Goal: Communication & Community: Answer question/provide support

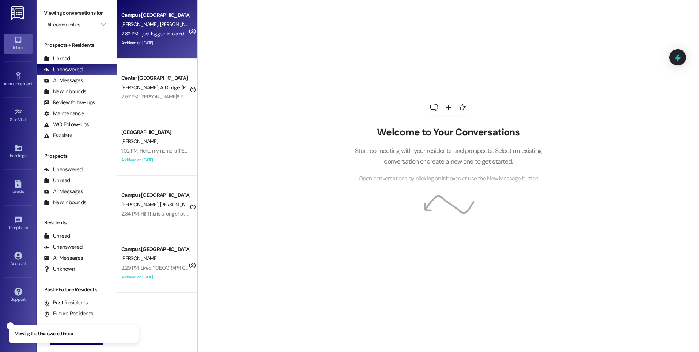
click at [153, 17] on div "Campus [GEOGRAPHIC_DATA]" at bounding box center [155, 15] width 68 height 8
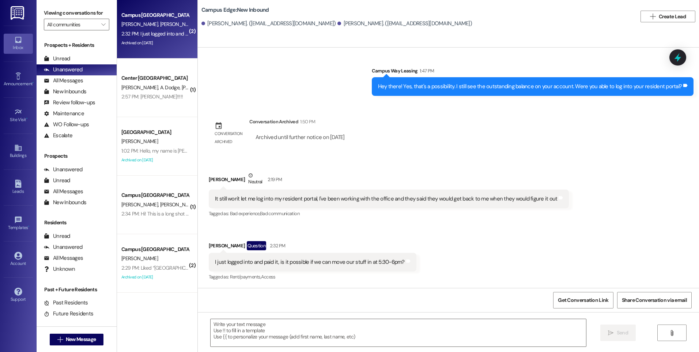
scroll to position [191, 0]
click at [366, 331] on textarea at bounding box center [398, 332] width 375 height 27
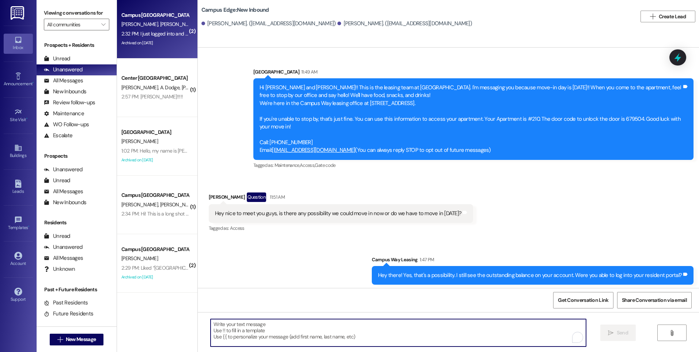
scroll to position [0, 0]
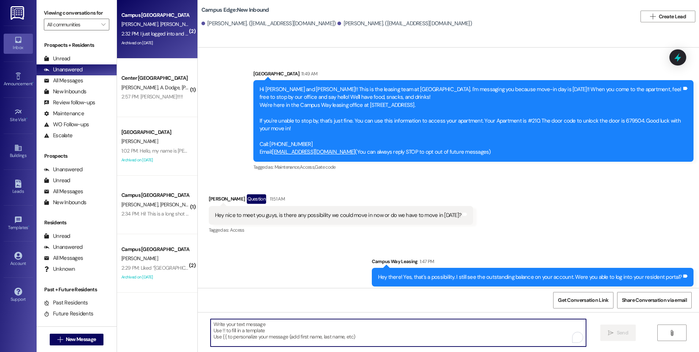
click at [352, 337] on textarea "To enrich screen reader interactions, please activate Accessibility in Grammarl…" at bounding box center [398, 332] width 375 height 27
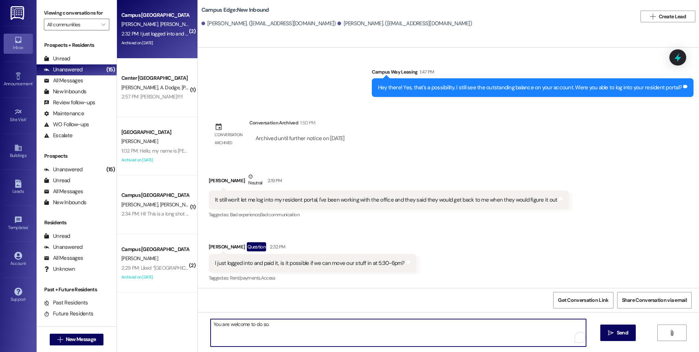
scroll to position [191, 0]
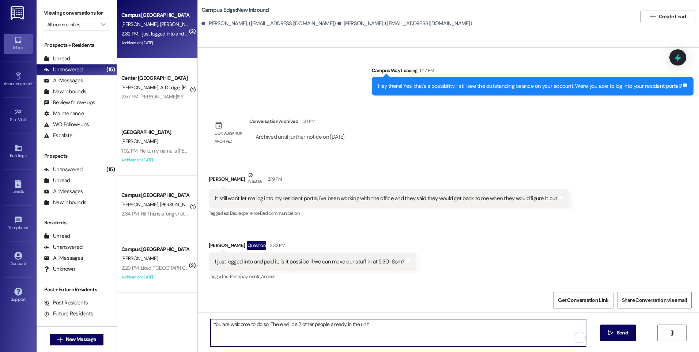
type textarea "You are welcome to do so. There will be 2 other people already in the unit."
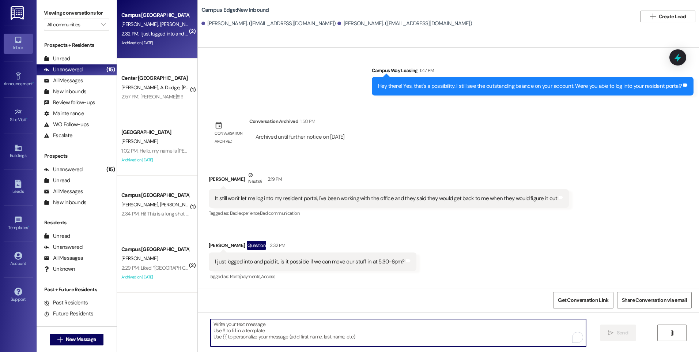
scroll to position [190, 0]
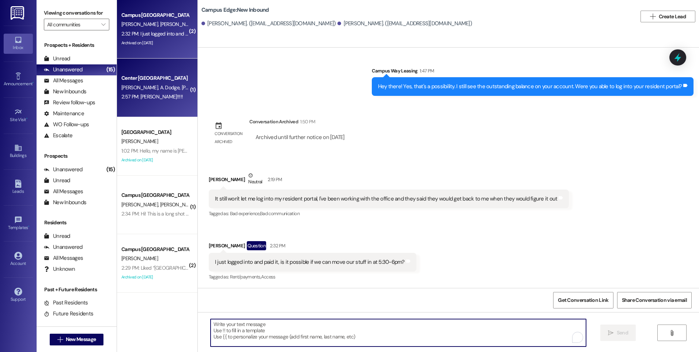
click at [154, 100] on div "2:57 PM: [PERSON_NAME]!!!!! 2:57 PM: Yay!!!!!" at bounding box center [155, 96] width 69 height 9
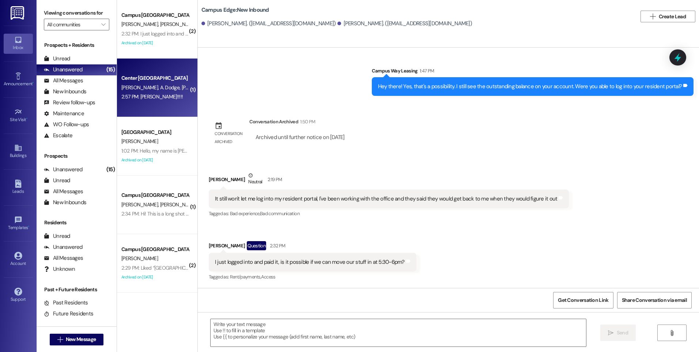
scroll to position [21, 0]
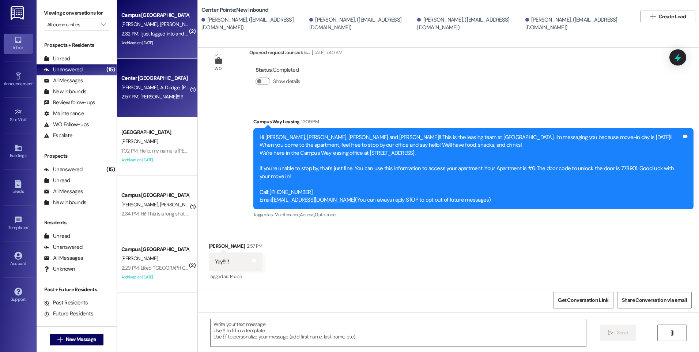
click at [159, 23] on div "[PERSON_NAME] [PERSON_NAME]" at bounding box center [155, 24] width 69 height 9
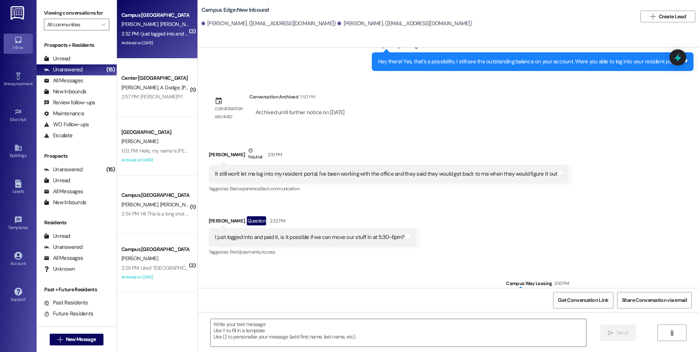
scroll to position [242, 0]
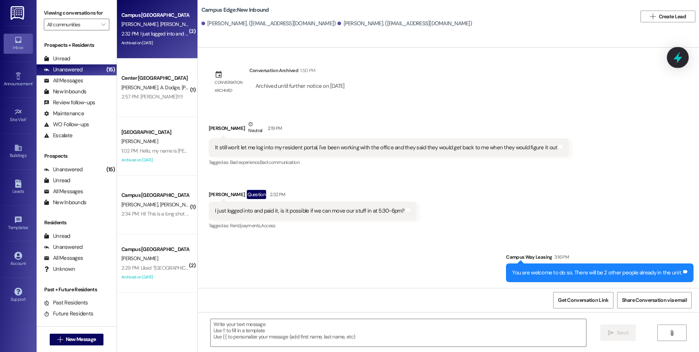
click at [677, 57] on icon at bounding box center [677, 57] width 9 height 11
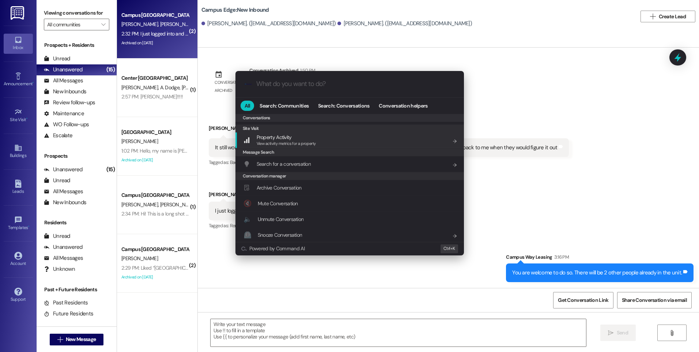
scroll to position [319, 0]
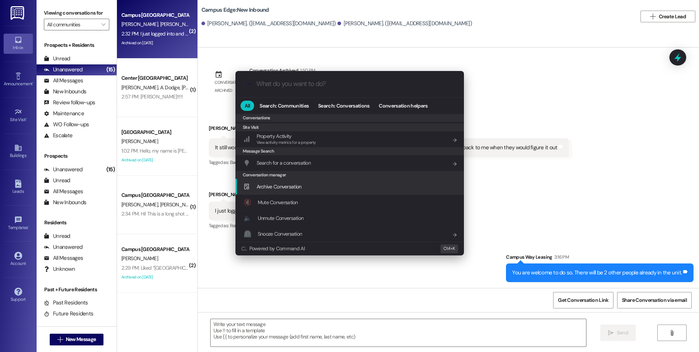
click at [288, 190] on div "Archive Conversation Add shortcut" at bounding box center [349, 187] width 229 height 16
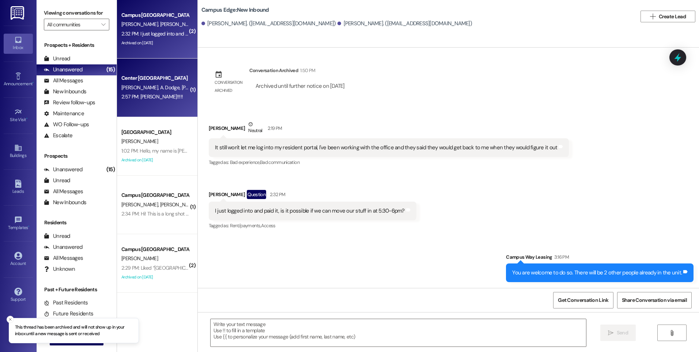
click at [181, 84] on span "K. Peterson" at bounding box center [200, 87] width 39 height 7
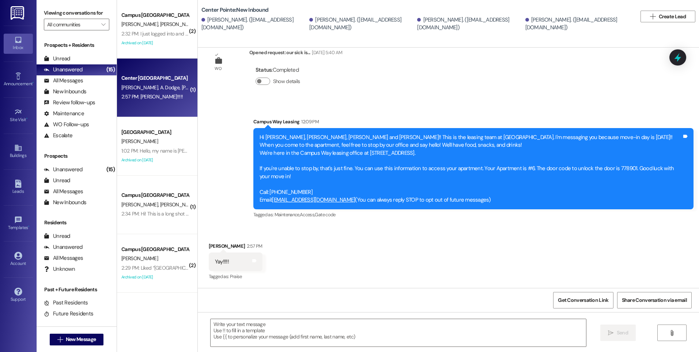
scroll to position [21, 0]
click at [677, 59] on icon at bounding box center [677, 57] width 9 height 11
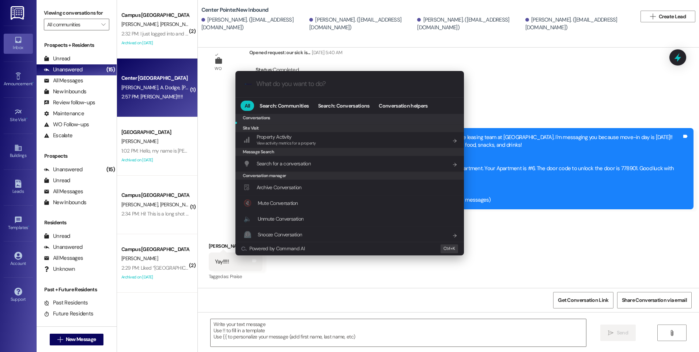
scroll to position [319, 0]
click at [282, 188] on span "Archive Conversation" at bounding box center [279, 186] width 45 height 7
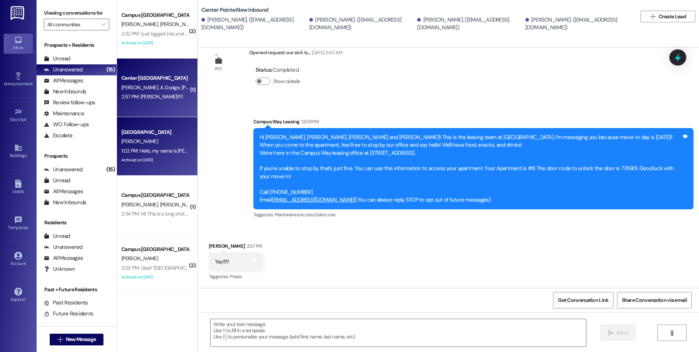
click at [136, 143] on span "E. Webster" at bounding box center [139, 141] width 37 height 7
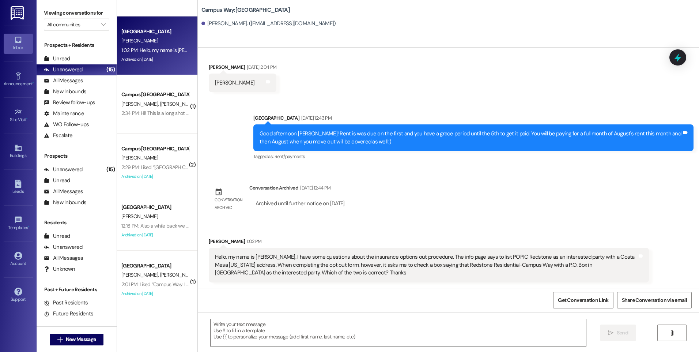
scroll to position [110, 0]
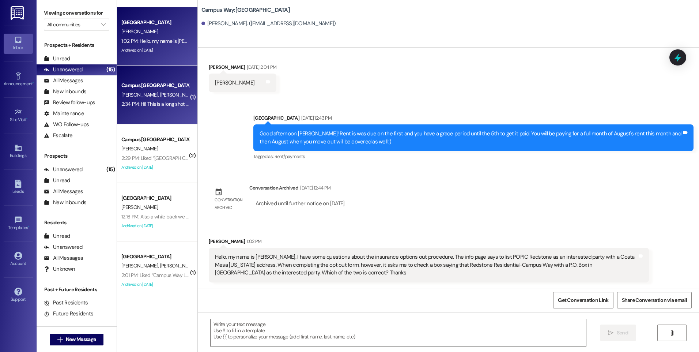
click at [170, 97] on div "S. Severts B. Severts" at bounding box center [155, 94] width 69 height 9
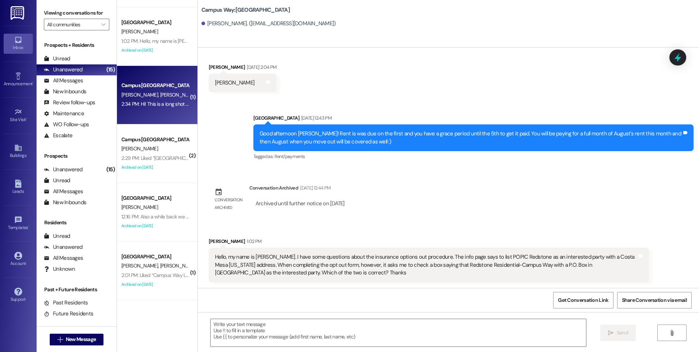
scroll to position [51, 0]
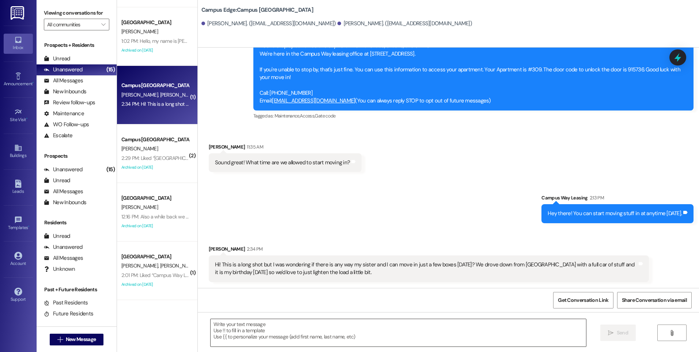
click at [315, 332] on textarea at bounding box center [398, 332] width 375 height 27
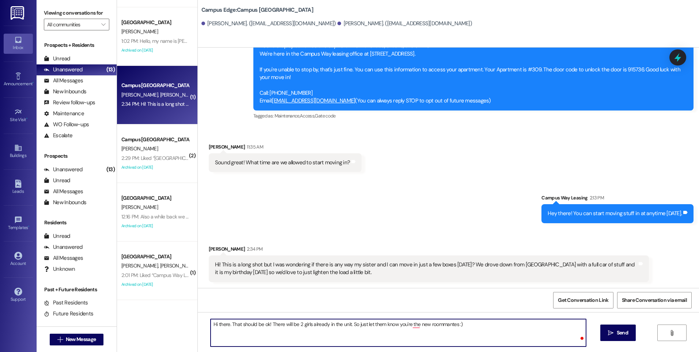
type textarea "Hi there. That should be ok! There will be 2 girls already in the unit. So just…"
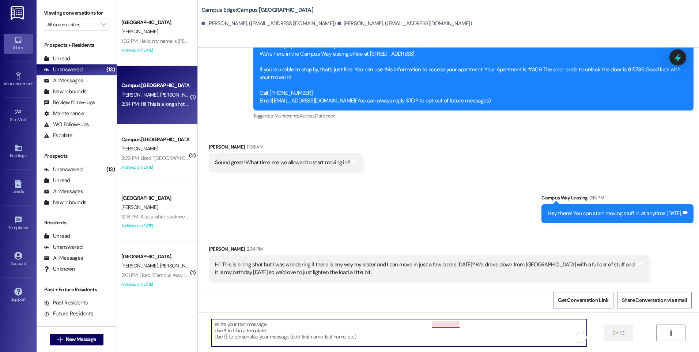
scroll to position [102, 0]
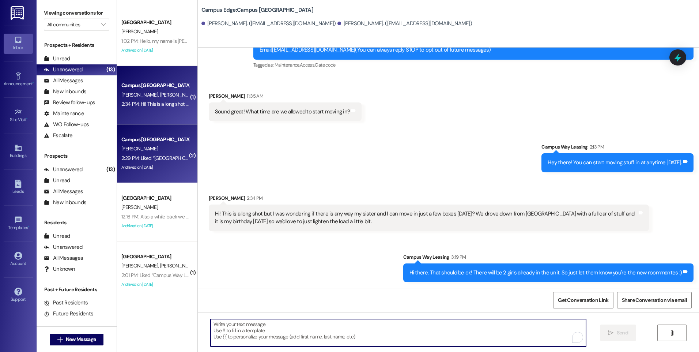
click at [146, 152] on div "D. Welch" at bounding box center [155, 148] width 69 height 9
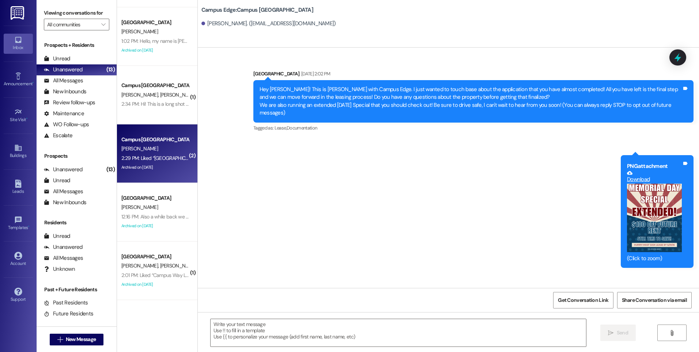
scroll to position [1141, 0]
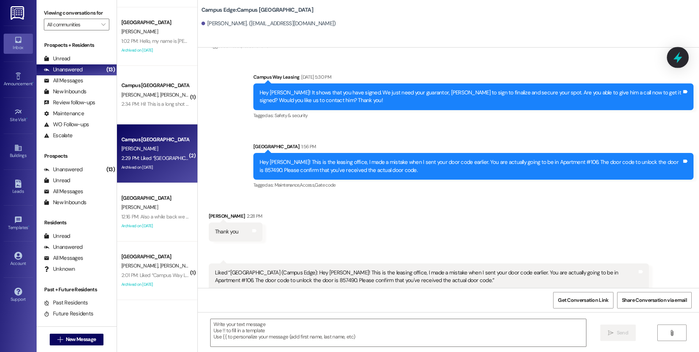
click at [679, 64] on div at bounding box center [678, 57] width 22 height 21
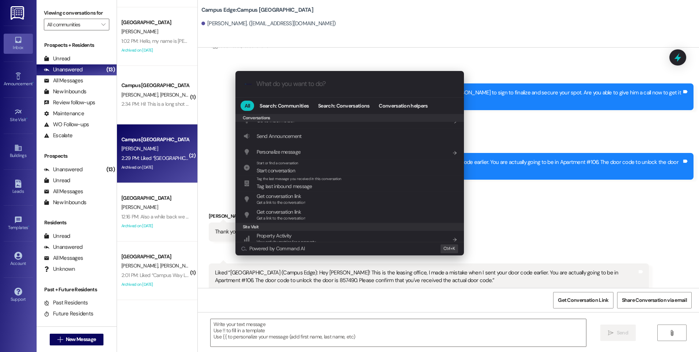
scroll to position [319, 0]
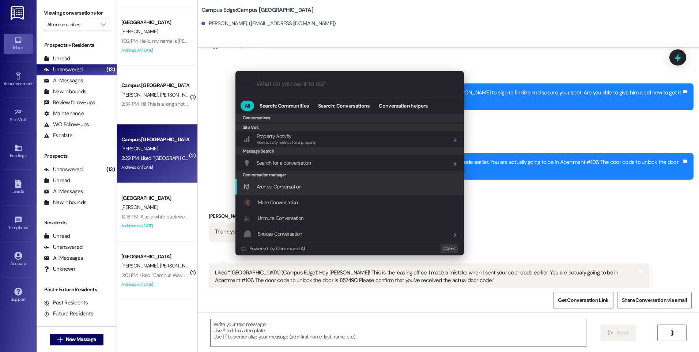
click at [280, 187] on span "Archive Conversation" at bounding box center [279, 186] width 45 height 7
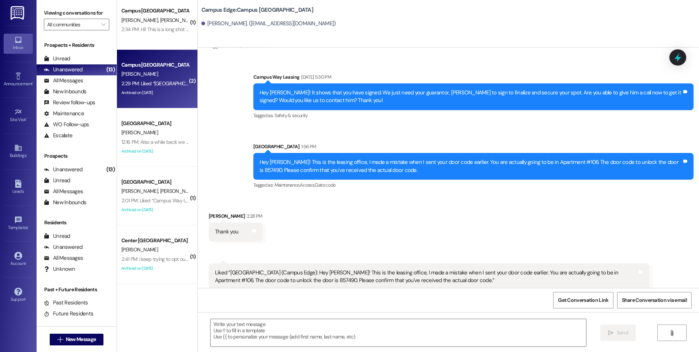
scroll to position [219, 0]
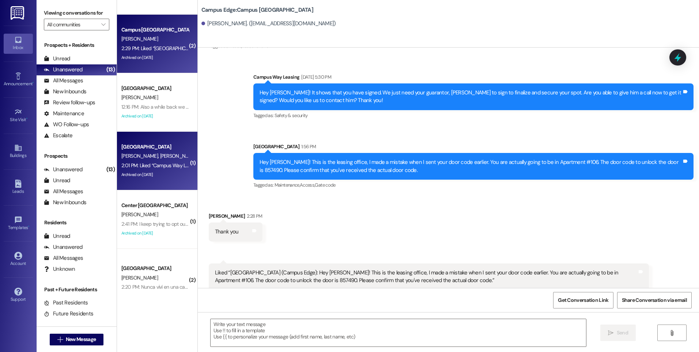
click at [157, 165] on div "2:01 PM: Liked “Campus Way Leasing (Campus Way): Hey Stefan. There is a total o…" at bounding box center [327, 165] width 413 height 7
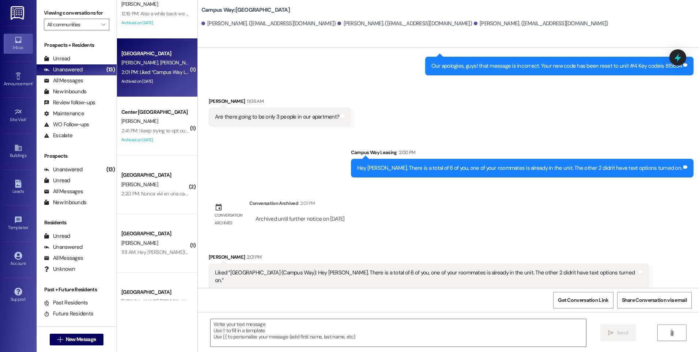
scroll to position [329, 0]
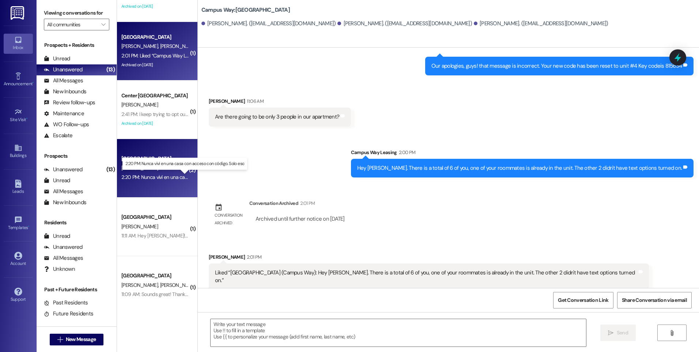
click at [156, 179] on div "2:20 PM: Nunca viví en una casa con acceso con código. Solo eso 2:20 PM: Nunca …" at bounding box center [190, 177] width 139 height 7
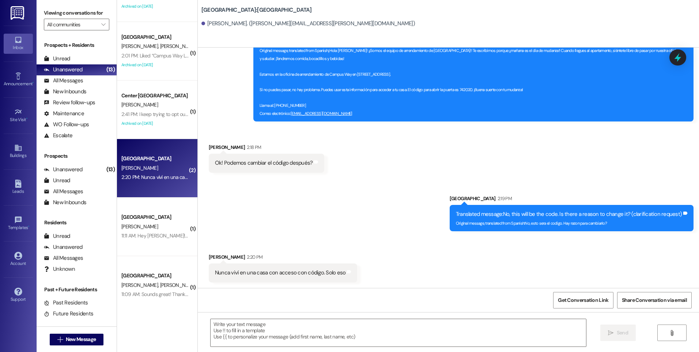
scroll to position [170, 0]
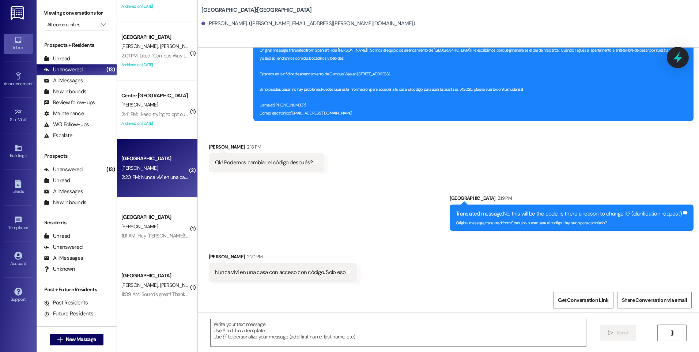
click at [683, 61] on icon at bounding box center [678, 57] width 12 height 12
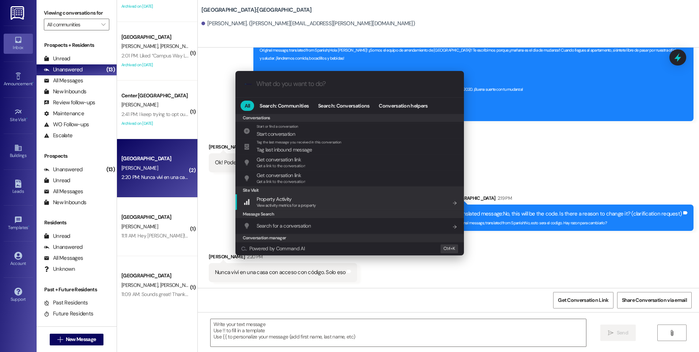
scroll to position [319, 0]
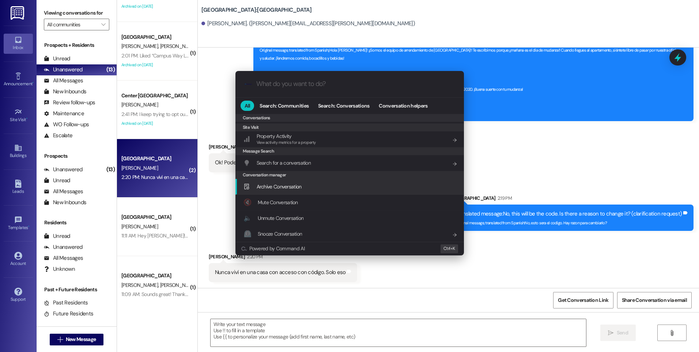
click at [268, 188] on span "Archive Conversation" at bounding box center [279, 186] width 45 height 7
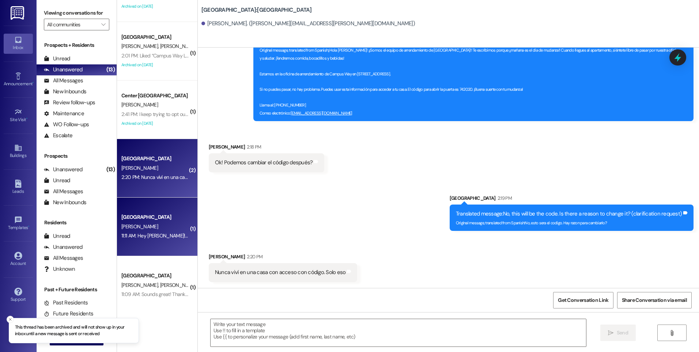
click at [159, 225] on div "R. Scott" at bounding box center [155, 226] width 69 height 9
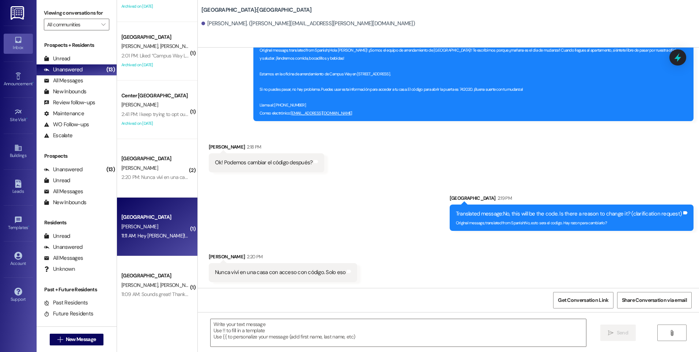
scroll to position [0, 0]
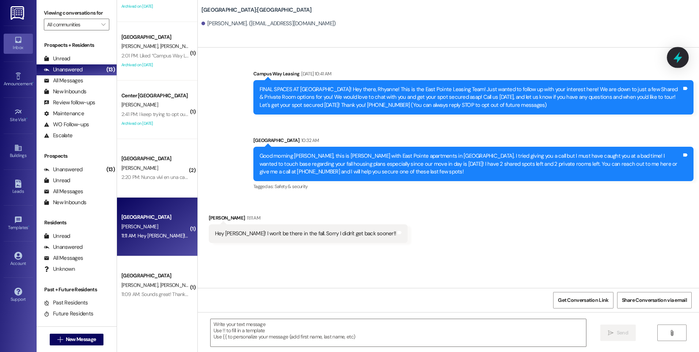
click at [679, 58] on icon at bounding box center [677, 57] width 9 height 11
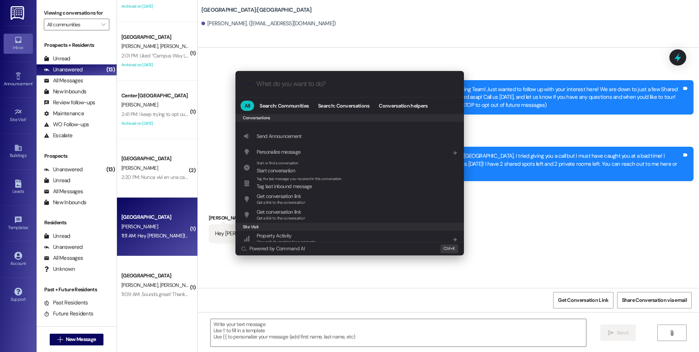
scroll to position [319, 0]
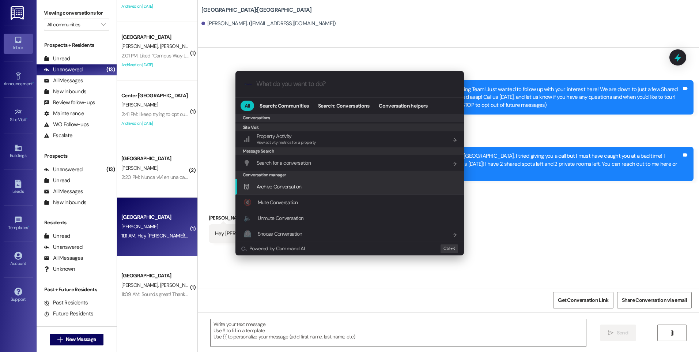
click at [285, 189] on span "Archive Conversation" at bounding box center [279, 186] width 45 height 7
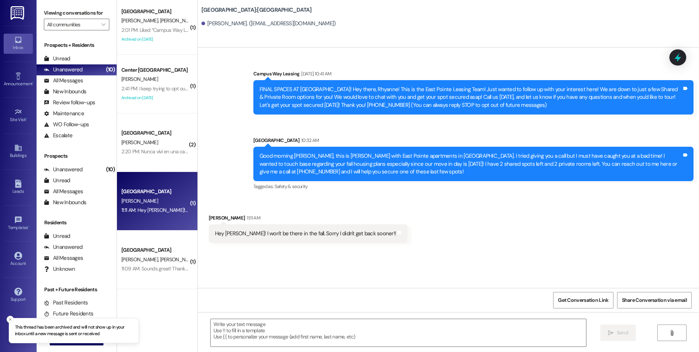
scroll to position [475, 0]
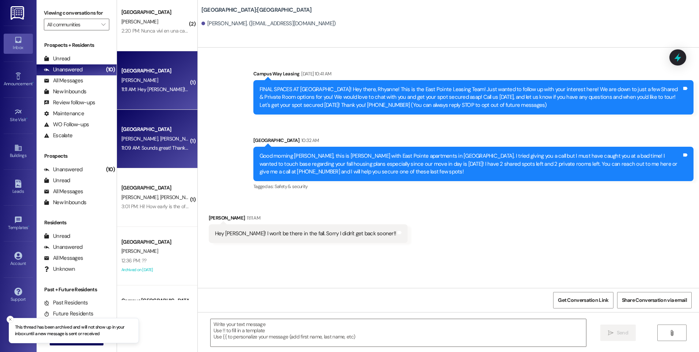
click at [160, 139] on span "B. Hamaker" at bounding box center [179, 138] width 39 height 7
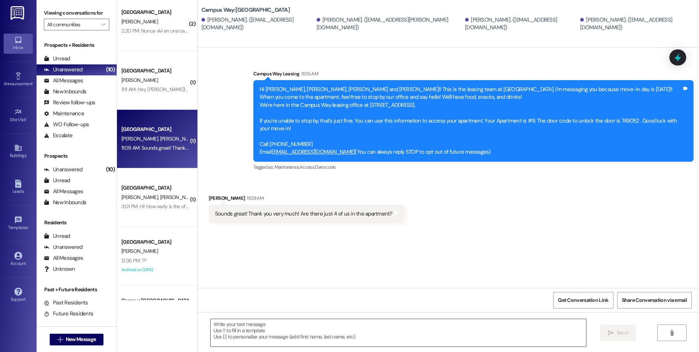
click at [326, 335] on textarea at bounding box center [398, 332] width 375 height 27
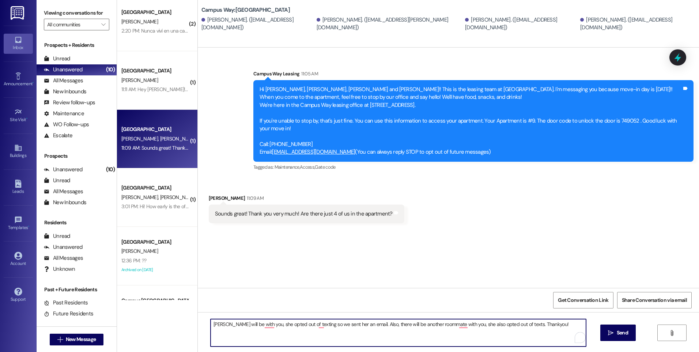
click at [535, 323] on textarea "Annelise will be with you, she opted out of texting so we sent her an email. Al…" at bounding box center [398, 332] width 375 height 27
click at [457, 324] on textarea "Annelise will be with you, she opted out of texting so we sent her an email. Al…" at bounding box center [398, 332] width 375 height 27
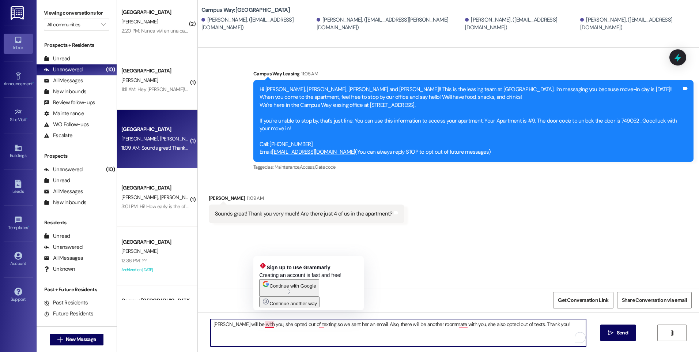
click at [264, 326] on textarea "Annelise will be with you, she opted out of texting so we sent her an email. Al…" at bounding box center [398, 332] width 375 height 27
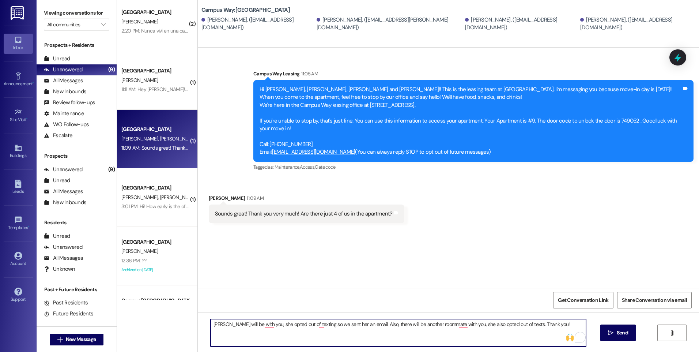
click at [211, 324] on textarea "Annelise will be with you, she opted out of texting so we sent her an email. Al…" at bounding box center [398, 332] width 375 height 27
type textarea "Hi there, Annelise will be with you, she opted out of texting so we sent her an…"
click at [67, 339] on span "New Message" at bounding box center [81, 339] width 30 height 8
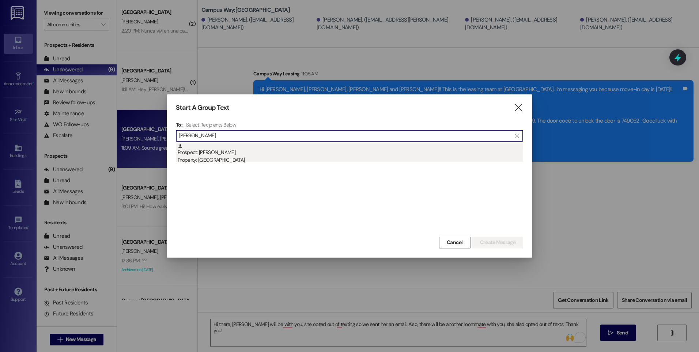
type input "webster"
click at [221, 160] on div "Property: Campus Way" at bounding box center [351, 160] width 346 height 8
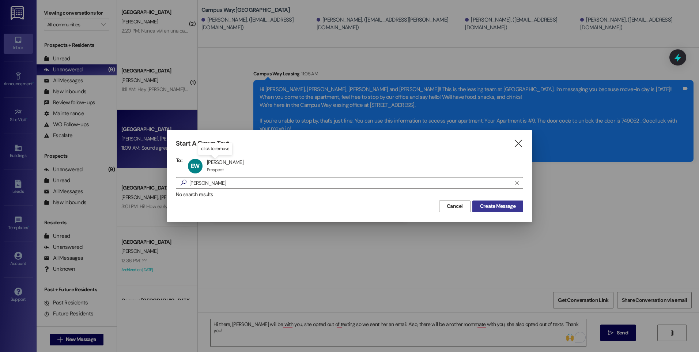
click at [504, 207] on span "Create Message" at bounding box center [497, 206] width 35 height 8
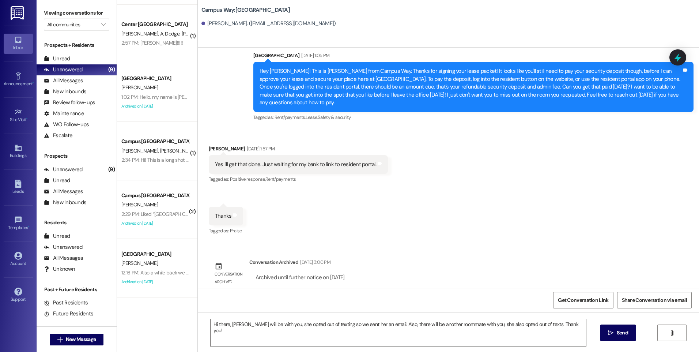
scroll to position [37, 0]
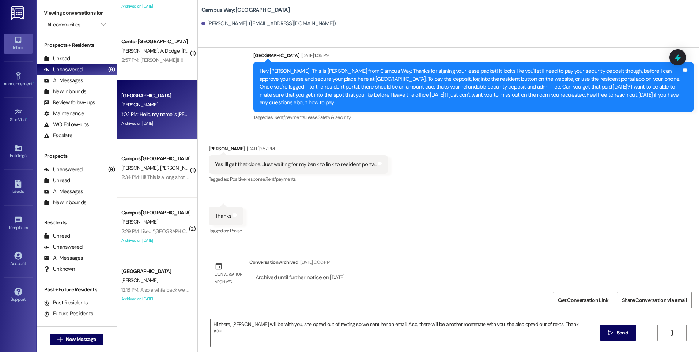
click at [152, 117] on div "1:02 PM: Hello, my name is Ethan Webster. I have some questions about the insur…" at bounding box center [583, 114] width 925 height 7
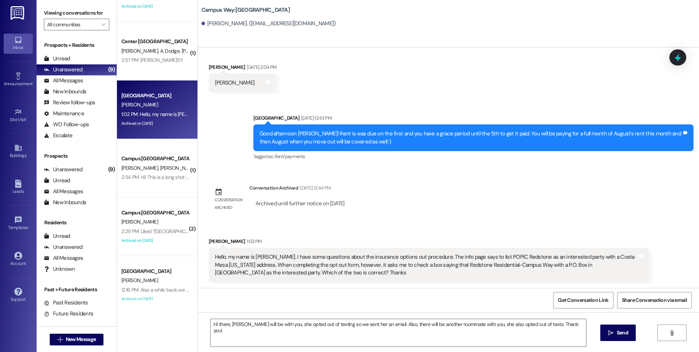
scroll to position [117, 0]
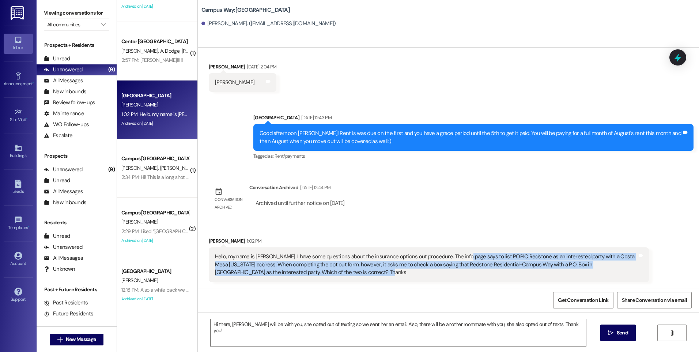
drag, startPoint x: 456, startPoint y: 256, endPoint x: 618, endPoint y: 279, distance: 164.0
click at [618, 279] on div "Hello, my name is Ethan Webster. I have some questions about the insurance opti…" at bounding box center [429, 264] width 440 height 34
click at [474, 272] on div "Hello, my name is Ethan Webster. I have some questions about the insurance opti…" at bounding box center [426, 264] width 422 height 23
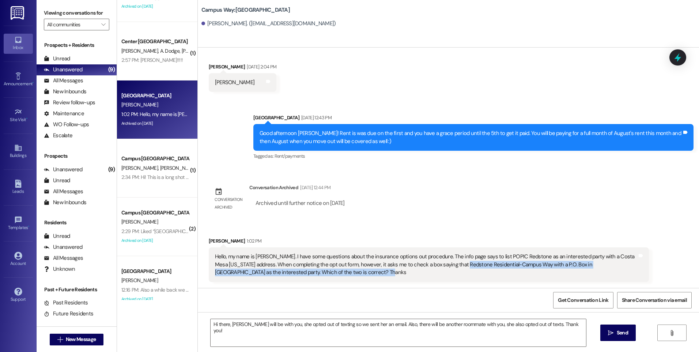
drag, startPoint x: 439, startPoint y: 263, endPoint x: 576, endPoint y: 271, distance: 136.9
click at [576, 271] on div "Hello, my name is Ethan Webster. I have some questions about the insurance opti…" at bounding box center [426, 264] width 422 height 23
click at [465, 280] on div "Hello, my name is Ethan Webster. I have some questions about the insurance opti…" at bounding box center [429, 264] width 440 height 34
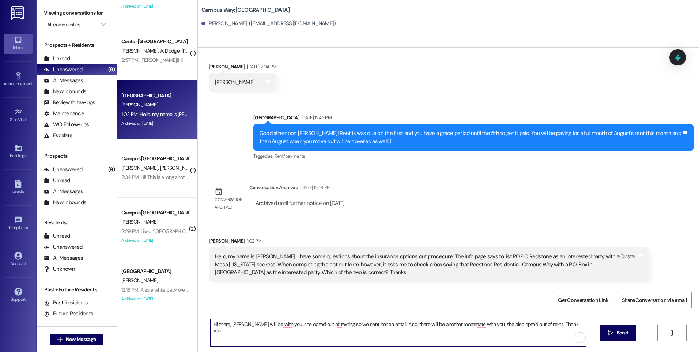
drag, startPoint x: 578, startPoint y: 329, endPoint x: 208, endPoint y: 320, distance: 370.1
click at [211, 320] on textarea "Hi there, Annelise will be with you, she opted out of texting so we sent her an…" at bounding box center [398, 332] width 375 height 27
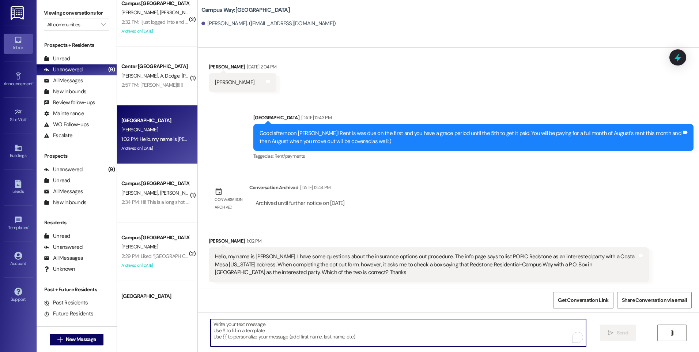
scroll to position [0, 0]
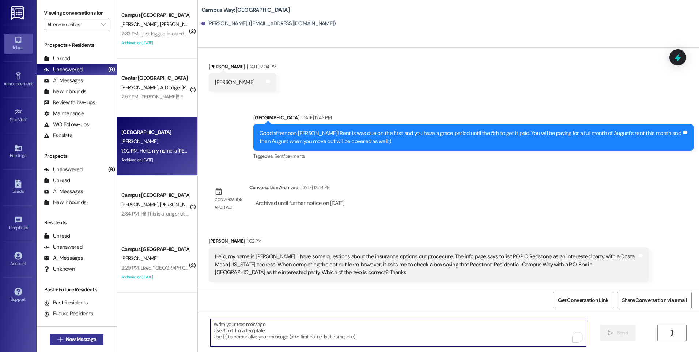
click at [94, 339] on span "New Message" at bounding box center [80, 339] width 33 height 8
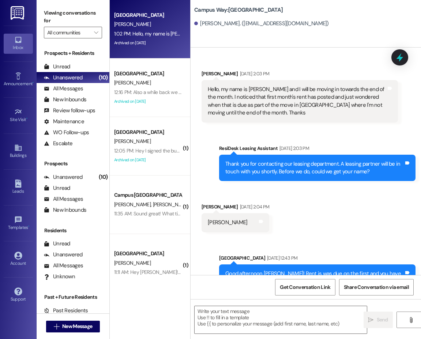
scroll to position [192, 0]
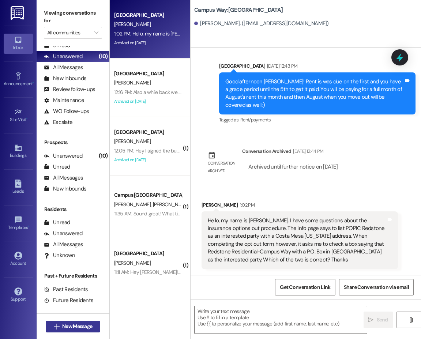
click at [82, 325] on span "New Message" at bounding box center [77, 326] width 30 height 8
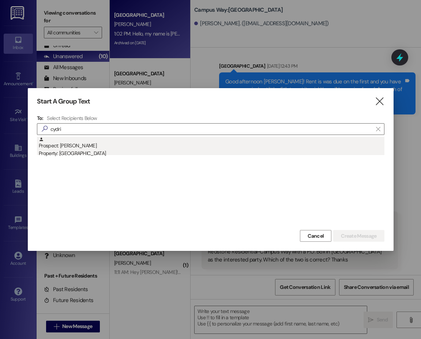
click at [70, 149] on div "Prospect: Cydrick Brady Property: South Pointe" at bounding box center [212, 147] width 346 height 21
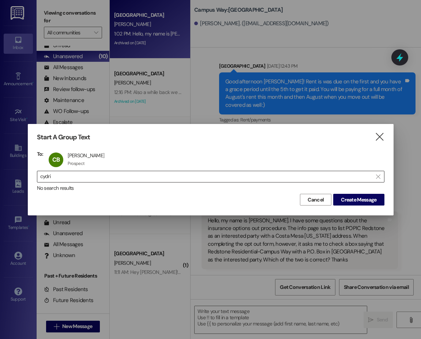
click at [53, 175] on input "cydri" at bounding box center [206, 176] width 332 height 10
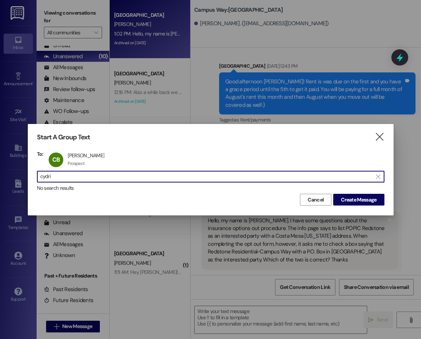
click at [53, 175] on input "cydri" at bounding box center [206, 176] width 332 height 10
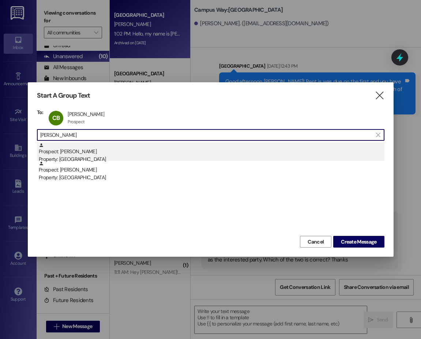
click at [72, 151] on div "Prospect: Aaron Jolley Property: South Pointe" at bounding box center [212, 153] width 346 height 21
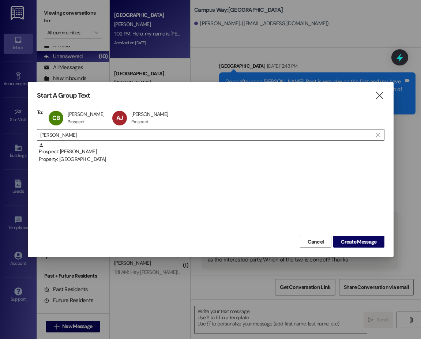
click at [48, 133] on input "jolley" at bounding box center [206, 135] width 332 height 10
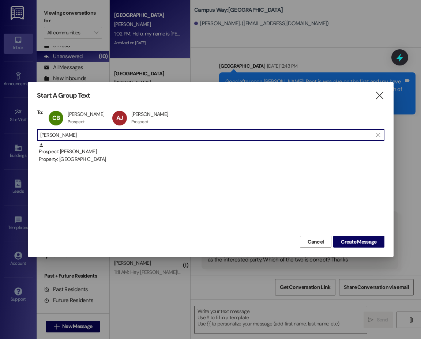
click at [48, 133] on input "jolley" at bounding box center [206, 135] width 332 height 10
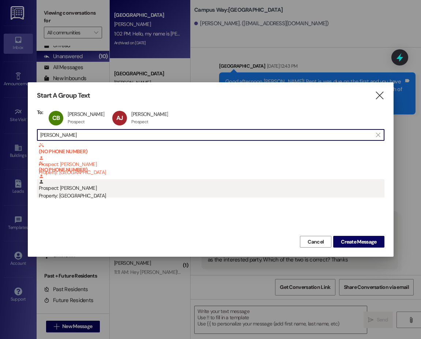
type input "beames"
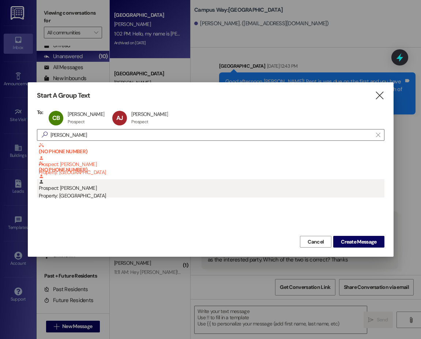
click at [71, 198] on div "Property: South Pointe" at bounding box center [212, 196] width 346 height 8
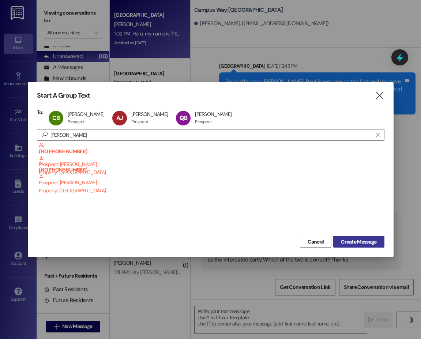
click at [352, 239] on span "Create Message" at bounding box center [358, 242] width 35 height 8
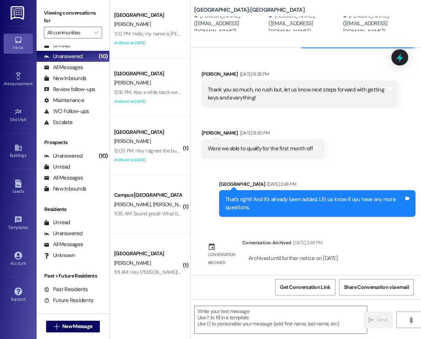
scroll to position [746, 0]
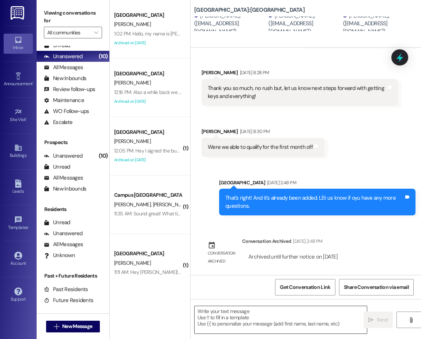
click at [354, 316] on textarea at bounding box center [281, 319] width 172 height 27
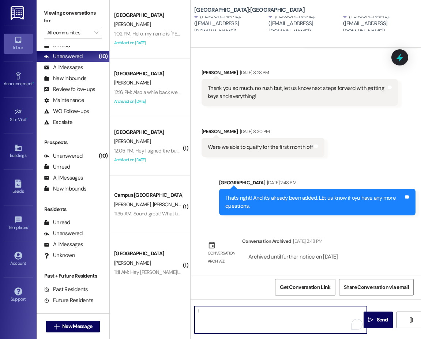
type textarea "!!"
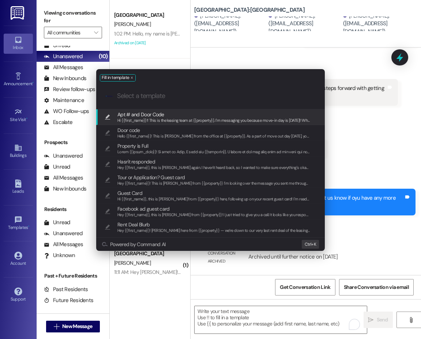
click at [158, 113] on span "Apt # and Door Code" at bounding box center [140, 114] width 47 height 8
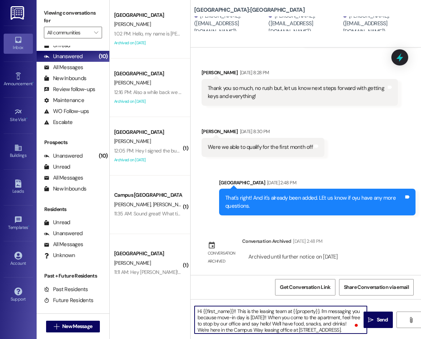
click at [292, 323] on textarea "Hi {{first_name}}!! This is the leasing team at {{property}}. I'm messaging you…" at bounding box center [281, 319] width 172 height 27
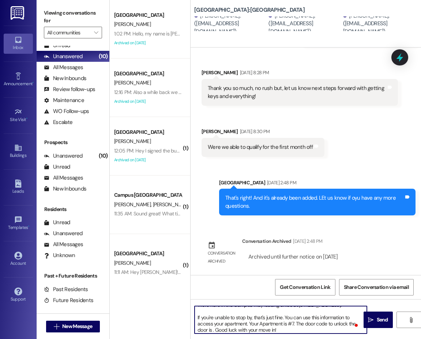
scroll to position [52, 0]
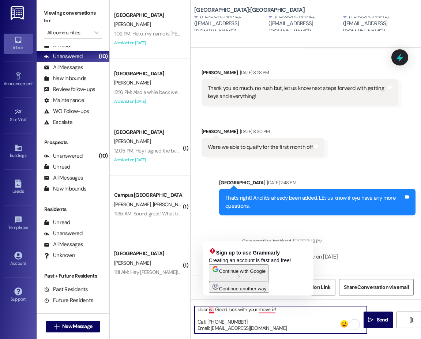
click at [214, 310] on textarea "Hi {{first_name}}!! This is the leasing team at {{property}}. I'm messaging you…" at bounding box center [281, 319] width 172 height 27
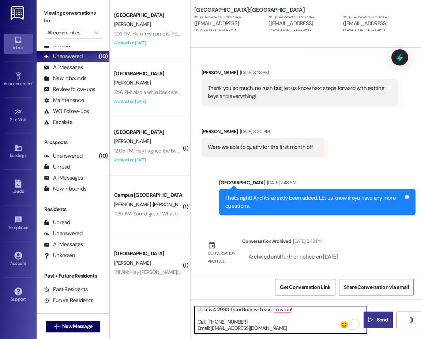
type textarea "Hi {{first_name}}!! This is the leasing team at {{property}}. I'm messaging you…"
click at [375, 322] on span "Send" at bounding box center [382, 320] width 14 height 8
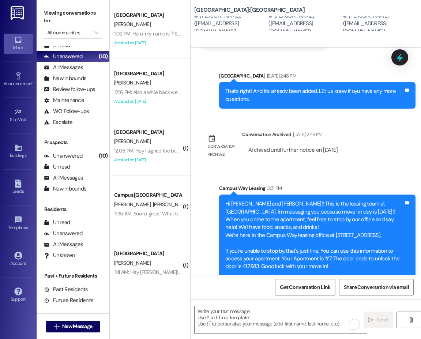
scroll to position [883, 0]
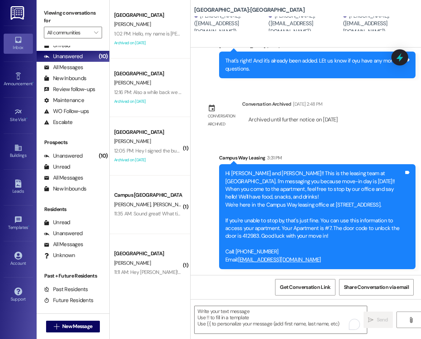
click at [392, 117] on div "WO Opened request: The sliding... May 24, 2025 at 11:46 AM Status : Completed S…" at bounding box center [305, 161] width 230 height 227
click at [87, 328] on span "New Message" at bounding box center [77, 326] width 30 height 8
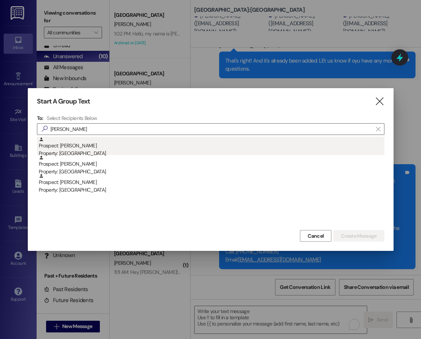
click at [83, 150] on div "Property: South Pointe" at bounding box center [212, 154] width 346 height 8
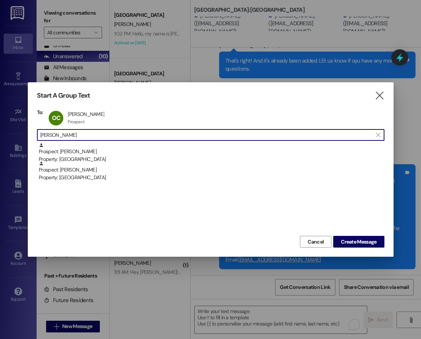
click at [72, 133] on input "olivia ch" at bounding box center [206, 135] width 332 height 10
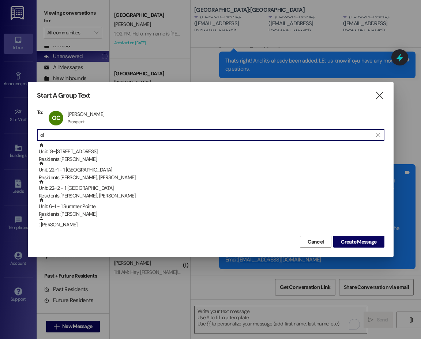
type input "o"
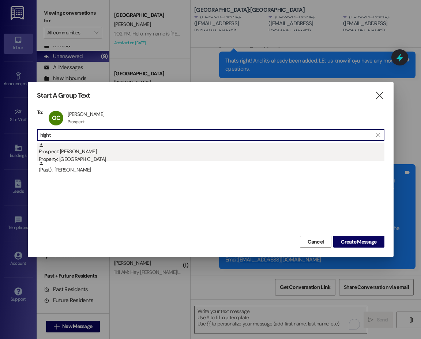
click at [77, 155] on div "Prospect: Tyler Hight Property: South Pointe" at bounding box center [212, 153] width 346 height 21
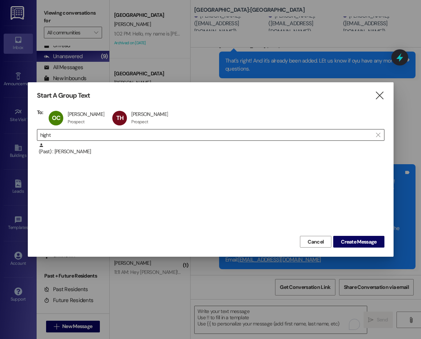
click at [54, 133] on input "hight" at bounding box center [206, 135] width 332 height 10
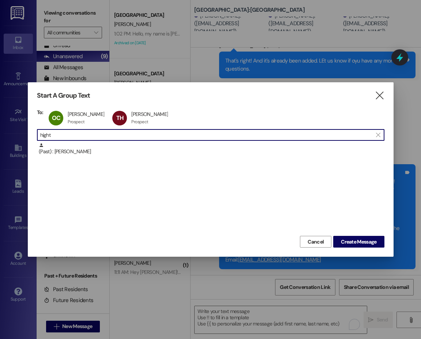
click at [54, 133] on input "hight" at bounding box center [206, 135] width 332 height 10
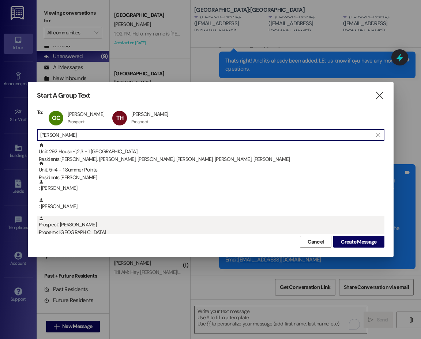
type input "brooks"
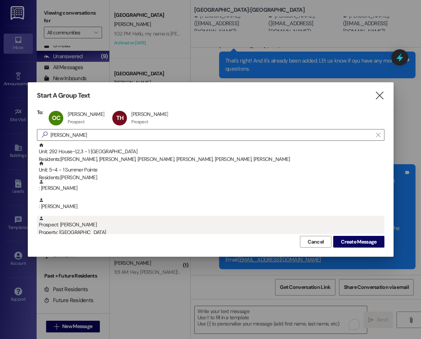
click at [77, 229] on div "Property: South Pointe" at bounding box center [212, 233] width 346 height 8
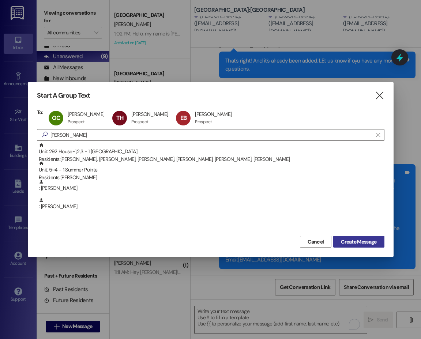
click at [358, 242] on span "Create Message" at bounding box center [358, 242] width 35 height 8
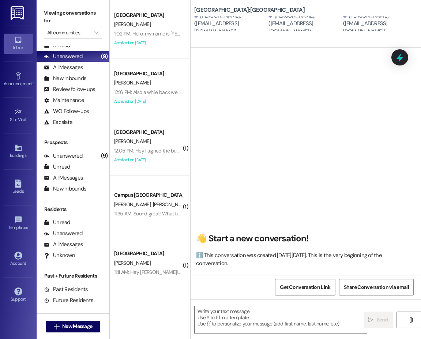
scroll to position [0, 0]
click at [301, 329] on textarea "To enrich screen reader interactions, please activate Accessibility in Grammarl…" at bounding box center [281, 319] width 172 height 27
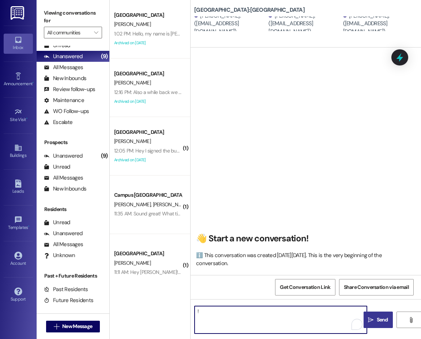
type textarea "!!"
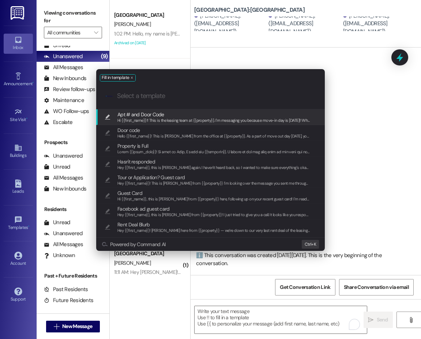
click at [193, 124] on div "Apt # and Door Code Hi {{first_name}}!! This is the leasing team at {{property}…" at bounding box center [210, 117] width 229 height 16
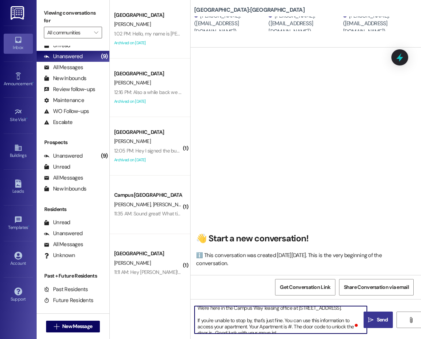
scroll to position [37, 0]
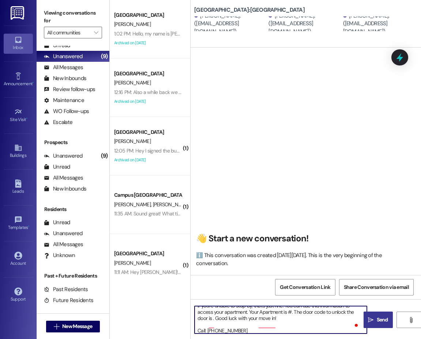
click at [291, 318] on textarea "Hi {{first_name}}!! This is the leasing team at {{property}}. I'm messaging you…" at bounding box center [281, 319] width 172 height 27
click at [370, 254] on div "ℹ️ This conversation was created [DATE][DATE]. This is the very beginning of th…" at bounding box center [304, 260] width 216 height 16
click at [213, 327] on textarea "Hi {{first_name}}!! This is the leasing team at {{property}}. I'm messaging you…" at bounding box center [281, 319] width 172 height 27
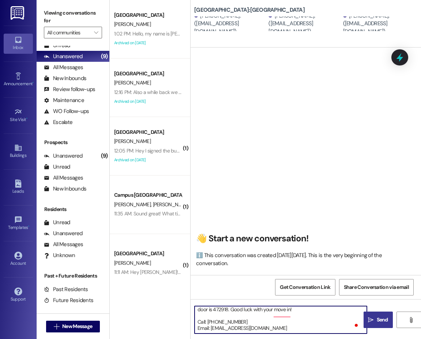
scroll to position [52, 0]
drag, startPoint x: 231, startPoint y: 324, endPoint x: 257, endPoint y: 322, distance: 25.6
click at [257, 322] on textarea "Hi {{first_name}}!! This is the leasing team at {{property}}. I'm messaging you…" at bounding box center [281, 319] width 172 height 27
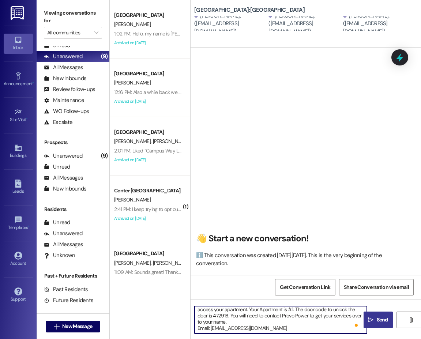
click at [307, 315] on textarea "Hi {{first_name}}!! This is the leasing team at {{property}}. I'm messaging you…" at bounding box center [281, 319] width 172 height 27
paste textarea "(801) 852-6000"
click at [307, 315] on textarea "Hi {{first_name}}!! This is the leasing team at {{property}}. I'm messaging you…" at bounding box center [281, 319] width 172 height 27
click at [263, 321] on textarea "Hi {{first_name}}!! This is the leasing team at {{property}}. I'm messaging you…" at bounding box center [281, 319] width 172 height 27
type textarea "Hi {{first_name}}!! This is the leasing team at {{property}}. I'm messaging you…"
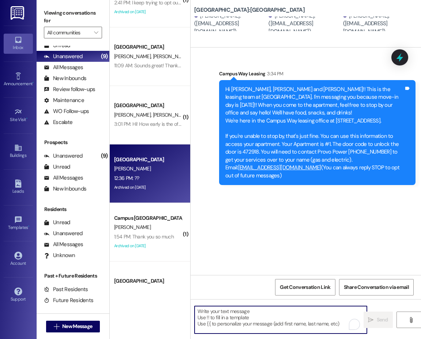
scroll to position [219, 0]
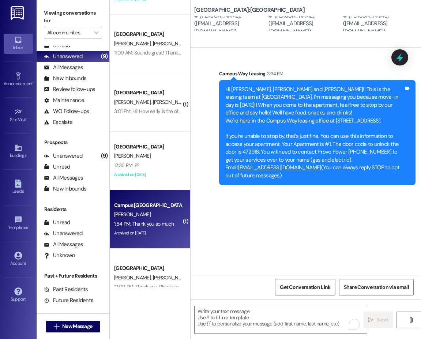
click at [147, 210] on div "B. Kellerby" at bounding box center [147, 214] width 69 height 9
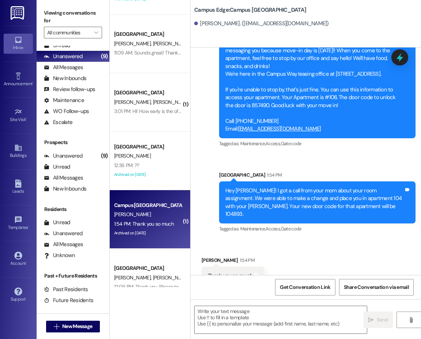
scroll to position [453, 0]
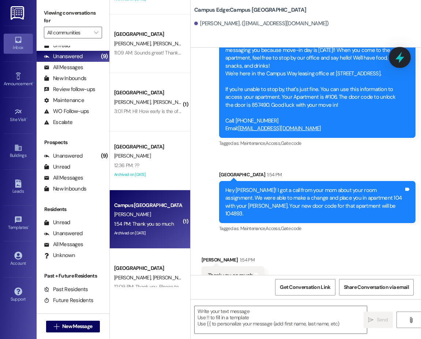
click at [398, 58] on icon at bounding box center [399, 57] width 9 height 11
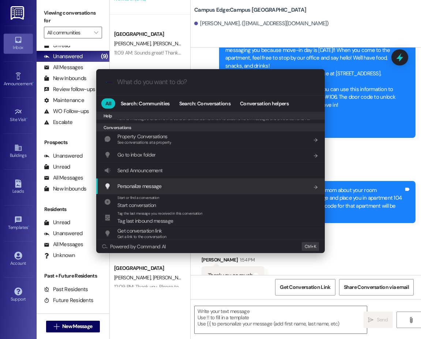
scroll to position [319, 0]
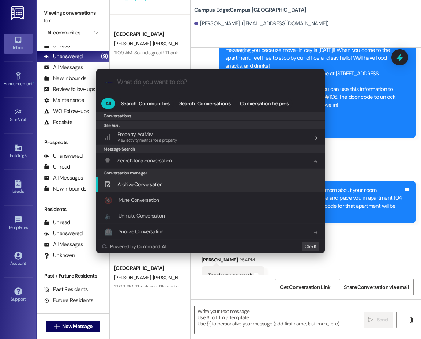
click at [157, 187] on span "Archive Conversation" at bounding box center [139, 184] width 45 height 7
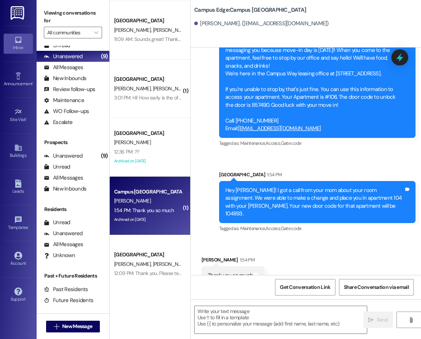
scroll to position [239, 0]
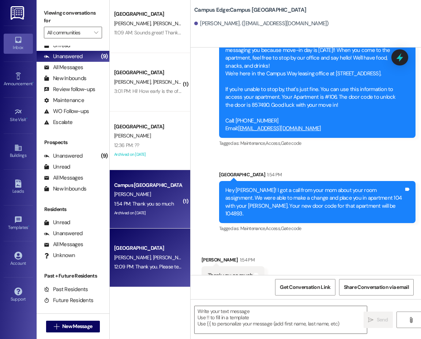
click at [151, 249] on div "[GEOGRAPHIC_DATA]" at bounding box center [148, 248] width 68 height 8
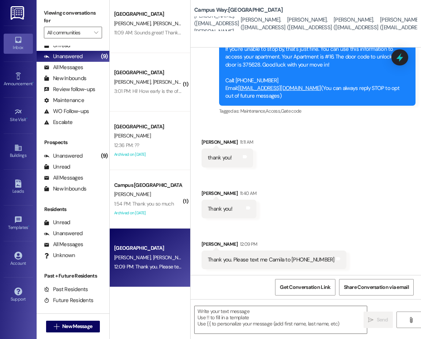
scroll to position [87, 0]
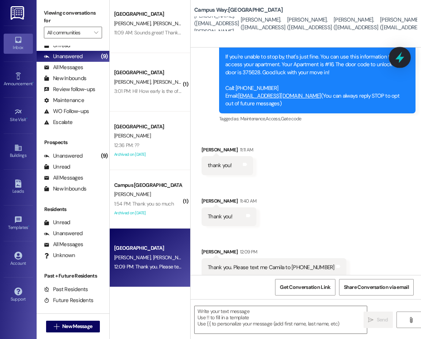
click at [399, 57] on icon at bounding box center [399, 57] width 9 height 11
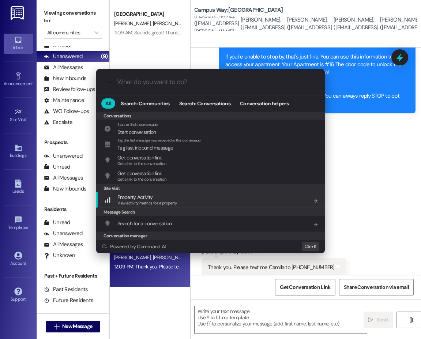
scroll to position [319, 0]
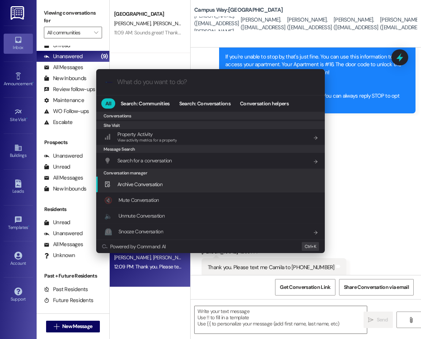
click at [168, 189] on div "Archive Conversation Add shortcut" at bounding box center [210, 185] width 229 height 16
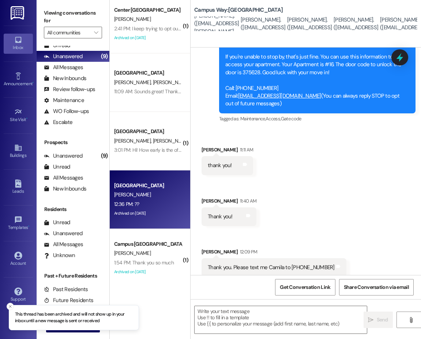
scroll to position [166, 0]
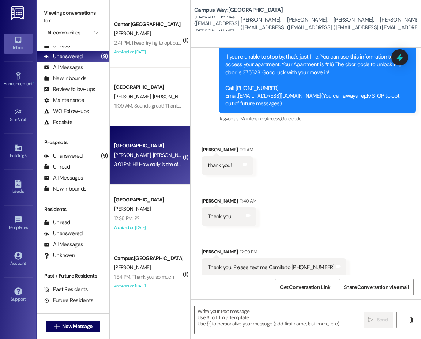
click at [167, 169] on div "3:01 PM: Hi! How early is the office open tomorrow? 3:01 PM: Hi! How early is t…" at bounding box center [147, 164] width 69 height 9
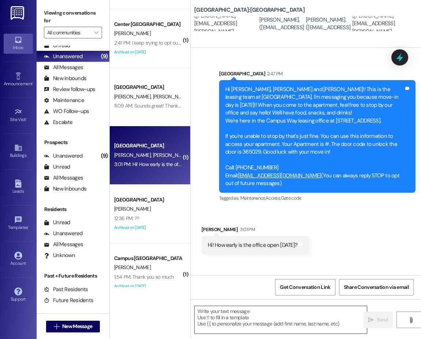
click at [278, 321] on textarea at bounding box center [281, 319] width 172 height 27
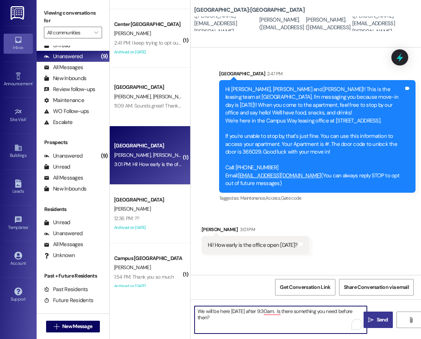
click at [196, 310] on textarea "We will be here tomorrow after 9:30am. Is there something you need before then?" at bounding box center [281, 319] width 172 height 27
type textarea "Emily; We will be here tomorrow after 9:30am. Is there something you need befor…"
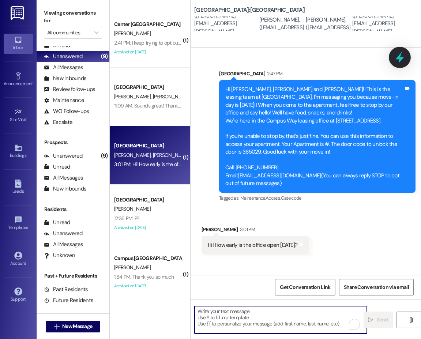
click at [396, 57] on icon at bounding box center [399, 57] width 12 height 12
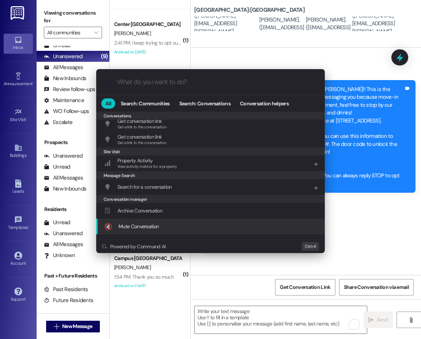
scroll to position [319, 0]
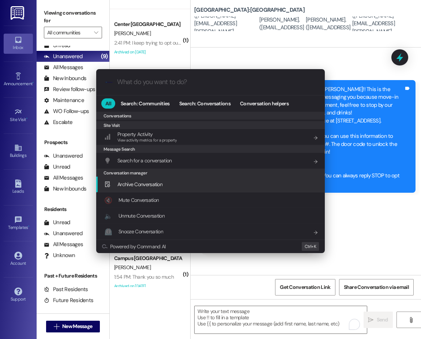
click at [151, 184] on span "Archive Conversation" at bounding box center [139, 184] width 45 height 7
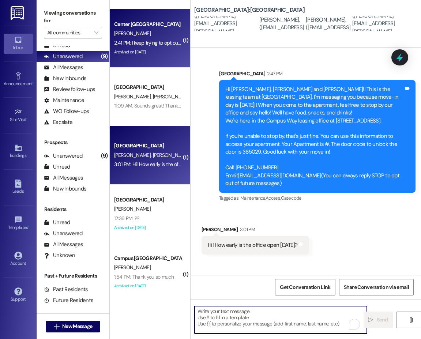
click at [132, 38] on div "2:41 PM: I keep trying to opt out of the insurance, but it says I haven't been …" at bounding box center [147, 42] width 69 height 9
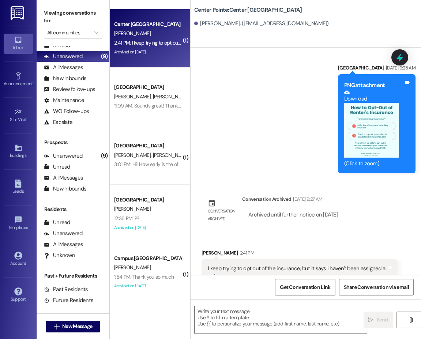
scroll to position [1761, 0]
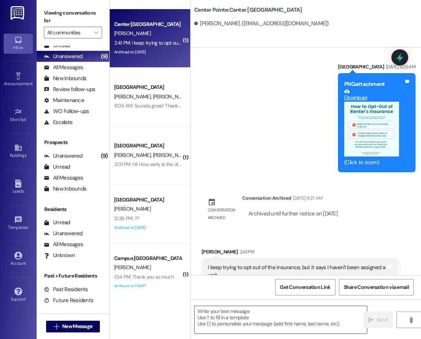
click at [278, 317] on textarea at bounding box center [281, 319] width 172 height 27
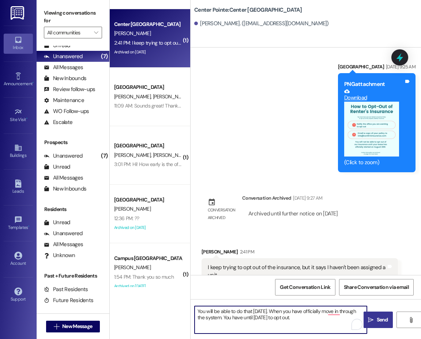
drag, startPoint x: 254, startPoint y: 317, endPoint x: 271, endPoint y: 317, distance: 16.8
click at [271, 317] on textarea "You will be able to do that tomorrow. When you have officially move in through …" at bounding box center [281, 319] width 172 height 27
click at [242, 317] on textarea "You will be able to do that tomorrow. When you have officially move in through …" at bounding box center [281, 319] width 172 height 27
drag, startPoint x: 242, startPoint y: 317, endPoint x: 307, endPoint y: 322, distance: 65.6
click at [307, 322] on textarea "You will be able to do that tomorrow. When you have officially move in through …" at bounding box center [281, 319] width 172 height 27
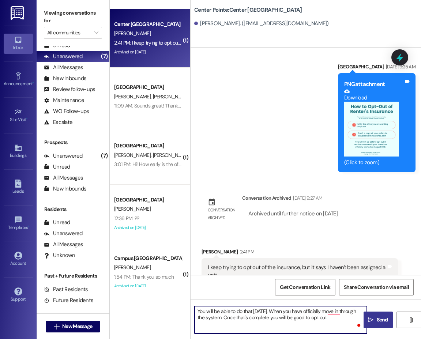
type textarea "You will be able to do that tomorrow. When you have officially move in through …"
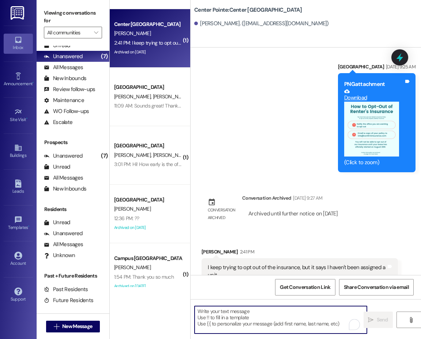
scroll to position [1760, 0]
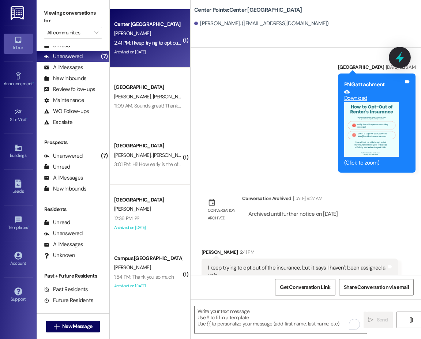
click at [397, 59] on icon at bounding box center [399, 57] width 9 height 11
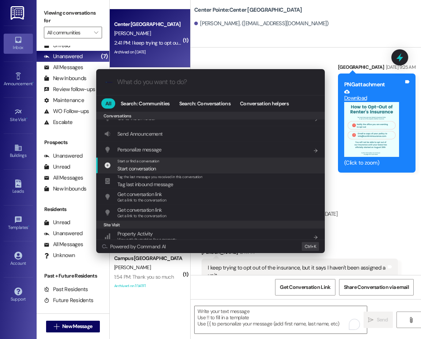
scroll to position [319, 0]
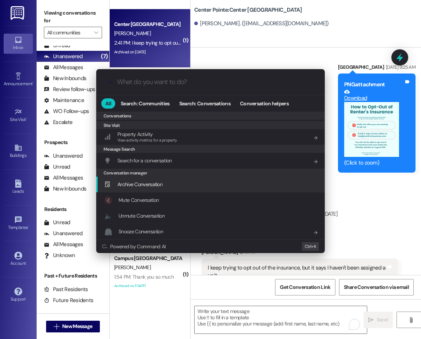
click at [145, 180] on span "Archive Conversation" at bounding box center [139, 184] width 45 height 8
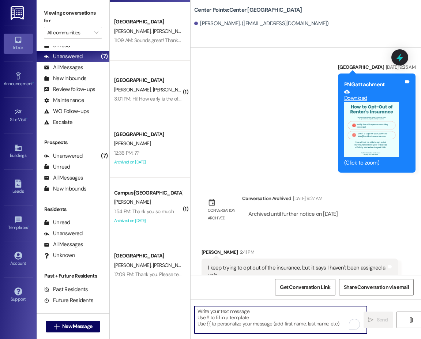
scroll to position [239, 0]
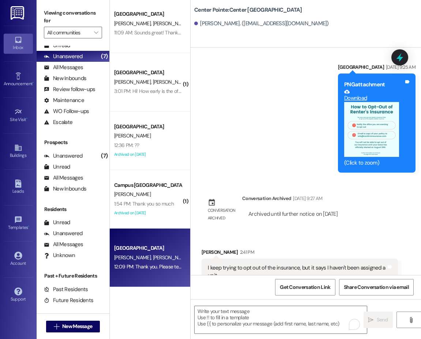
click at [155, 252] on div "[GEOGRAPHIC_DATA]" at bounding box center [148, 248] width 68 height 8
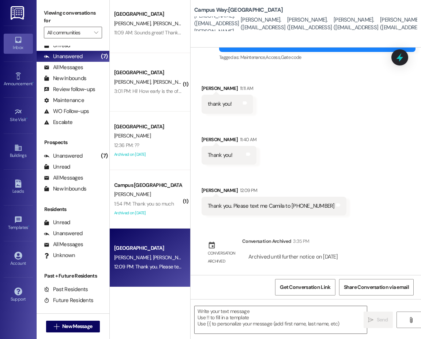
scroll to position [141, 0]
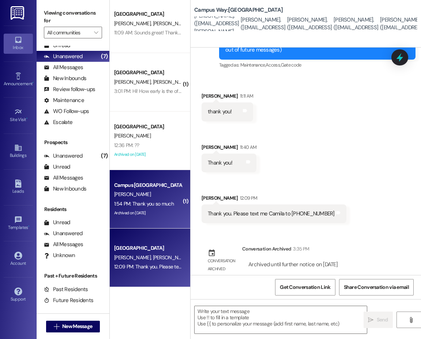
click at [154, 208] on div "Archived on 07/19/2025" at bounding box center [147, 212] width 69 height 9
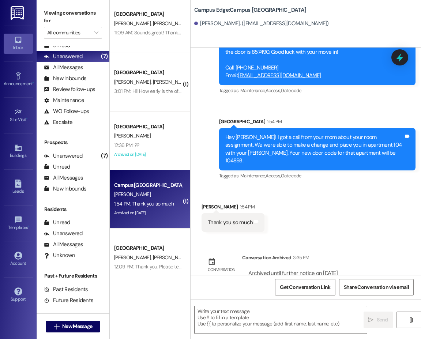
scroll to position [453, 0]
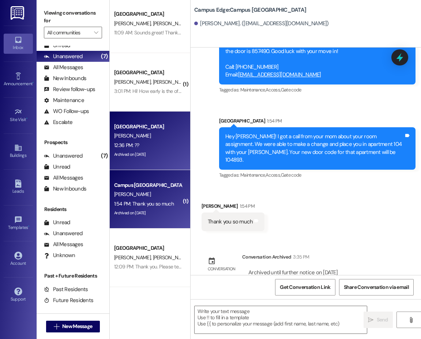
click at [138, 132] on div "K. Eichler" at bounding box center [147, 135] width 69 height 9
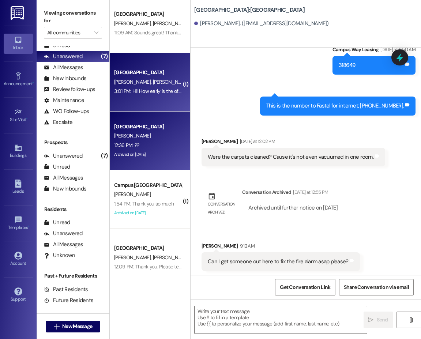
scroll to position [2942, 0]
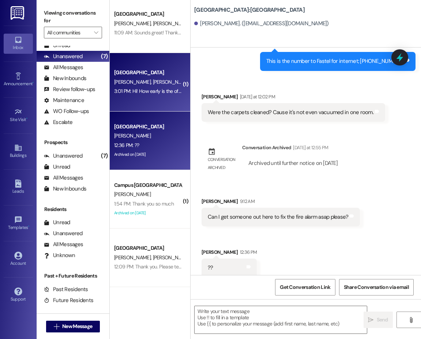
click at [132, 87] on div "3:01 PM: Hi! How early is the office open tomorrow? 3:01 PM: Hi! How early is t…" at bounding box center [147, 91] width 69 height 9
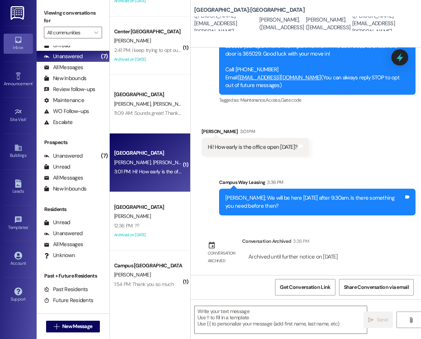
scroll to position [130, 0]
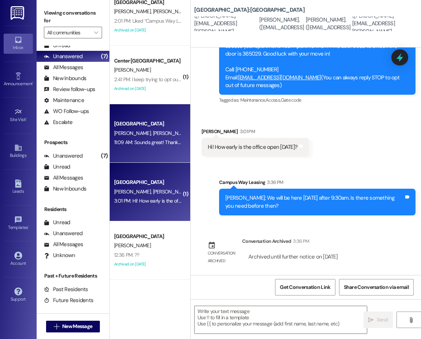
click at [146, 145] on div "11:09 AM: Sounds great! Thank you very much! Are there just 4 of us in the apar…" at bounding box center [205, 142] width 182 height 7
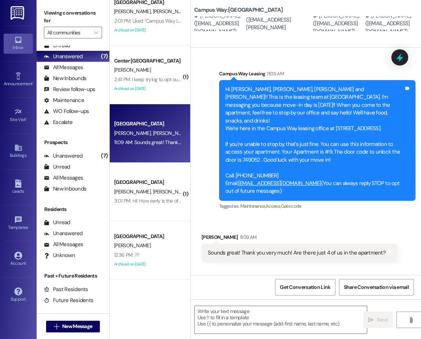
scroll to position [0, 0]
click at [397, 169] on div "Hi Olivia, Berkeley, Emily and Kara!! This is the leasing team at Campus Way. I…" at bounding box center [314, 141] width 178 height 110
click at [241, 327] on textarea "To enrich screen reader interactions, please activate Accessibility in Grammarl…" at bounding box center [281, 319] width 172 height 27
paste textarea "(801) 852-6000"
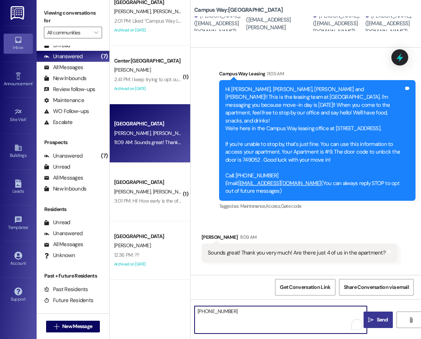
drag, startPoint x: 258, startPoint y: 318, endPoint x: 195, endPoint y: 309, distance: 63.1
click at [195, 309] on textarea "(801) 852-6000" at bounding box center [281, 319] width 172 height 27
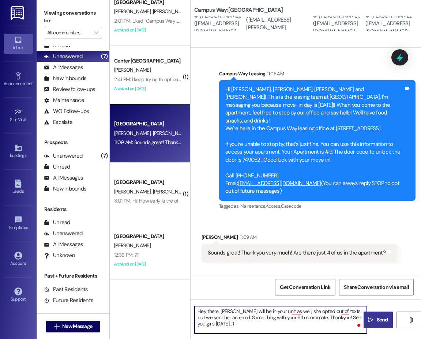
click at [328, 318] on textarea "Hey there, Annelise will be in your unit as well, she opted out of texts but we…" at bounding box center [281, 319] width 172 height 27
type textarea "Hey there, Annelise will be in your unit as well, she opted out of texts but we…"
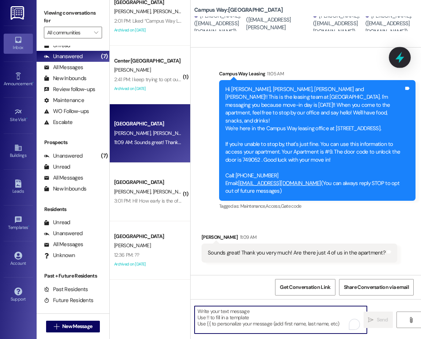
click at [401, 58] on icon at bounding box center [399, 57] width 9 height 11
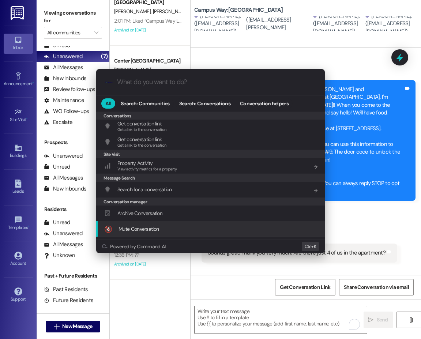
scroll to position [319, 0]
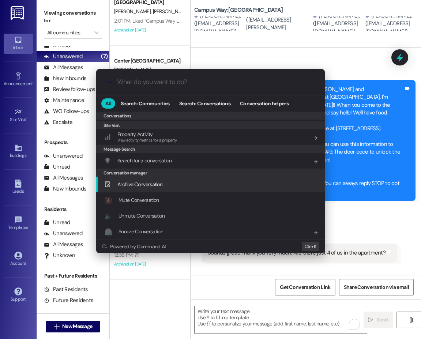
click at [167, 189] on div "Archive Conversation Add shortcut" at bounding box center [210, 185] width 229 height 16
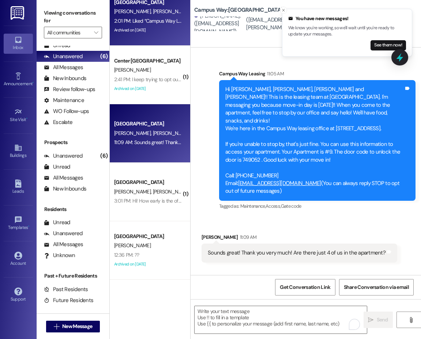
click at [153, 18] on div "2:01 PM: Liked “Campus Way Leasing (Campus Way): Hey Stefan. There is a total o…" at bounding box center [320, 21] width 413 height 7
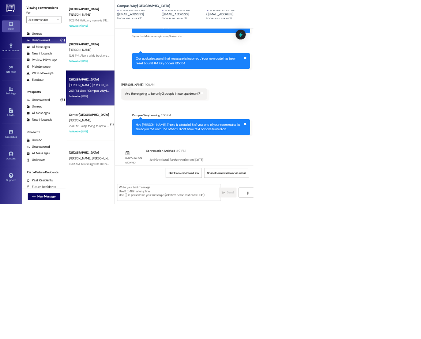
scroll to position [282, 0]
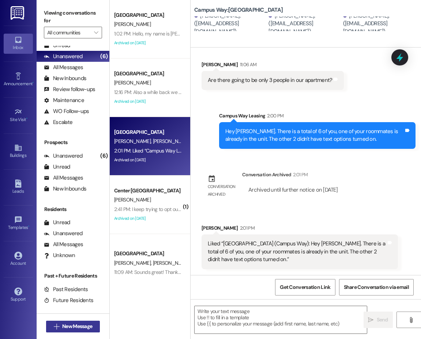
click at [71, 329] on span "New Message" at bounding box center [77, 326] width 30 height 8
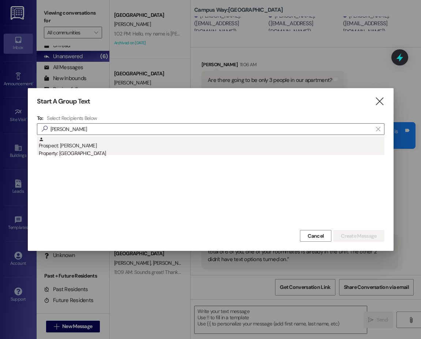
click at [84, 152] on div "Property: East Pointe" at bounding box center [212, 154] width 346 height 8
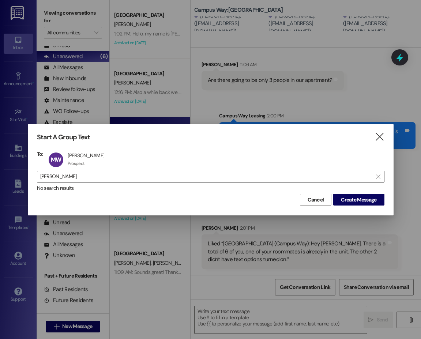
click at [56, 177] on input "westfall" at bounding box center [206, 176] width 332 height 10
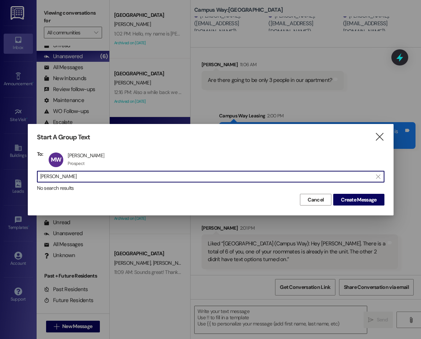
click at [56, 177] on input "westfall" at bounding box center [206, 176] width 332 height 10
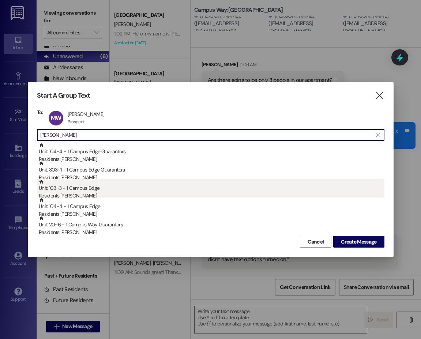
scroll to position [37, 0]
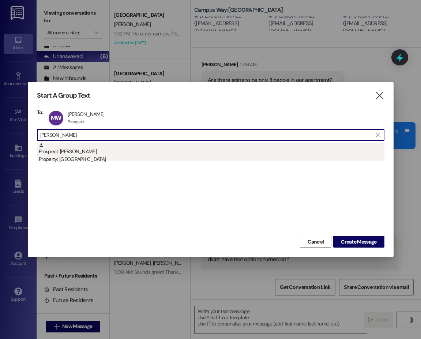
type input "andrew ames"
click at [62, 158] on div "Property: East Pointe" at bounding box center [212, 159] width 346 height 8
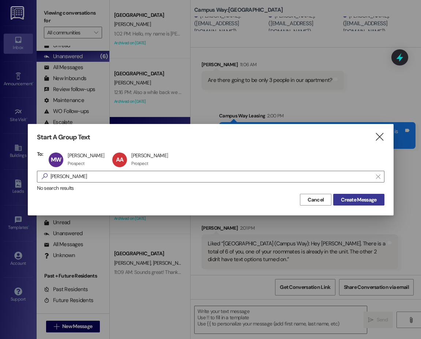
click at [350, 196] on span "Create Message" at bounding box center [358, 200] width 35 height 8
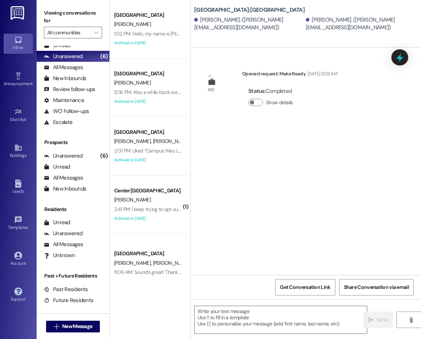
scroll to position [0, 0]
click at [228, 318] on textarea at bounding box center [281, 319] width 172 height 27
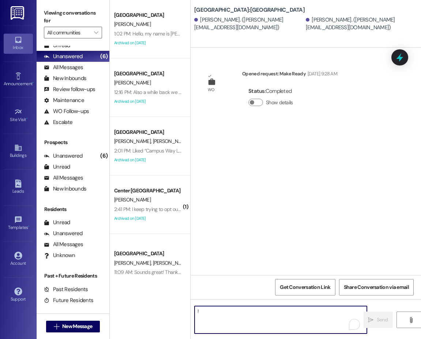
type textarea "!!"
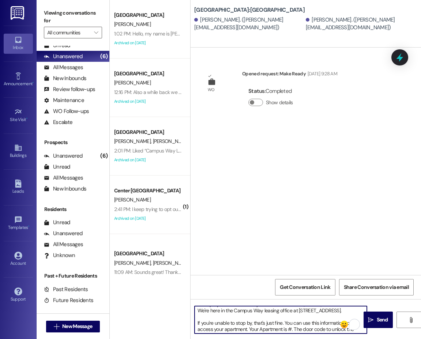
scroll to position [37, 0]
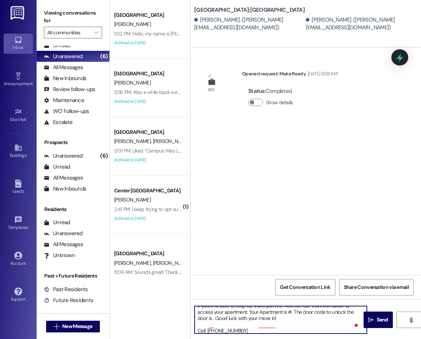
click at [292, 318] on textarea "Hi {{first_name}}!! This is the leasing team at {{property}}. I'm messaging you…" at bounding box center [281, 319] width 172 height 27
click at [213, 326] on textarea "Hi {{first_name}}!! This is the leasing team at {{property}}. I'm messaging you…" at bounding box center [281, 319] width 172 height 27
type textarea "Hi {{first_name}}!! This is the leasing team at {{property}}. I'm messaging you…"
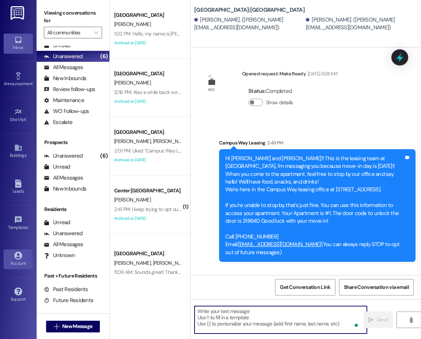
scroll to position [0, 0]
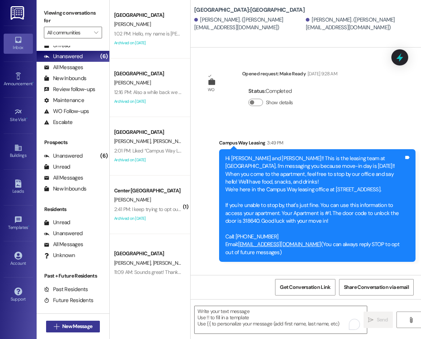
click at [91, 322] on button " New Message" at bounding box center [73, 327] width 54 height 12
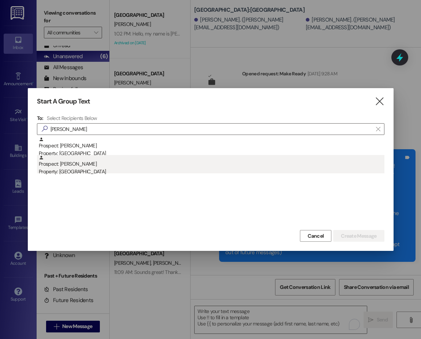
click at [104, 165] on div "Prospect: Matthew Walther Property: East Pointe" at bounding box center [212, 165] width 346 height 21
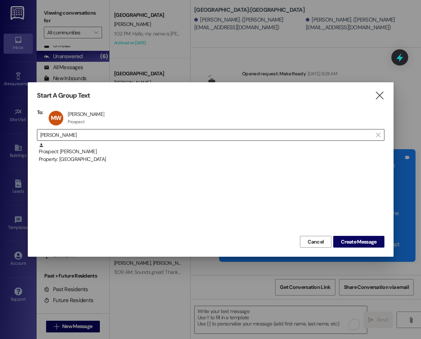
click at [53, 134] on input "walther" at bounding box center [206, 135] width 332 height 10
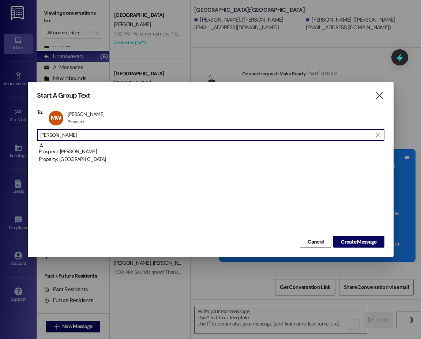
click at [53, 134] on input "walther" at bounding box center [206, 135] width 332 height 10
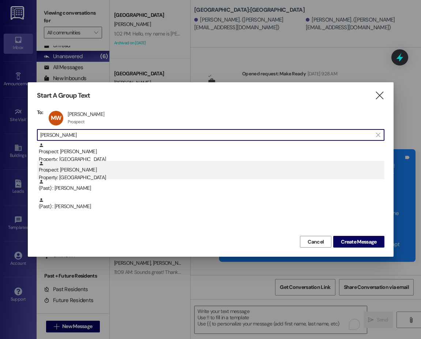
type input "matthews"
click at [87, 177] on div "Property: East Pointe" at bounding box center [212, 178] width 346 height 8
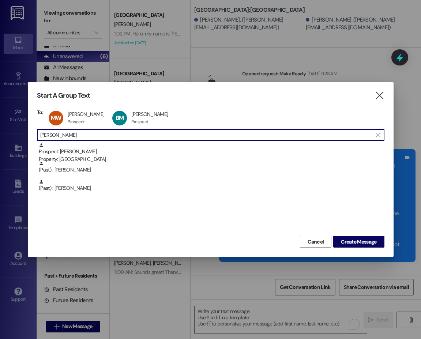
click at [257, 138] on input "matthews" at bounding box center [206, 135] width 332 height 10
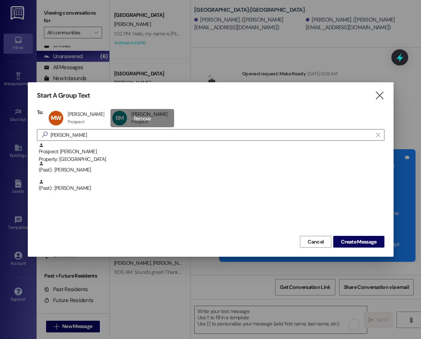
click at [137, 117] on div "BM Benjamin Matthews Benjamin Matthews Prospect Prospect click to remove" at bounding box center [142, 118] width 64 height 18
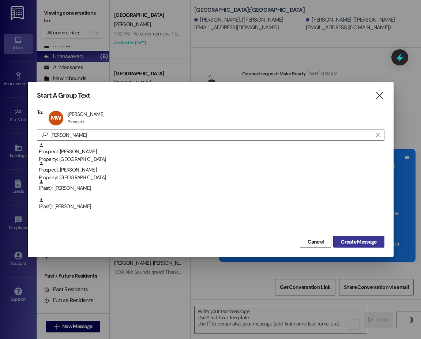
click at [357, 244] on span "Create Message" at bounding box center [358, 242] width 35 height 8
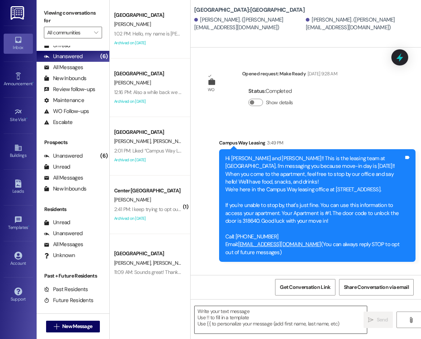
click at [286, 322] on textarea at bounding box center [281, 319] width 172 height 27
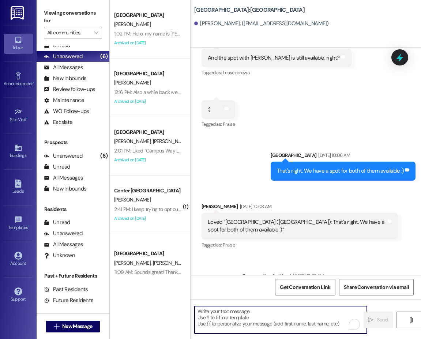
scroll to position [1047, 0]
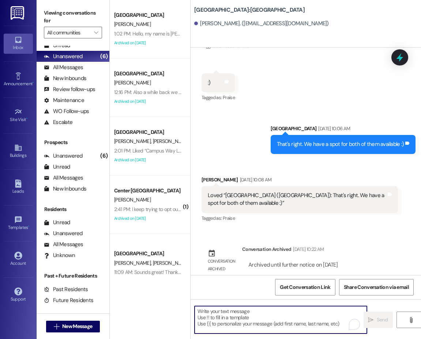
click at [283, 316] on textarea "To enrich screen reader interactions, please activate Accessibility in Grammarl…" at bounding box center [281, 319] width 172 height 27
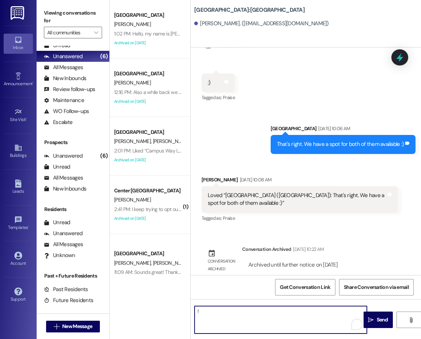
type textarea "!!"
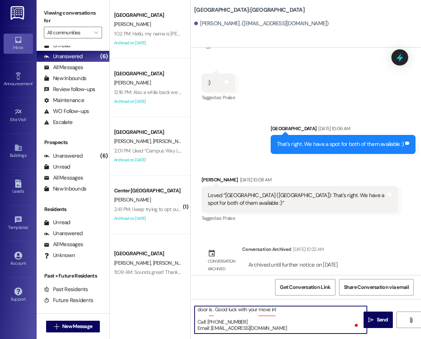
scroll to position [52, 0]
click at [211, 310] on textarea "Hi {{first_name}}!! This is the leasing team at {{property}}. I'm messaging you…" at bounding box center [281, 319] width 172 height 27
click at [291, 317] on textarea "Hi {{first_name}}!! This is the leasing team at {{property}}. I'm messaging you…" at bounding box center [281, 319] width 172 height 27
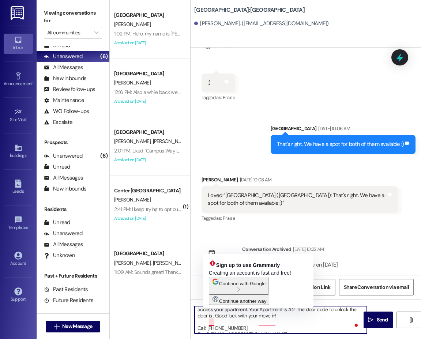
click at [212, 322] on textarea "Hi {{first_name}}!! This is the leasing team at {{property}}. I'm messaging you…" at bounding box center [281, 319] width 172 height 27
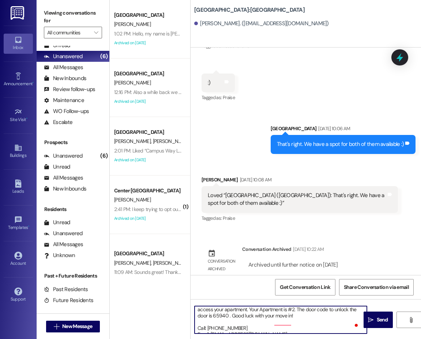
type textarea "Hi {{first_name}}!! This is the leasing team at {{property}}. I'm messaging you…"
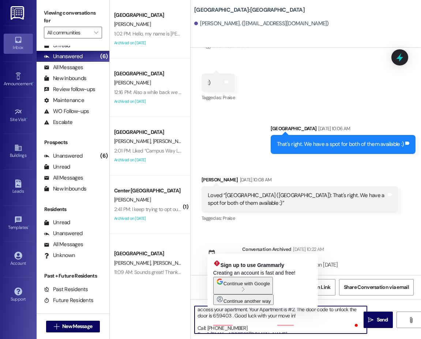
click at [239, 325] on textarea "Hi {{first_name}}!! This is the leasing team at {{property}}. I'm messaging you…" at bounding box center [281, 319] width 172 height 27
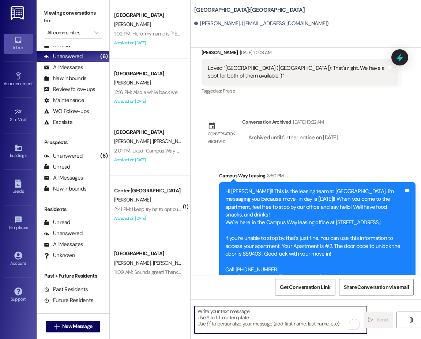
scroll to position [1177, 0]
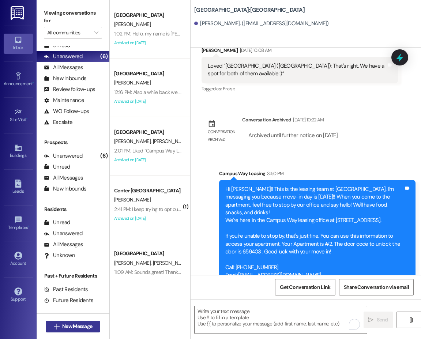
click at [92, 326] on span "New Message" at bounding box center [77, 326] width 30 height 8
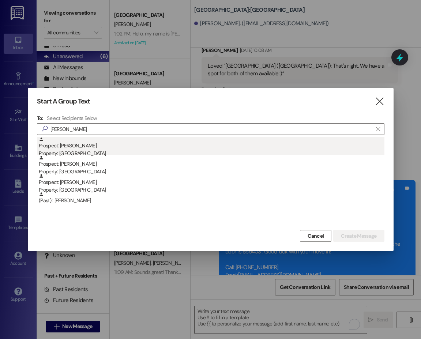
click at [66, 147] on div "Prospect: Leo Kala'aukahi Property: East Pointe" at bounding box center [212, 147] width 346 height 21
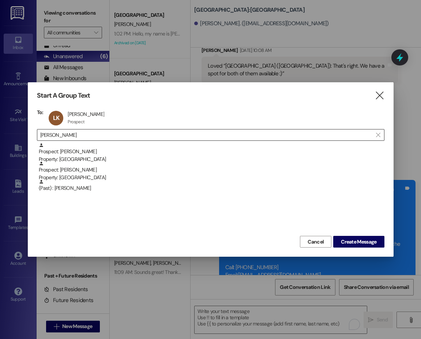
click at [53, 134] on input "leo k" at bounding box center [206, 135] width 332 height 10
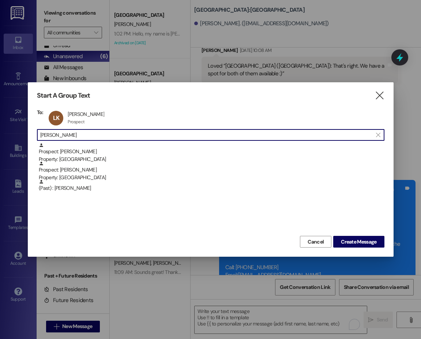
click at [53, 134] on input "leo k" at bounding box center [206, 135] width 332 height 10
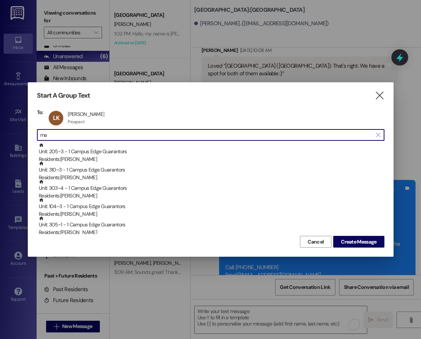
type input "m"
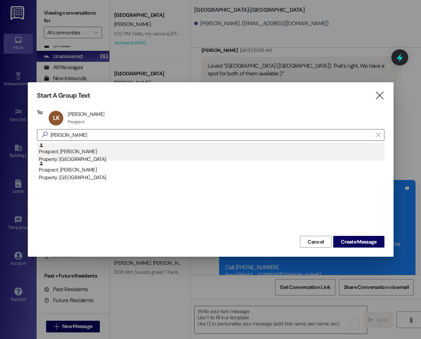
click at [86, 152] on div "Prospect: Ammon Kawakami Property: East Pointe" at bounding box center [212, 153] width 346 height 21
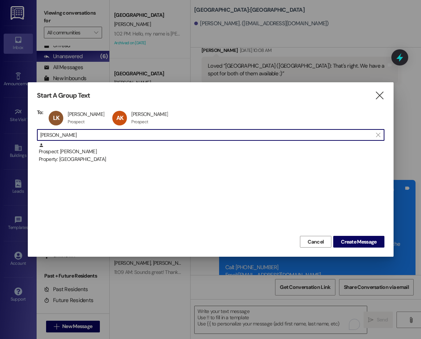
drag, startPoint x: 80, startPoint y: 133, endPoint x: 41, endPoint y: 133, distance: 39.5
click at [41, 133] on input "ammon kawa" at bounding box center [206, 135] width 332 height 10
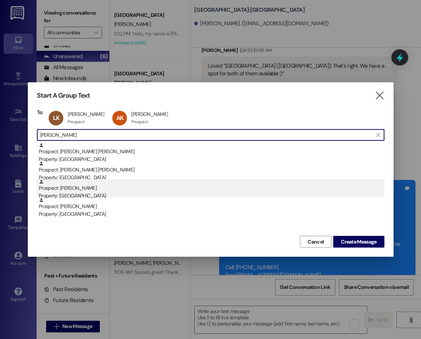
type input "santiago"
click at [79, 188] on div "Prospect: Nick Santiago Property: East Pointe" at bounding box center [212, 189] width 346 height 21
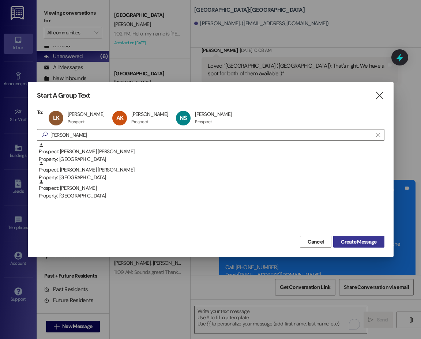
click at [361, 241] on span "Create Message" at bounding box center [358, 242] width 35 height 8
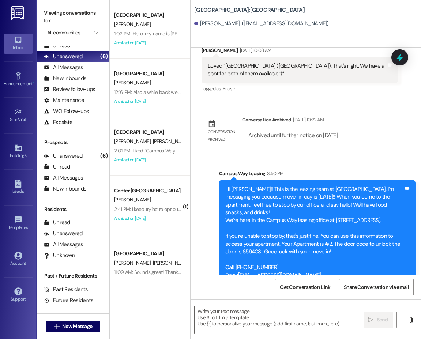
scroll to position [0, 0]
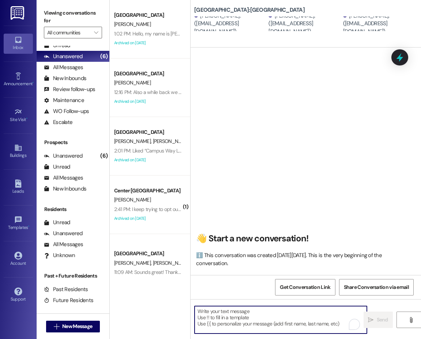
click at [238, 315] on textarea "To enrich screen reader interactions, please activate Accessibility in Grammarl…" at bounding box center [281, 319] width 172 height 27
type textarea "!!"
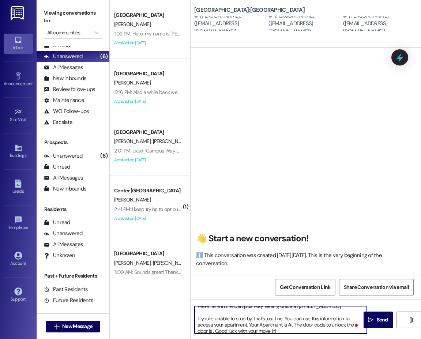
scroll to position [37, 0]
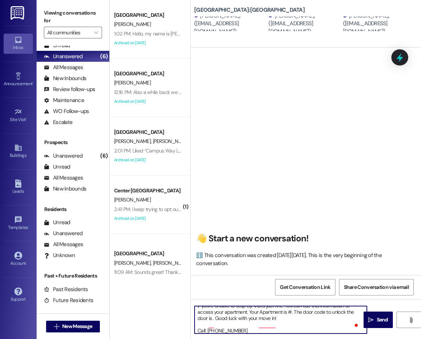
click at [329, 327] on textarea "Hi {{first_name}}!! This is the leasing team at {{property}}. I'm messaging you…" at bounding box center [281, 319] width 172 height 27
click at [291, 319] on textarea "Hi {{first_name}}!! This is the leasing team at {{property}}. I'm messaging you…" at bounding box center [281, 319] width 172 height 27
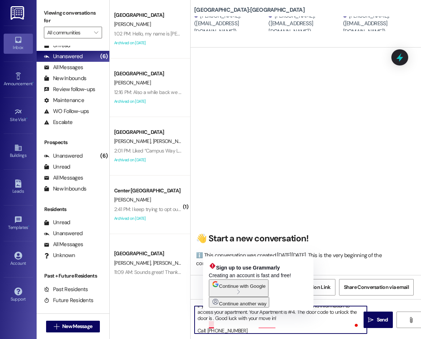
click at [212, 327] on textarea "Hi {{first_name}}!! This is the leasing team at {{property}}. I'm messaging you…" at bounding box center [281, 319] width 172 height 27
click at [212, 325] on textarea "Hi {{first_name}}!! This is the leasing team at {{property}}. I'm messaging you…" at bounding box center [281, 319] width 172 height 27
type textarea "Hi {{first_name}}!! This is the leasing team at {{property}}. I'm messaging you…"
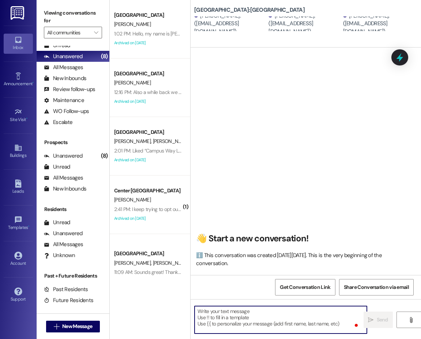
scroll to position [0, 0]
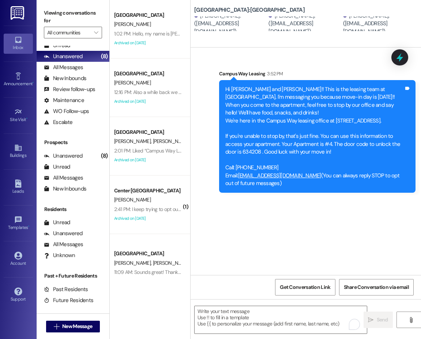
drag, startPoint x: 288, startPoint y: 240, endPoint x: 207, endPoint y: 275, distance: 88.1
click at [288, 240] on div "Sent via SMS Campus Way Leasing 3:52 PM Hi Ammon, Leo and Nick!! This is the le…" at bounding box center [305, 161] width 230 height 227
click at [63, 330] on button " New Message" at bounding box center [73, 327] width 54 height 12
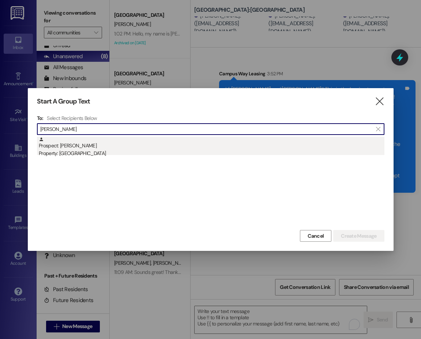
click at [79, 150] on div "Property: East Pointe" at bounding box center [212, 154] width 346 height 8
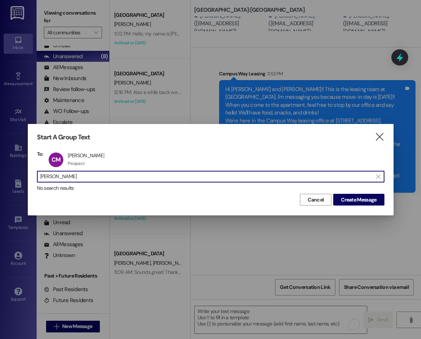
click at [54, 175] on input "cade marti" at bounding box center [206, 176] width 332 height 10
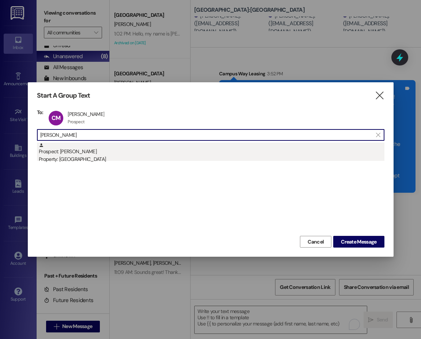
type input "riley hagu"
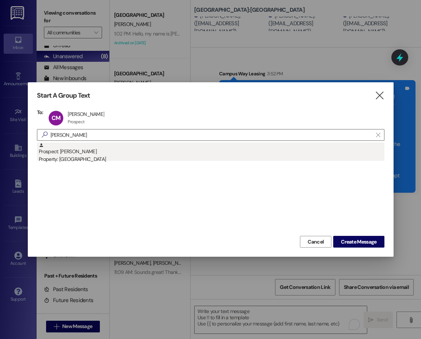
click at [83, 153] on div "Prospect: Riley Hague Property: East Pointe" at bounding box center [212, 153] width 346 height 21
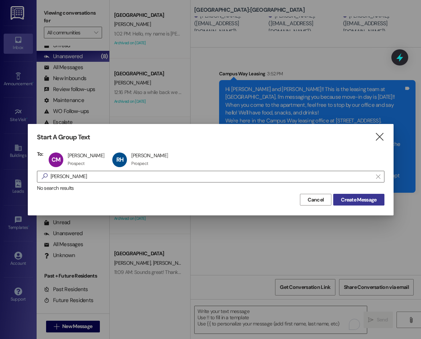
click at [348, 196] on span "Create Message" at bounding box center [358, 200] width 35 height 8
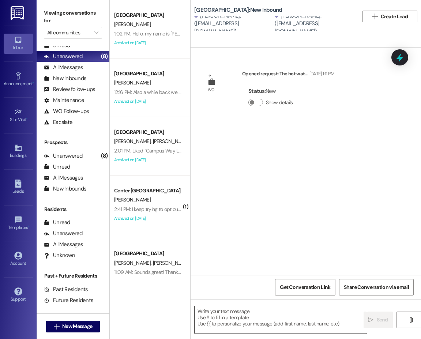
click at [210, 313] on textarea at bounding box center [281, 319] width 172 height 27
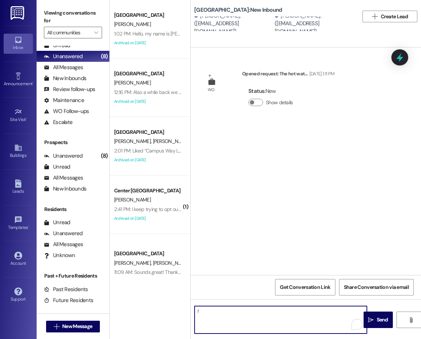
type textarea "!!"
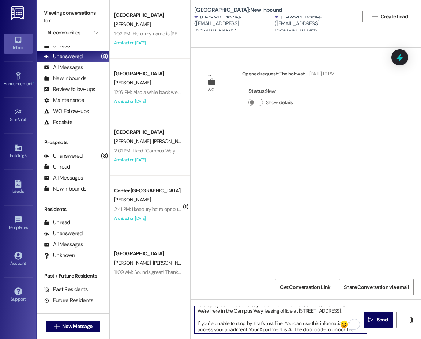
scroll to position [37, 0]
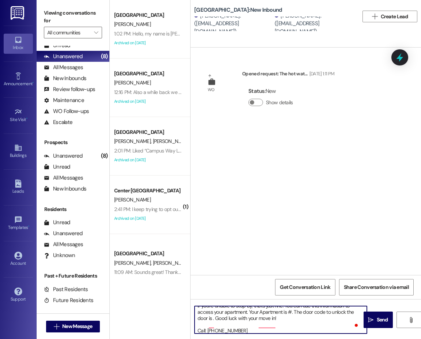
click at [292, 318] on textarea "Hi {{first_name}}!! This is the leasing team at {{property}}. I'm messaging you…" at bounding box center [281, 319] width 172 height 27
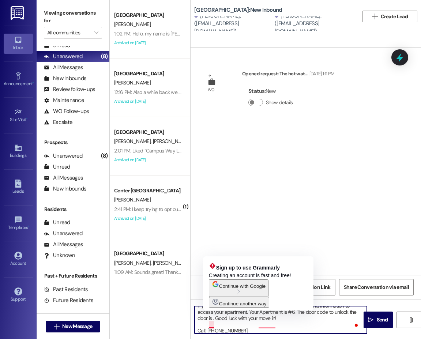
click at [212, 324] on textarea "Hi {{first_name}}!! This is the leasing team at {{property}}. I'm messaging you…" at bounding box center [281, 319] width 172 height 27
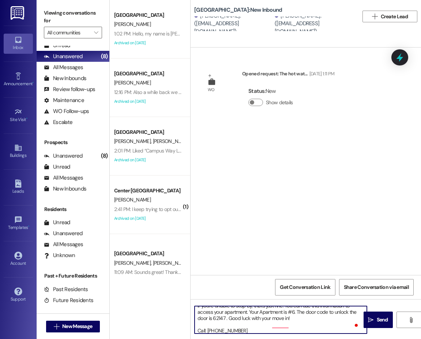
type textarea "Hi {{first_name}}!! This is the leasing team at {{property}}. I'm messaging you…"
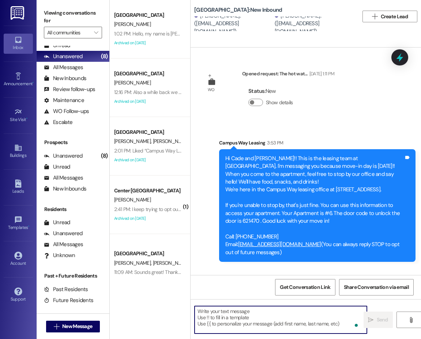
scroll to position [0, 0]
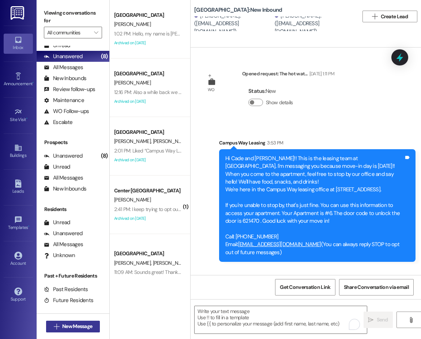
click at [71, 327] on span "New Message" at bounding box center [77, 326] width 30 height 8
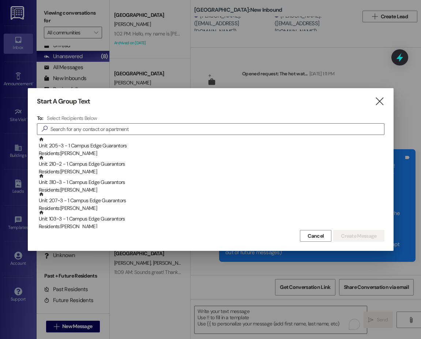
click at [282, 99] on div "Start A Group Text" at bounding box center [199, 101] width 325 height 8
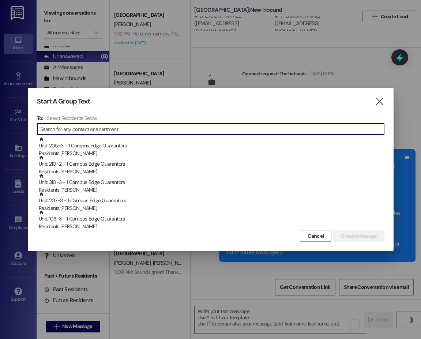
click at [141, 128] on input at bounding box center [212, 129] width 344 height 10
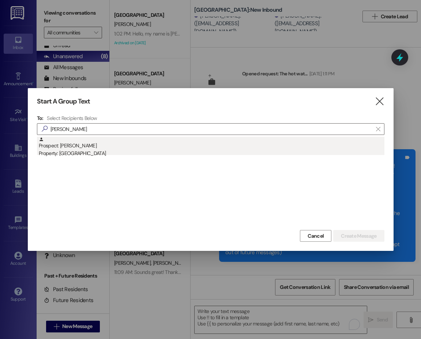
click at [84, 150] on div "Property: East Pointe" at bounding box center [212, 154] width 346 height 8
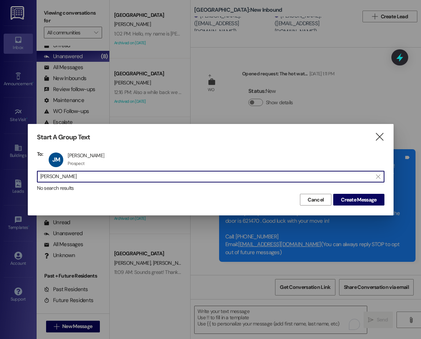
click at [67, 172] on input "josiah macd" at bounding box center [206, 176] width 332 height 10
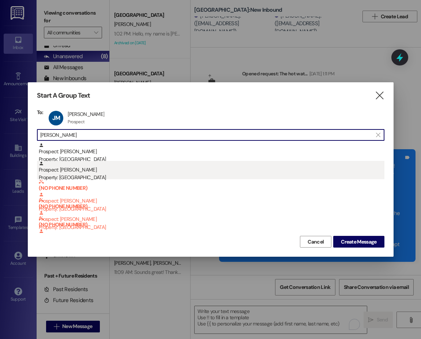
type input "vetter"
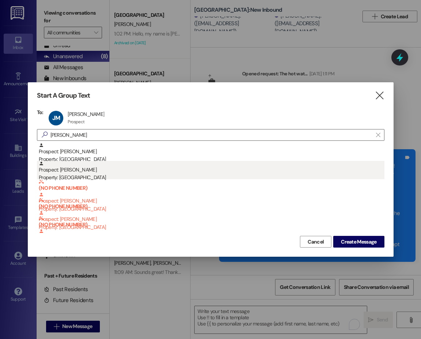
click at [86, 168] on div "Prospect: Logan Vetter Property: East Pointe" at bounding box center [212, 171] width 346 height 21
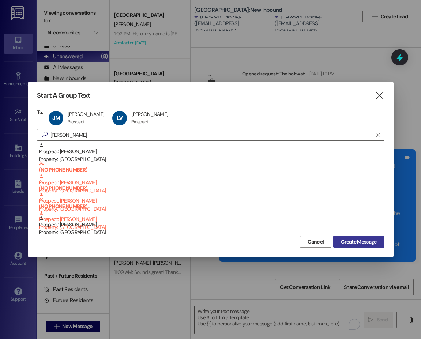
click at [350, 242] on span "Create Message" at bounding box center [358, 242] width 35 height 8
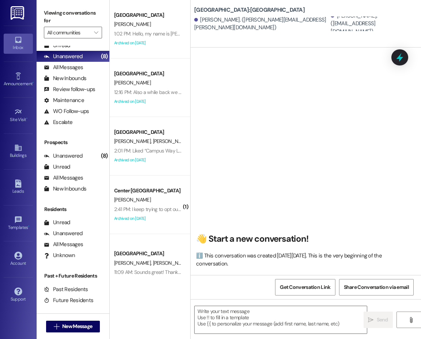
scroll to position [0, 0]
click at [226, 318] on textarea at bounding box center [281, 319] width 172 height 27
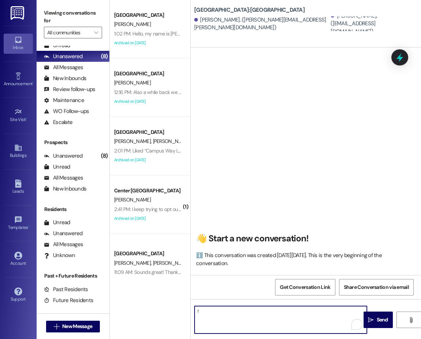
type textarea "!!"
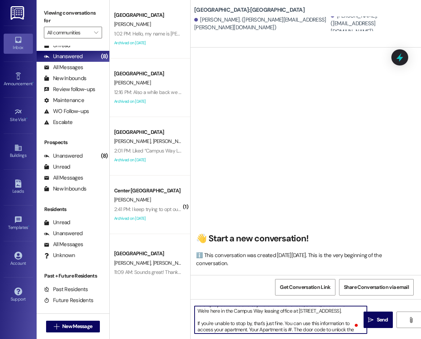
scroll to position [37, 0]
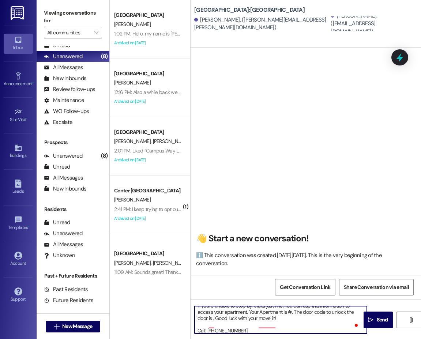
click at [291, 320] on textarea "Hi {{first_name}}!! This is the leasing team at {{property}}. I'm messaging you…" at bounding box center [281, 319] width 172 height 27
click at [213, 324] on textarea "Hi {{first_name}}!! This is the leasing team at {{property}}. I'm messaging you…" at bounding box center [281, 319] width 172 height 27
type textarea "Hi {{first_name}}!! This is the leasing team at {{property}}. I'm messaging you…"
click at [321, 321] on textarea "Hi {{first_name}}!! This is the leasing team at {{property}}. I'm messaging you…" at bounding box center [281, 319] width 172 height 27
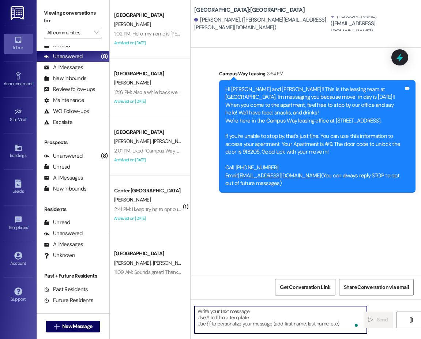
scroll to position [0, 0]
click at [305, 242] on div "Sent via SMS Campus Way Leasing 3:54 PM Hi Logan and Josiah!! This is the leasi…" at bounding box center [305, 161] width 230 height 227
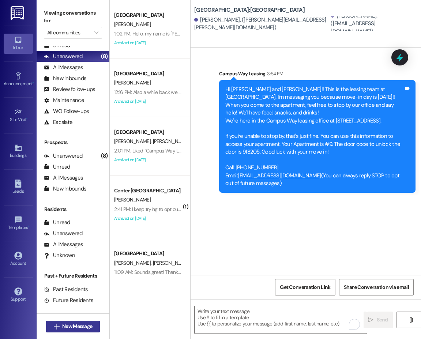
click at [87, 325] on span "New Message" at bounding box center [77, 326] width 30 height 8
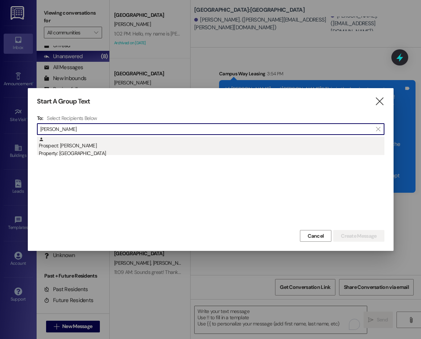
click at [95, 147] on div "Prospect: Cade Burgener Property: East Pointe" at bounding box center [212, 147] width 346 height 21
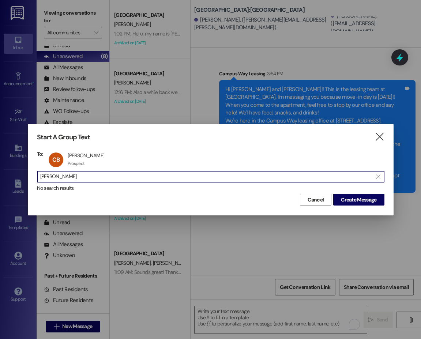
click at [49, 177] on input "burgener" at bounding box center [206, 176] width 332 height 10
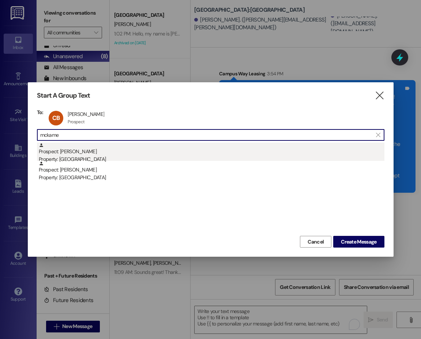
type input "mckame"
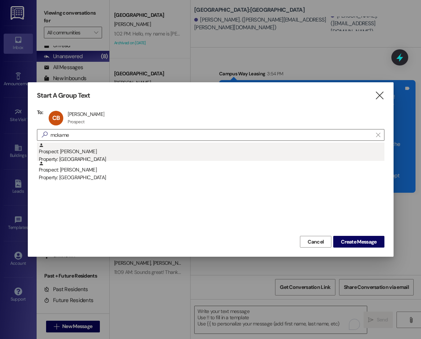
click at [82, 155] on div "Prospect: Dante McKamey Property: East Pointe" at bounding box center [212, 153] width 346 height 21
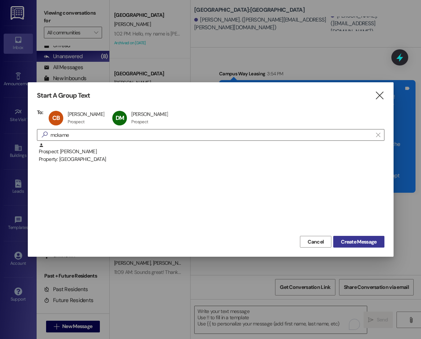
click at [358, 243] on span "Create Message" at bounding box center [358, 242] width 35 height 8
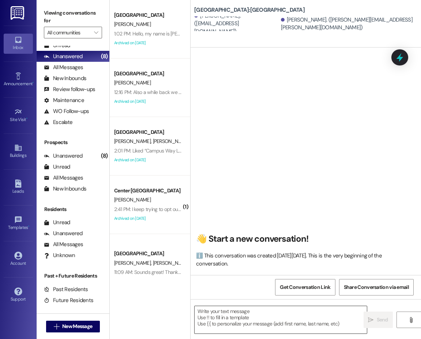
click at [230, 324] on textarea at bounding box center [281, 319] width 172 height 27
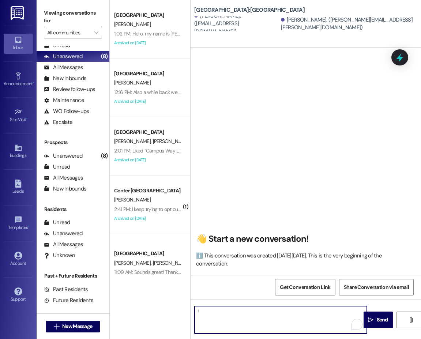
type textarea "!!"
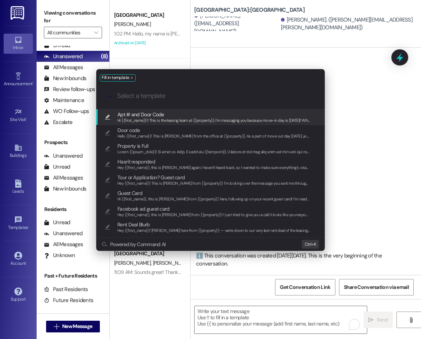
click at [156, 114] on span "Apt # and Door Code" at bounding box center [140, 114] width 47 height 8
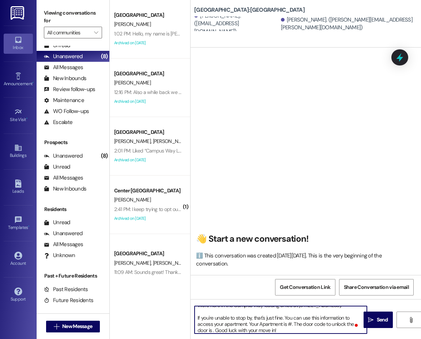
scroll to position [37, 0]
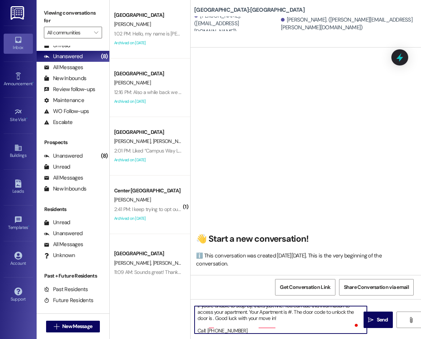
click at [291, 316] on textarea "Hi {{first_name}}!! This is the leasing team at {{property}}. I'm messaging you…" at bounding box center [281, 319] width 172 height 27
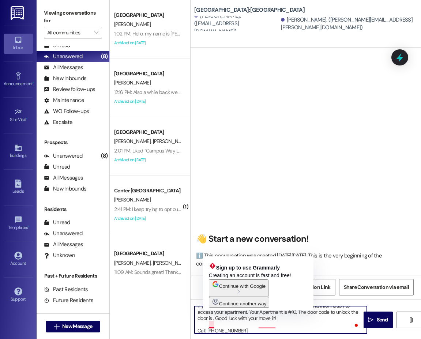
click at [212, 326] on textarea "Hi {{first_name}}!! This is the leasing team at {{property}}. I'm messaging you…" at bounding box center [281, 319] width 172 height 27
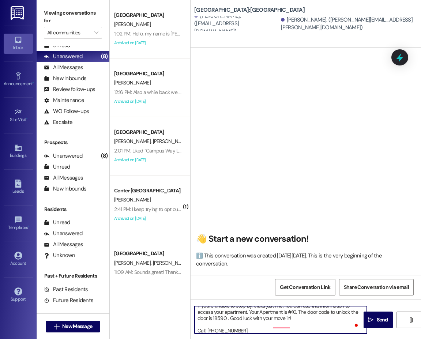
type textarea "Hi {{first_name}}!! This is the leasing team at {{property}}. I'm messaging you…"
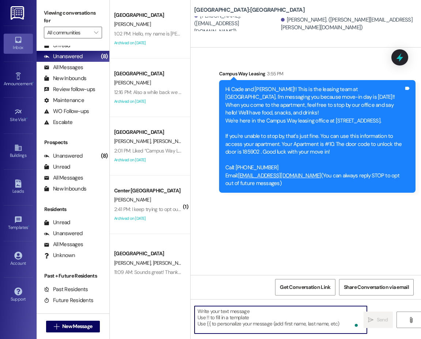
scroll to position [0, 0]
drag, startPoint x: 309, startPoint y: 240, endPoint x: 274, endPoint y: 245, distance: 34.7
click at [309, 240] on div "Sent via SMS Campus Way Leasing 3:55 PM Hi Cade and Dante!! This is the leasing…" at bounding box center [305, 161] width 230 height 227
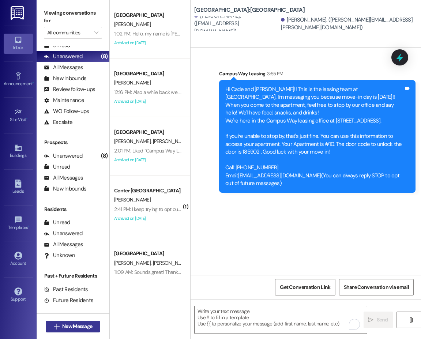
click at [89, 326] on span "New Message" at bounding box center [77, 326] width 30 height 8
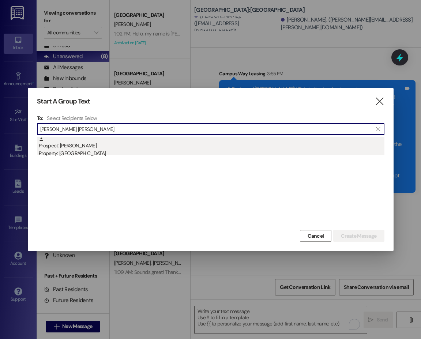
type input "ellie wh"
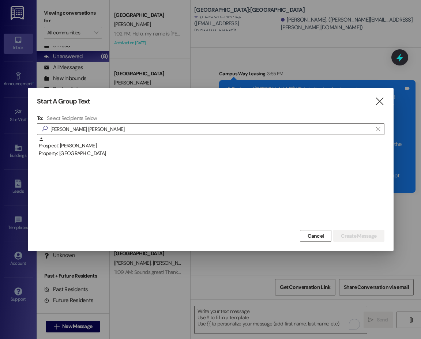
drag, startPoint x: 80, startPoint y: 150, endPoint x: 116, endPoint y: 156, distance: 36.0
click at [80, 150] on div "Property: East Pointe" at bounding box center [212, 154] width 346 height 8
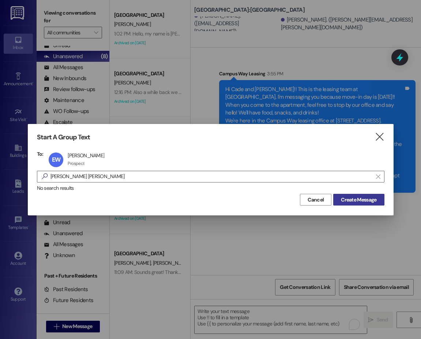
click at [358, 199] on span "Create Message" at bounding box center [358, 200] width 35 height 8
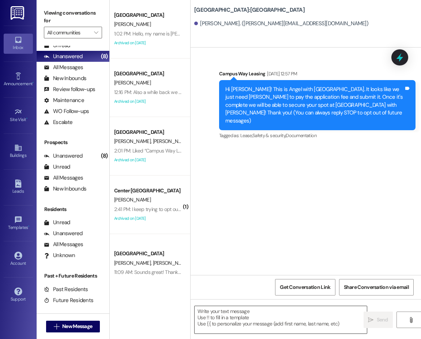
click at [238, 316] on textarea at bounding box center [281, 319] width 172 height 27
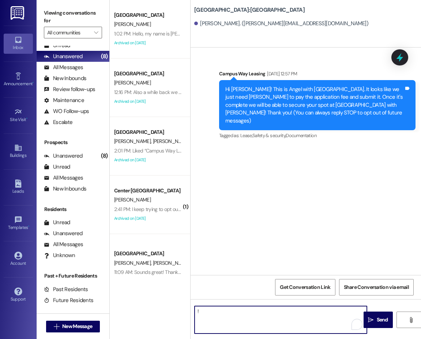
type textarea "!!"
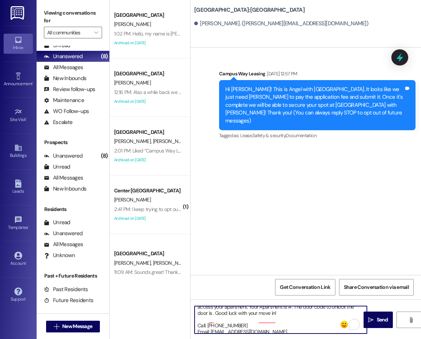
scroll to position [52, 0]
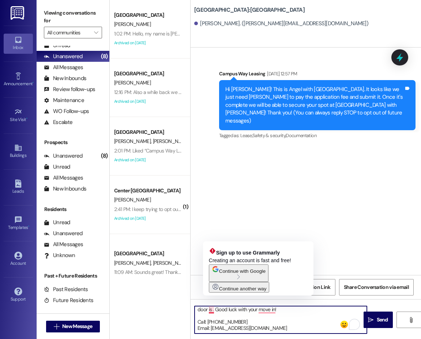
click at [212, 310] on textarea "Hi {{first_name}}!! This is the leasing team at {{property}}. I'm messaging you…" at bounding box center [281, 319] width 172 height 27
click at [211, 310] on textarea "Hi {{first_name}}!! This is the leasing team at {{property}}. I'm messaging you…" at bounding box center [281, 319] width 172 height 27
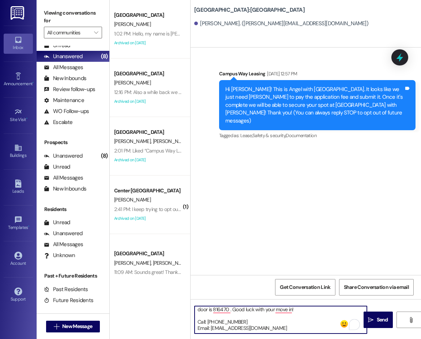
click at [308, 317] on textarea "Hi {{first_name}}!! This is the leasing team at {{property}}. I'm messaging you…" at bounding box center [281, 319] width 172 height 27
click at [291, 310] on textarea "Hi {{first_name}}!! This is the leasing team at {{property}}. I'm messaging you…" at bounding box center [281, 319] width 172 height 27
type textarea "Hi {{first_name}}!! This is the leasing team at {{property}}. I'm messaging you…"
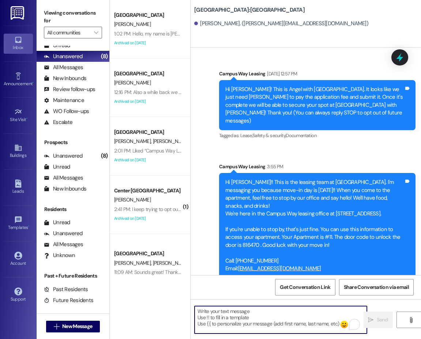
scroll to position [0, 0]
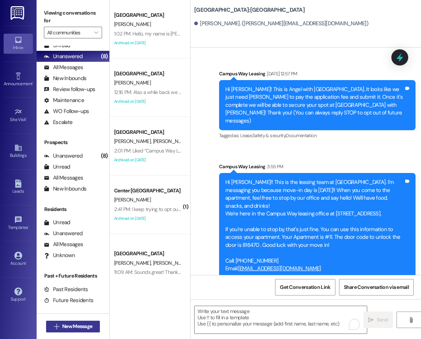
click at [99, 327] on button " New Message" at bounding box center [73, 327] width 54 height 12
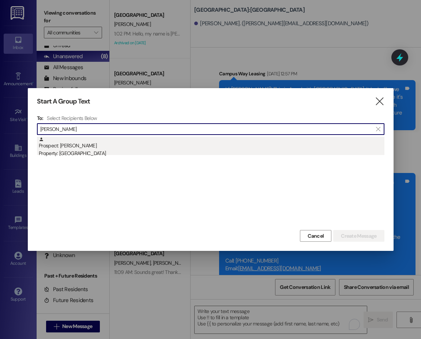
type input "isaac hans"
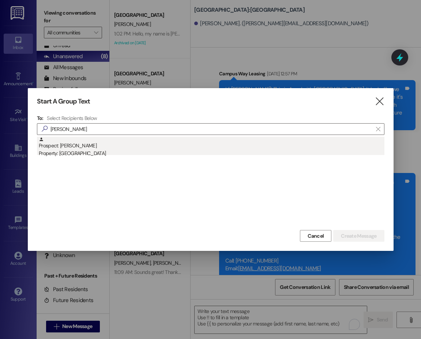
click at [72, 144] on div "Prospect: Isaac Hansen Property: East Pointe" at bounding box center [212, 147] width 346 height 21
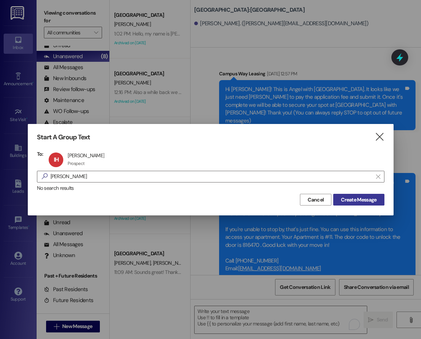
click at [348, 201] on span "Create Message" at bounding box center [358, 200] width 35 height 8
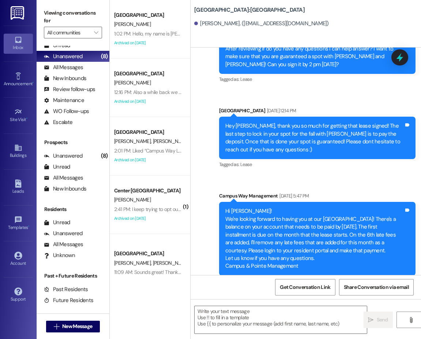
scroll to position [228, 0]
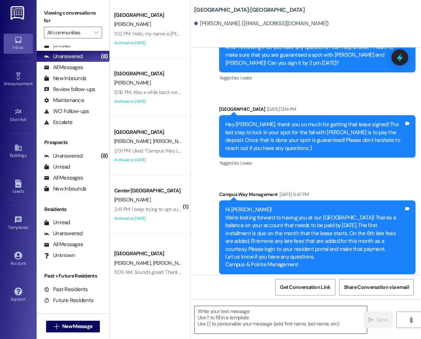
click at [237, 320] on textarea at bounding box center [281, 319] width 172 height 27
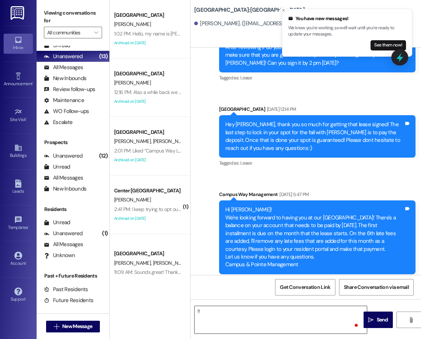
scroll to position [37, 0]
click at [292, 318] on textarea "Hi {{first_name}}!! This is the leasing team at {{property}}. I'm messaging you…" at bounding box center [281, 319] width 172 height 27
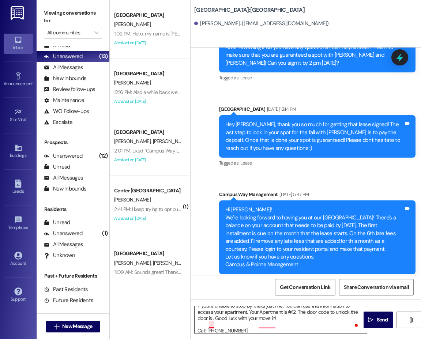
drag, startPoint x: 212, startPoint y: 328, endPoint x: 226, endPoint y: 323, distance: 14.2
click at [212, 328] on textarea "Hi {{first_name}}!! This is the leasing team at {{property}}. I'm messaging you…" at bounding box center [281, 319] width 172 height 27
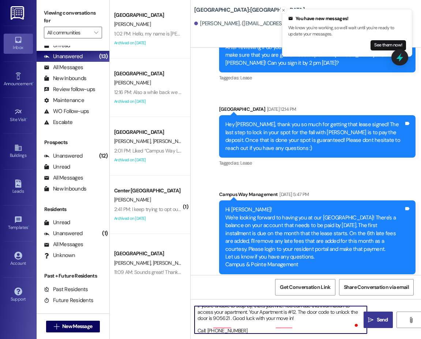
type textarea "Hi {{first_name}}!! This is the leasing team at {{property}}. I'm messaging you…"
click at [381, 324] on button " Send" at bounding box center [377, 320] width 29 height 16
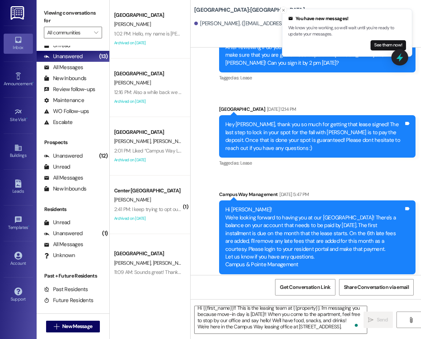
scroll to position [0, 0]
click at [232, 313] on textarea "Hi {{first_name}}!! This is the leasing team at {{property}}. I'm messaging you…" at bounding box center [281, 319] width 172 height 27
click at [79, 327] on span "New Message" at bounding box center [77, 326] width 30 height 8
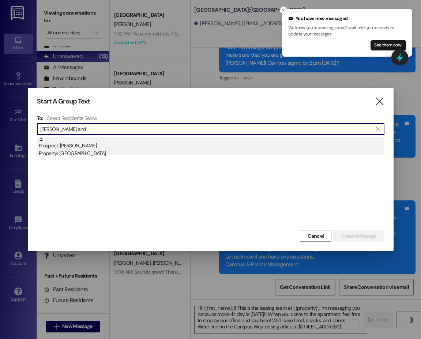
click at [91, 146] on div "Prospect: Juliana Anderson Property: East Pointe" at bounding box center [212, 147] width 346 height 21
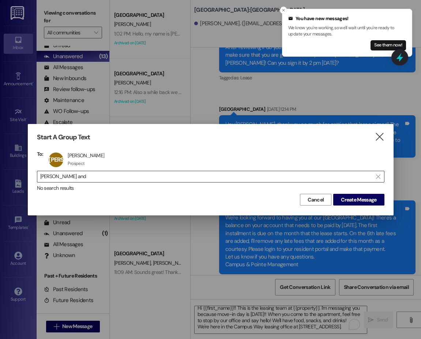
click at [58, 177] on input "juliana and" at bounding box center [206, 176] width 332 height 10
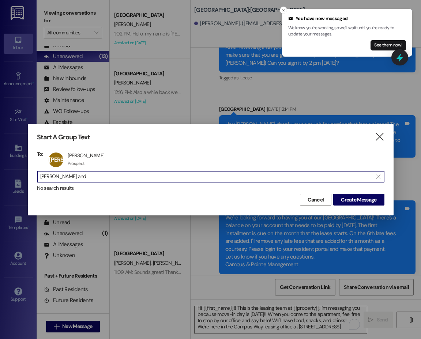
click at [58, 177] on input "juliana and" at bounding box center [206, 176] width 332 height 10
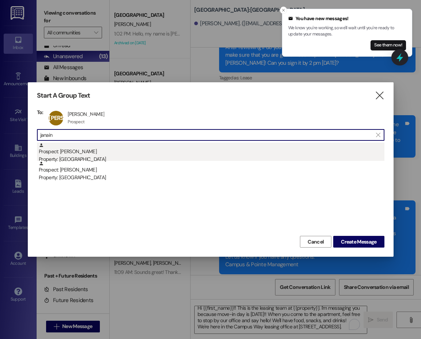
type input "janain"
click at [84, 153] on div "Prospect: Janaina Anderson Property: East Pointe" at bounding box center [212, 153] width 346 height 21
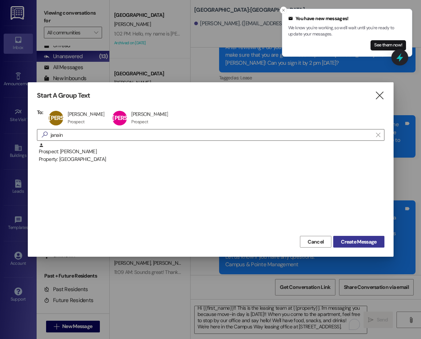
click at [355, 241] on span "Create Message" at bounding box center [358, 242] width 35 height 8
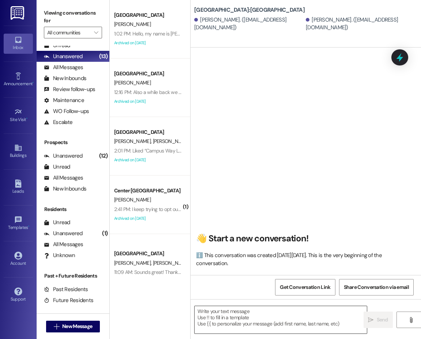
scroll to position [0, 0]
click at [275, 314] on textarea at bounding box center [281, 319] width 172 height 27
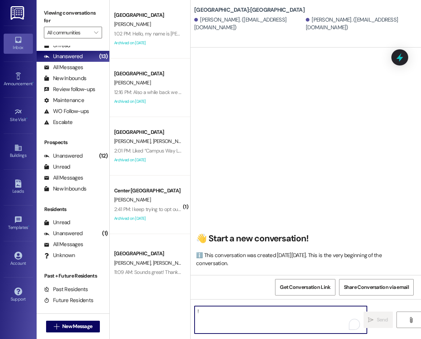
type textarea "!!"
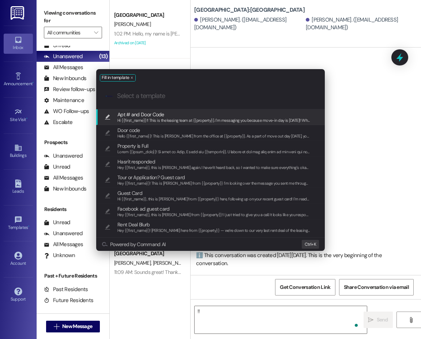
click at [184, 116] on span "Apt # and Door Code" at bounding box center [213, 114] width 193 height 8
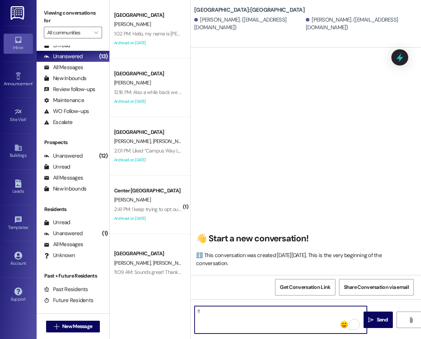
scroll to position [37, 0]
click at [292, 318] on textarea "Hi {{first_name}}!! This is the leasing team at {{property}}. I'm messaging you…" at bounding box center [281, 319] width 172 height 27
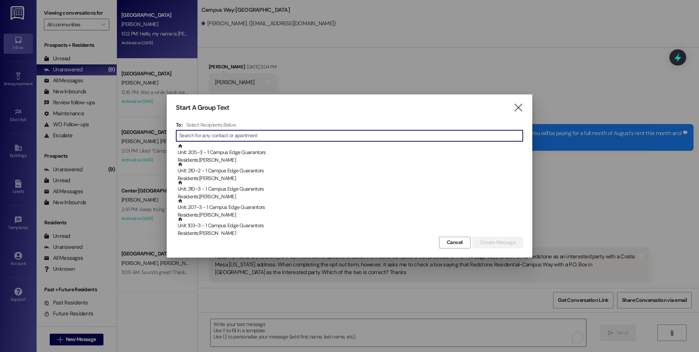
scroll to position [117, 0]
click at [396, 109] on icon "" at bounding box center [518, 108] width 10 height 8
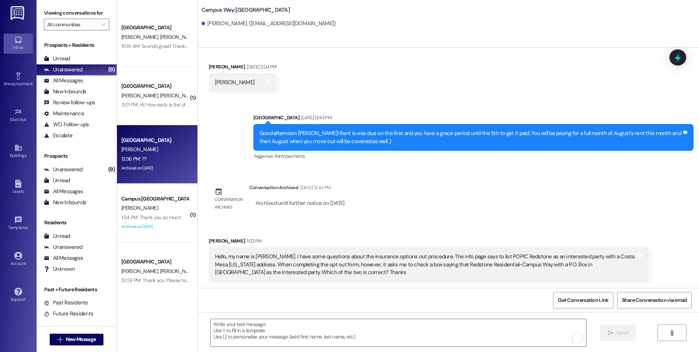
scroll to position [227, 0]
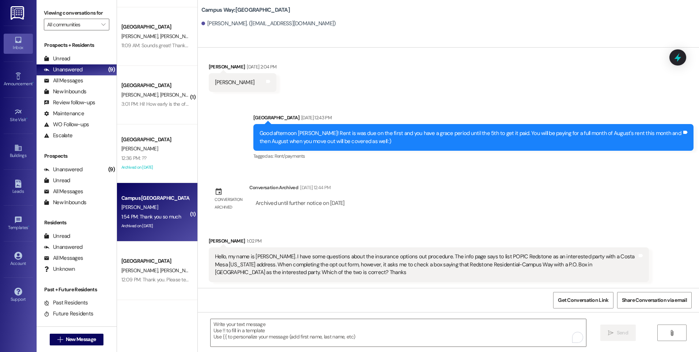
click at [148, 203] on div "[PERSON_NAME]" at bounding box center [155, 207] width 69 height 9
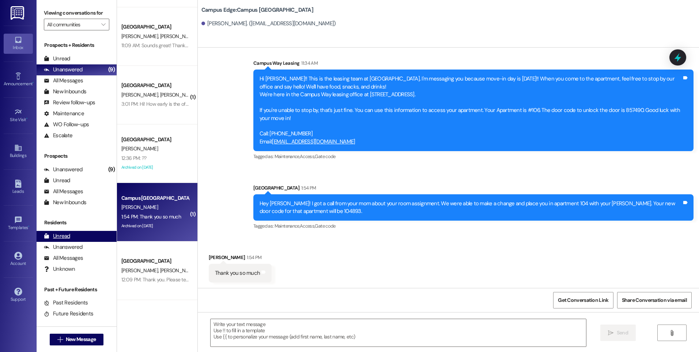
scroll to position [11, 0]
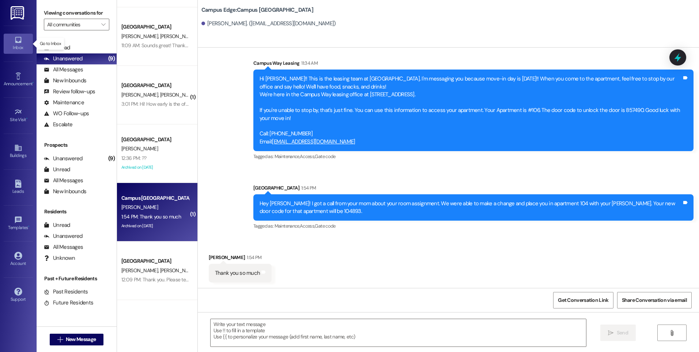
click at [10, 46] on div "Inbox" at bounding box center [18, 47] width 37 height 7
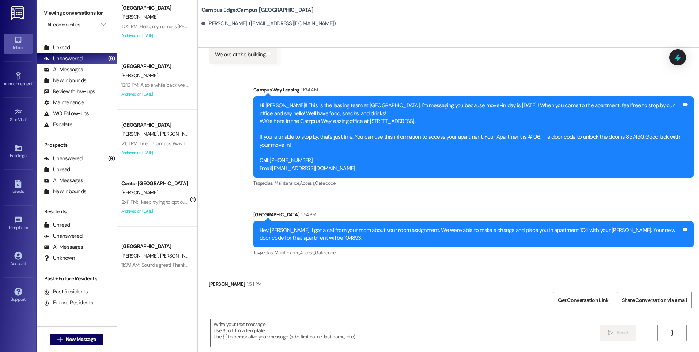
scroll to position [214, 0]
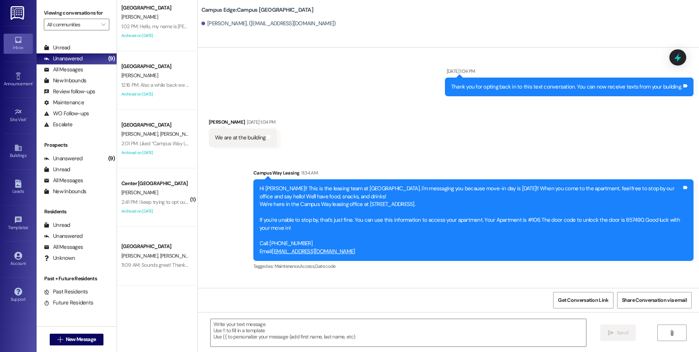
click at [25, 15] on img at bounding box center [18, 13] width 15 height 14
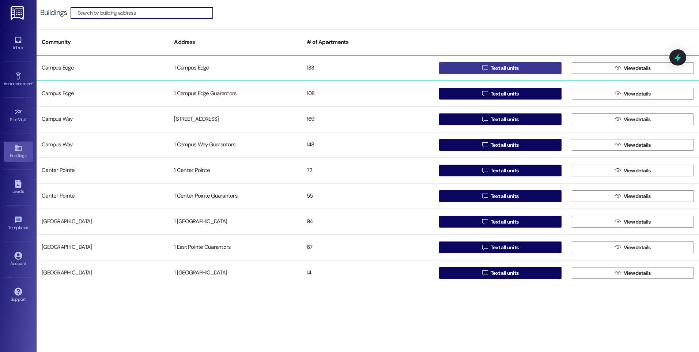
click at [396, 65] on span "Text all units" at bounding box center [505, 68] width 28 height 8
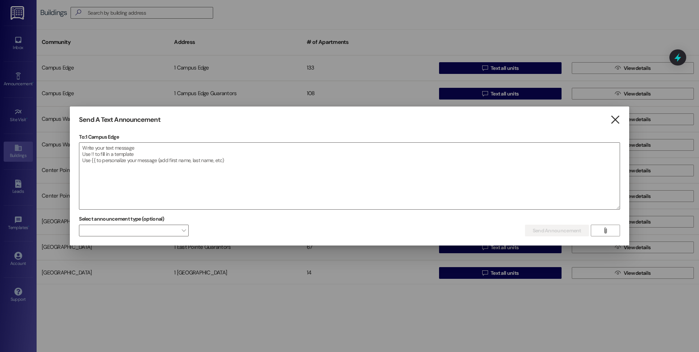
click at [396, 121] on icon "" at bounding box center [615, 120] width 10 height 8
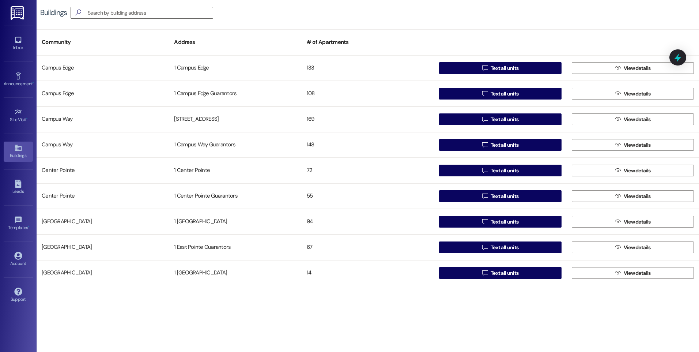
click at [20, 33] on div "Inbox Go to Inbox" at bounding box center [18, 44] width 29 height 36
click at [14, 52] on link "Inbox" at bounding box center [18, 44] width 29 height 20
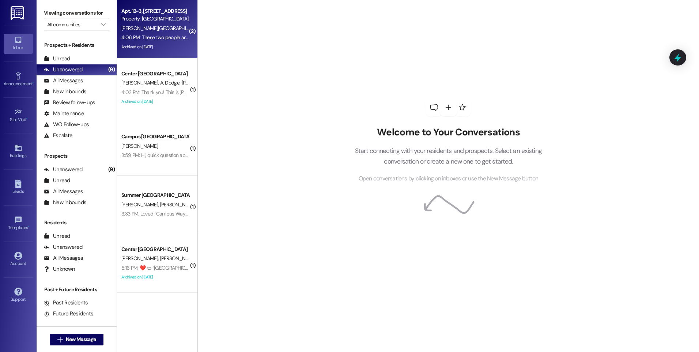
click at [152, 39] on div "4:06 PM: These two people are locked in and want to buy the contracts of Tyler …" at bounding box center [312, 37] width 383 height 7
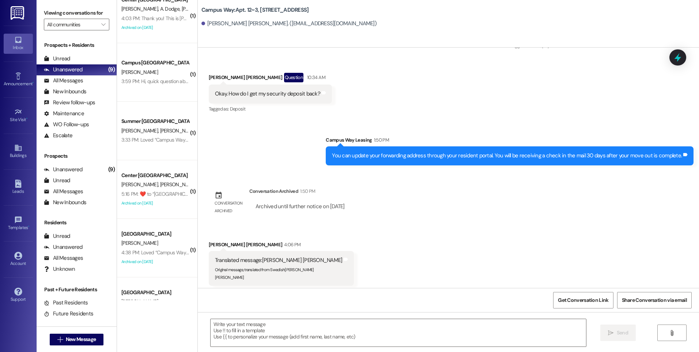
scroll to position [183, 0]
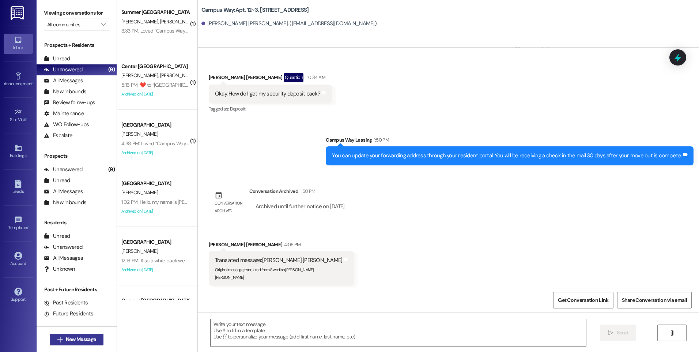
click at [66, 339] on span "New Message" at bounding box center [81, 339] width 30 height 8
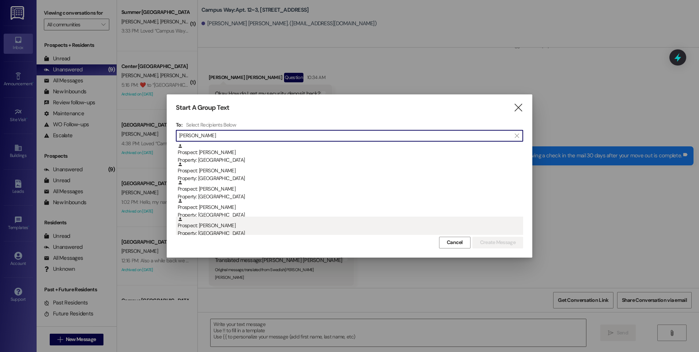
type input "mcconkie"
click at [229, 224] on div "Prospect: Amy McConkie Property: Campus Way" at bounding box center [351, 226] width 346 height 21
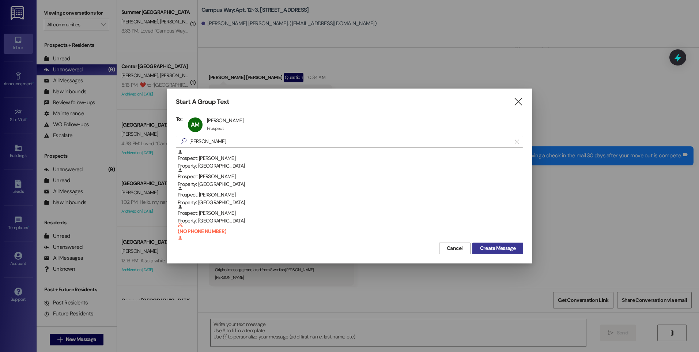
click at [396, 251] on span "Create Message" at bounding box center [497, 248] width 35 height 8
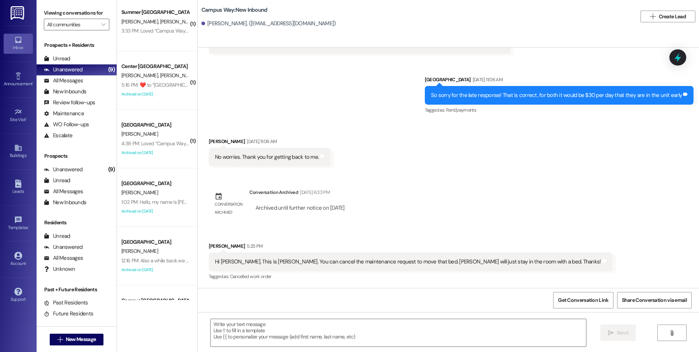
scroll to position [822, 0]
drag, startPoint x: 409, startPoint y: 262, endPoint x: 529, endPoint y: 264, distance: 119.2
click at [396, 264] on div "Hi Angel. This is Amy McConkie. You can cancel the maintenance request to move …" at bounding box center [408, 262] width 386 height 8
click at [396, 331] on textarea at bounding box center [398, 332] width 375 height 27
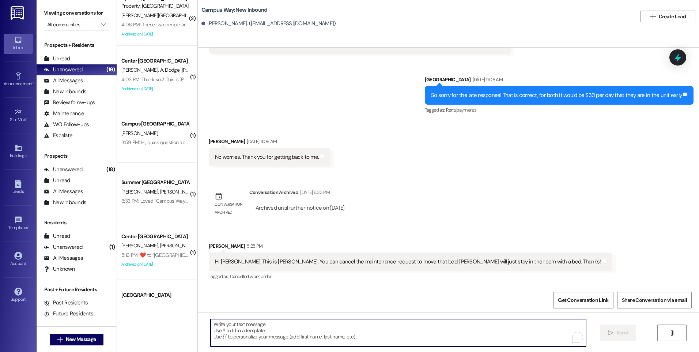
scroll to position [0, 0]
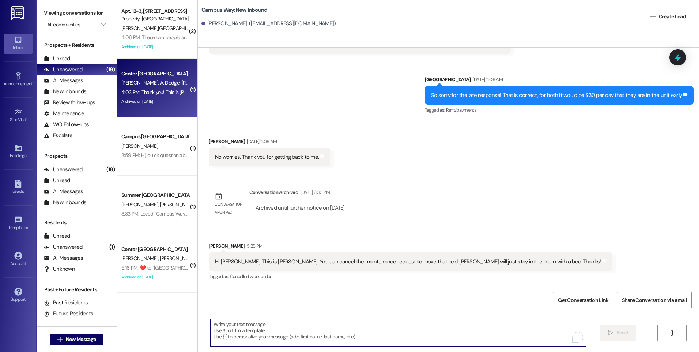
click at [158, 93] on div "4:03 PM: Thank you! This is Laura's phone number. If you could send her the inf…" at bounding box center [271, 92] width 300 height 7
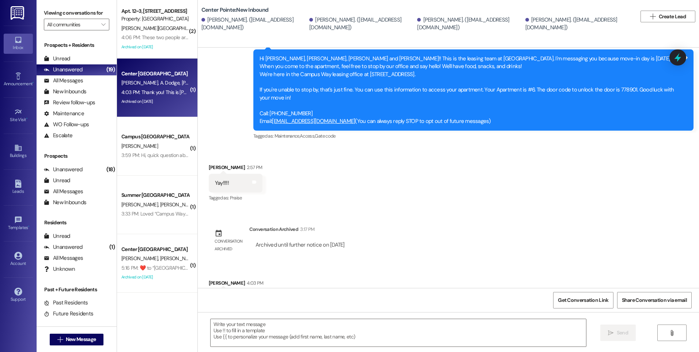
scroll to position [136, 0]
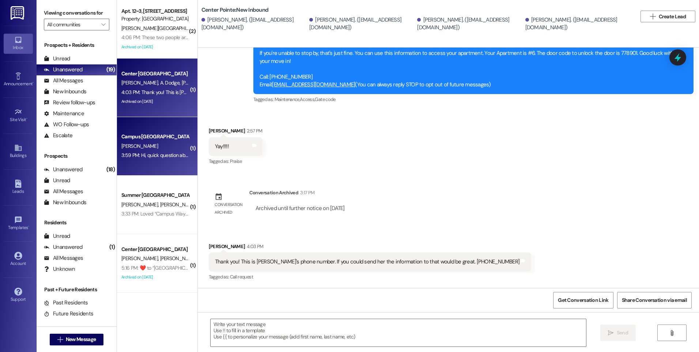
click at [151, 150] on div "H. Bradshaw" at bounding box center [155, 145] width 69 height 9
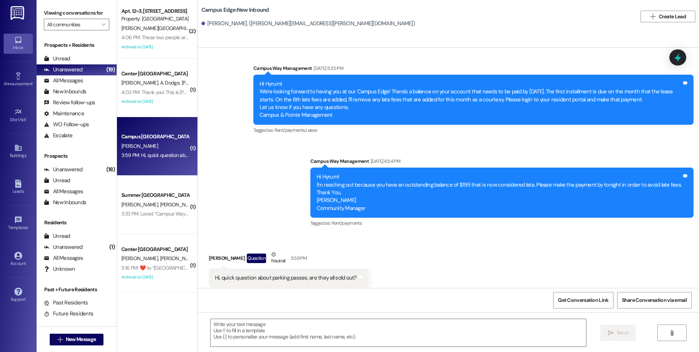
scroll to position [975, 0]
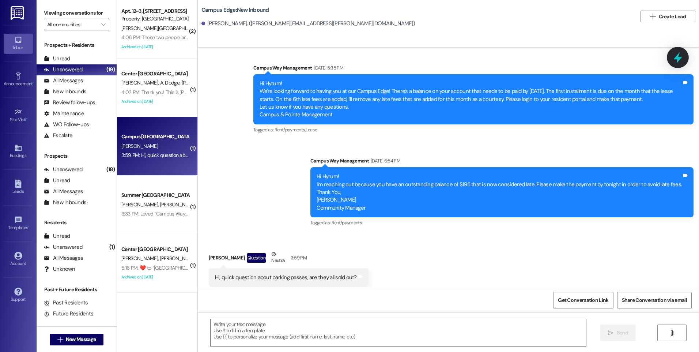
click at [396, 57] on icon at bounding box center [677, 57] width 9 height 11
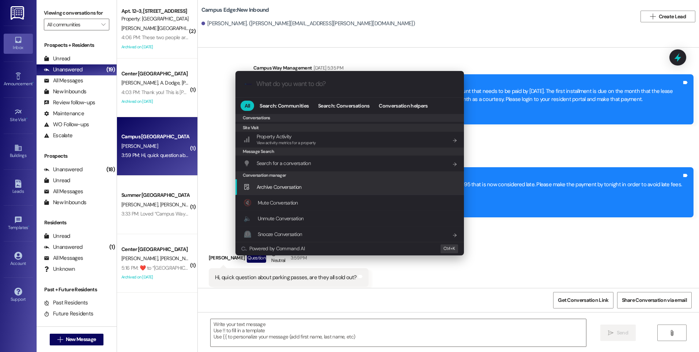
scroll to position [319, 0]
click at [304, 185] on div "Archive Conversation Add shortcut" at bounding box center [351, 186] width 214 height 8
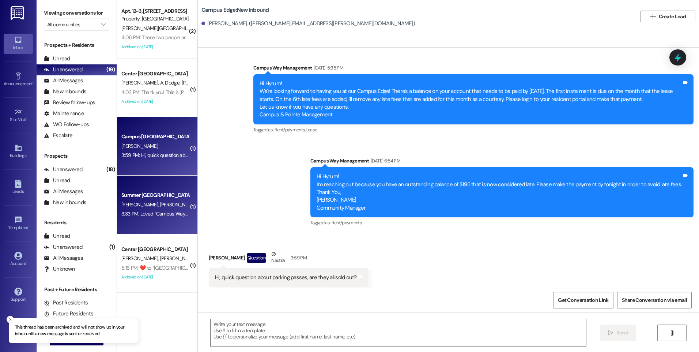
click at [156, 221] on div "Summer Pointe Prospect D. Murray L. Johnson 3:33 PM: Loved “Campus Way Leasing …" at bounding box center [157, 204] width 80 height 58
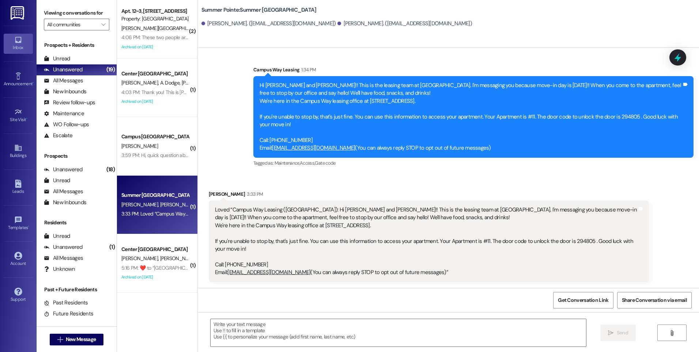
scroll to position [4, 0]
click at [396, 56] on icon at bounding box center [678, 58] width 10 height 10
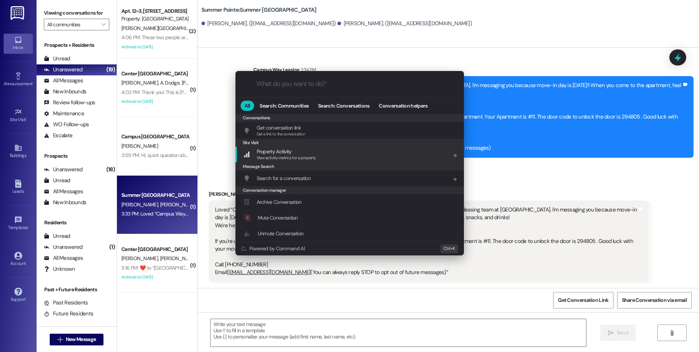
scroll to position [319, 0]
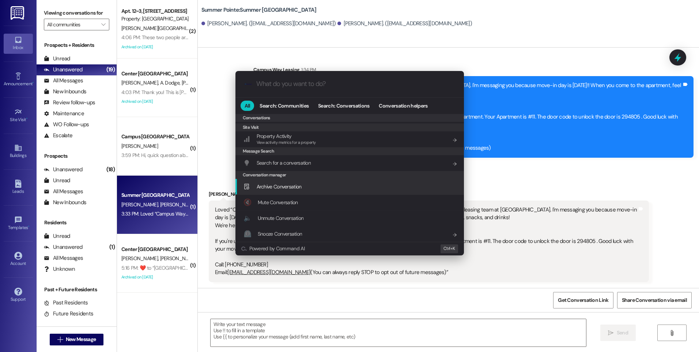
click at [321, 188] on div "Archive Conversation Add shortcut" at bounding box center [351, 186] width 214 height 8
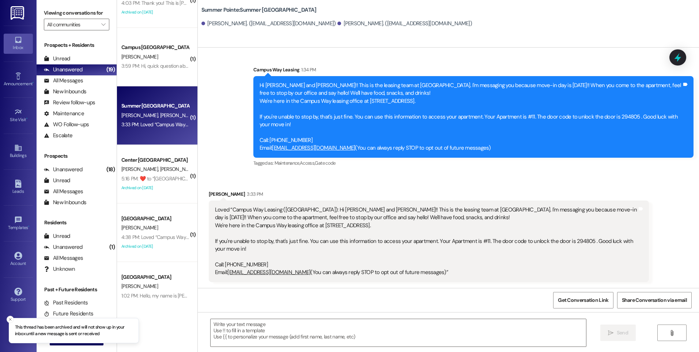
scroll to position [110, 0]
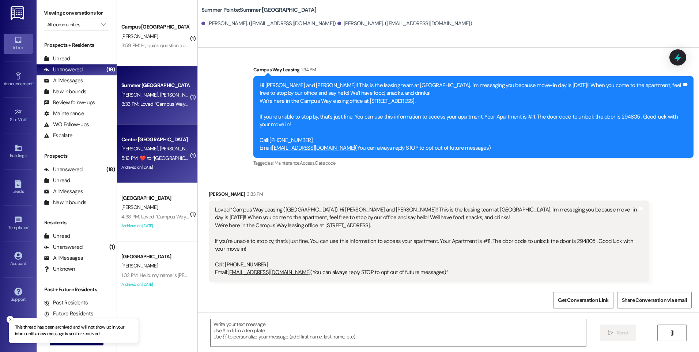
click at [162, 146] on span "I. Rawlings" at bounding box center [179, 148] width 39 height 7
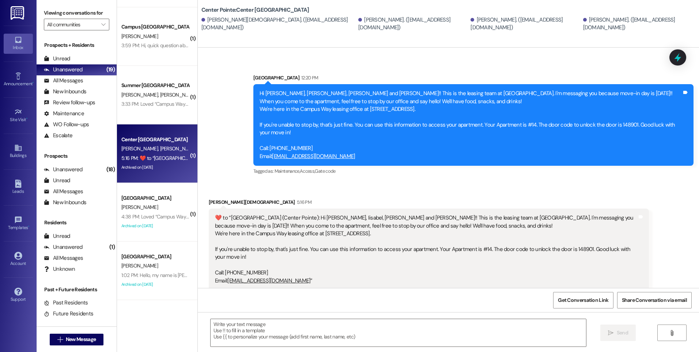
scroll to position [1369, 0]
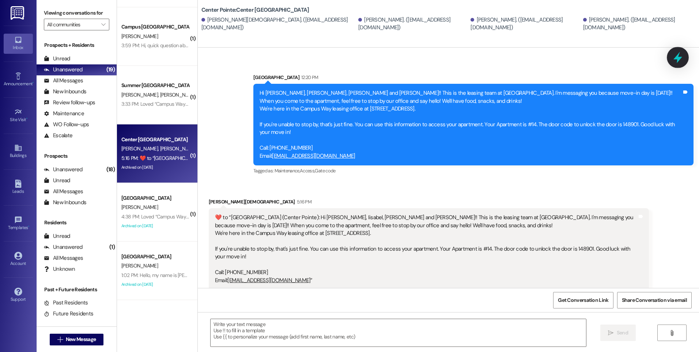
click at [396, 58] on icon at bounding box center [677, 57] width 9 height 11
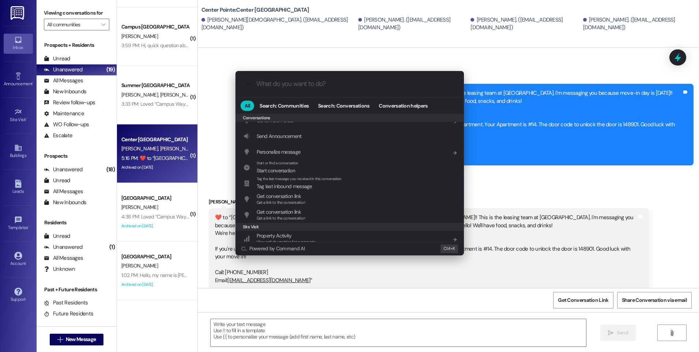
scroll to position [319, 0]
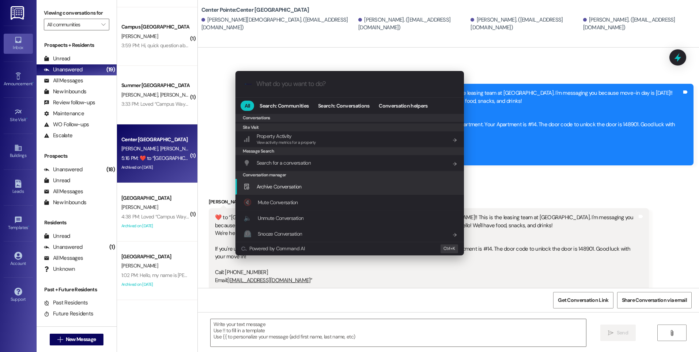
click at [281, 185] on span "Archive Conversation" at bounding box center [279, 186] width 45 height 7
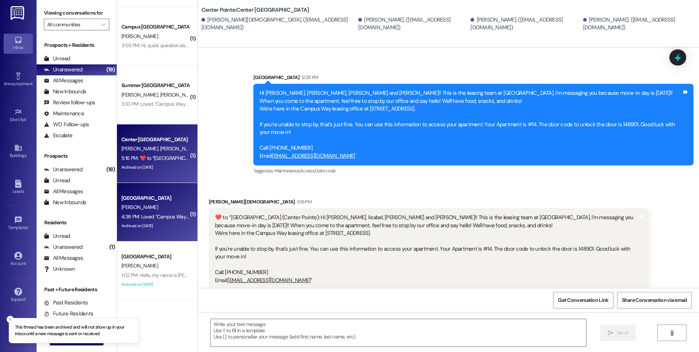
click at [141, 211] on div "A. Wright" at bounding box center [155, 207] width 69 height 9
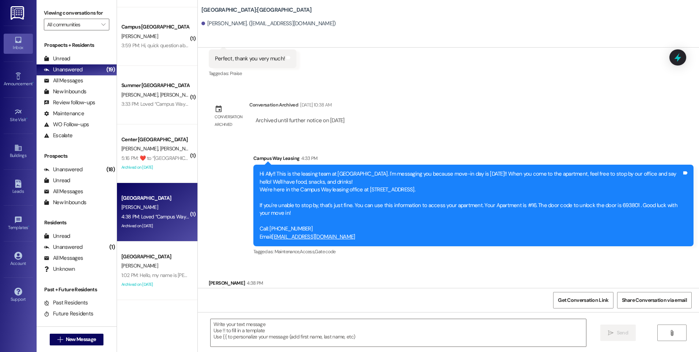
scroll to position [1360, 0]
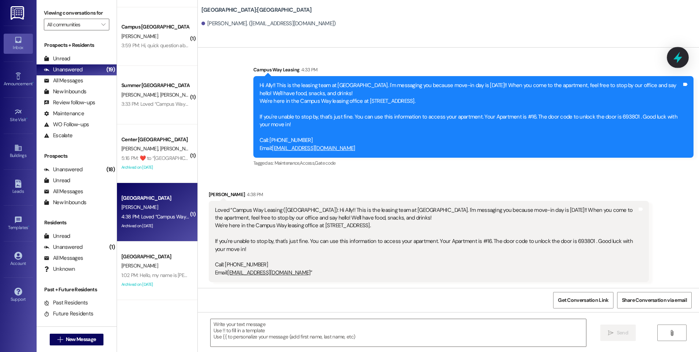
click at [396, 62] on icon at bounding box center [678, 57] width 12 height 12
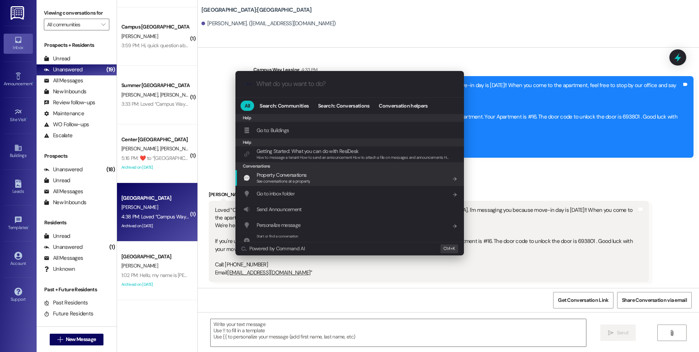
scroll to position [319, 0]
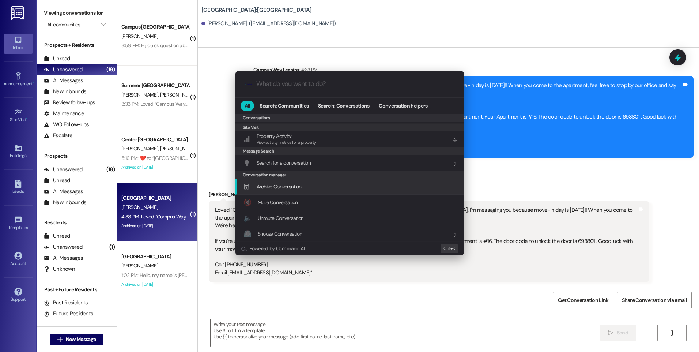
click at [290, 189] on span "Archive Conversation" at bounding box center [279, 186] width 45 height 7
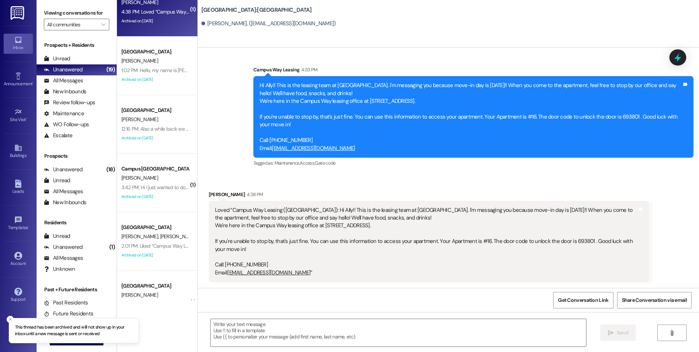
scroll to position [329, 0]
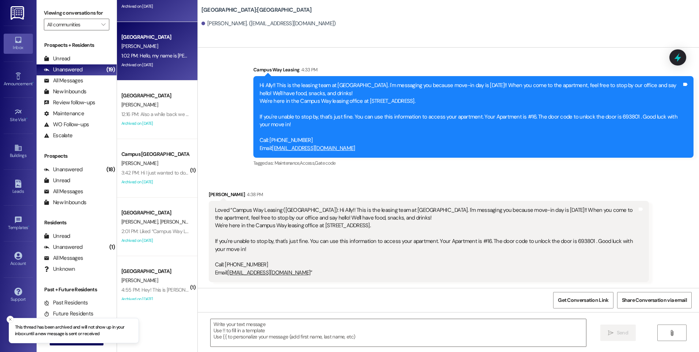
click at [138, 51] on div "1:02 PM: Hello, my name is [PERSON_NAME]. I have some questions about the insur…" at bounding box center [155, 55] width 69 height 9
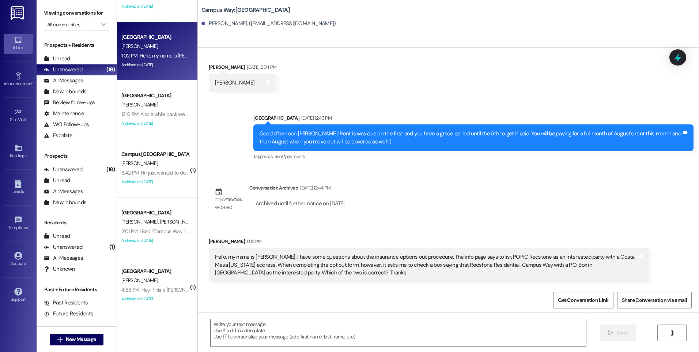
scroll to position [117, 0]
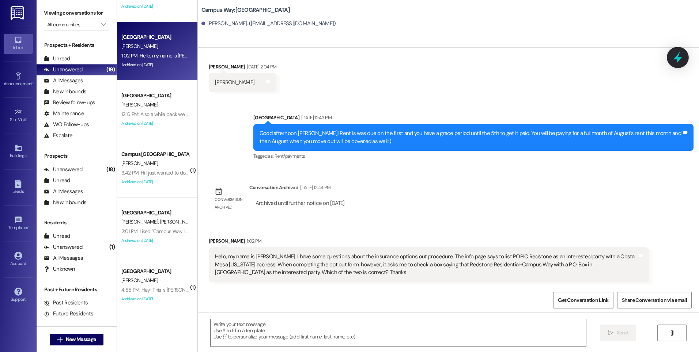
click at [396, 57] on icon at bounding box center [677, 57] width 9 height 11
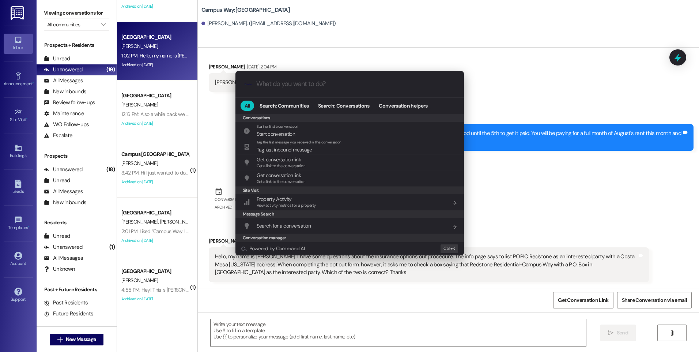
scroll to position [319, 0]
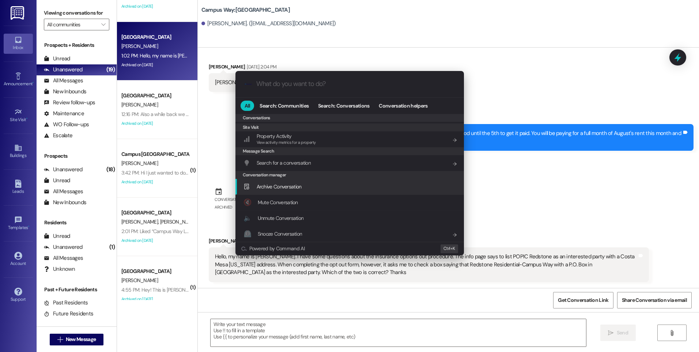
click at [306, 190] on div "Archive Conversation Add shortcut" at bounding box center [351, 186] width 214 height 8
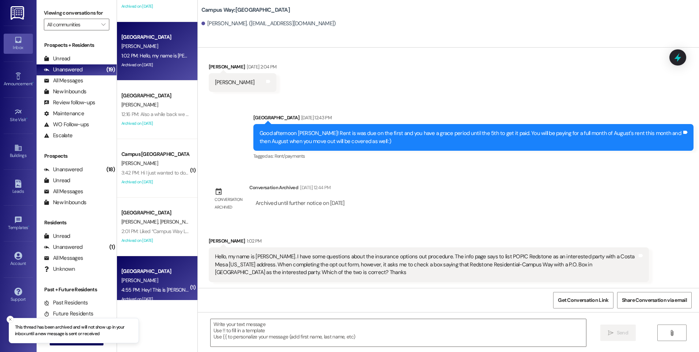
click at [155, 291] on div "4:55 PM: Hey! This is Matthew! I thought I had move in date for this friday or …" at bounding box center [214, 289] width 187 height 7
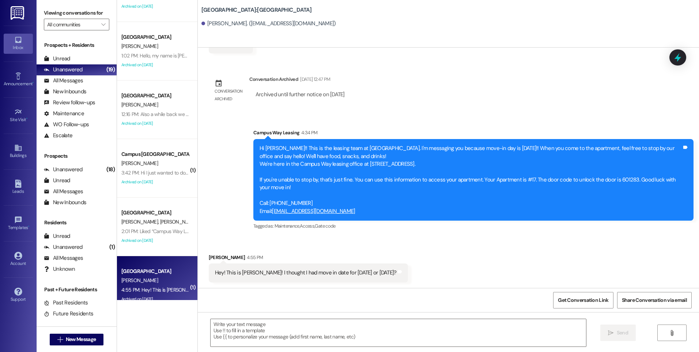
scroll to position [1122, 0]
click at [372, 324] on textarea at bounding box center [398, 332] width 375 height 27
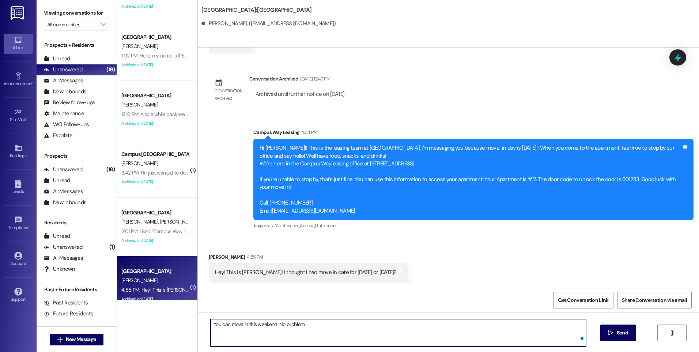
type textarea "You can move in this weekend. No problem."
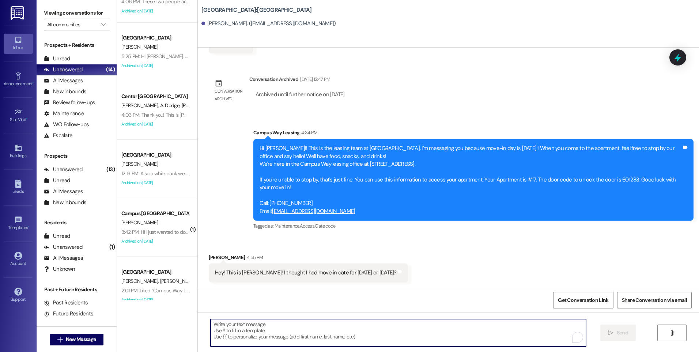
scroll to position [0, 0]
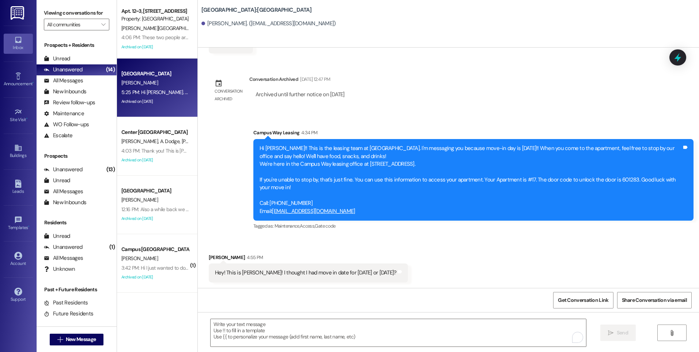
click at [151, 90] on div "5:25 PM: Hi Angel. This is Amy McConkie. You can cancel the maintenance request…" at bounding box center [308, 92] width 374 height 7
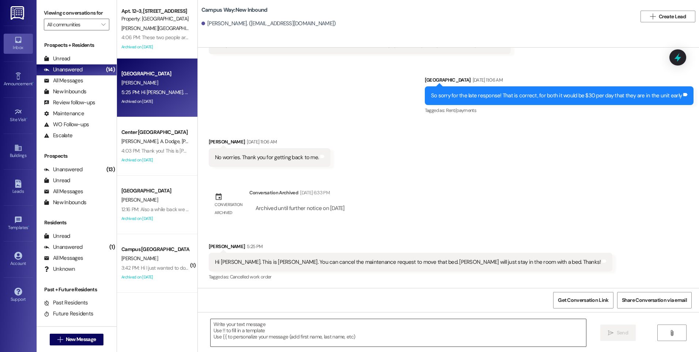
scroll to position [822, 0]
click at [396, 332] on textarea at bounding box center [398, 332] width 375 height 27
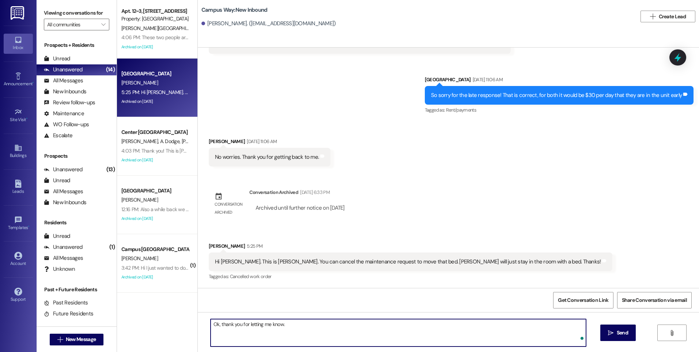
type textarea "Ok, thank you for letting me know."
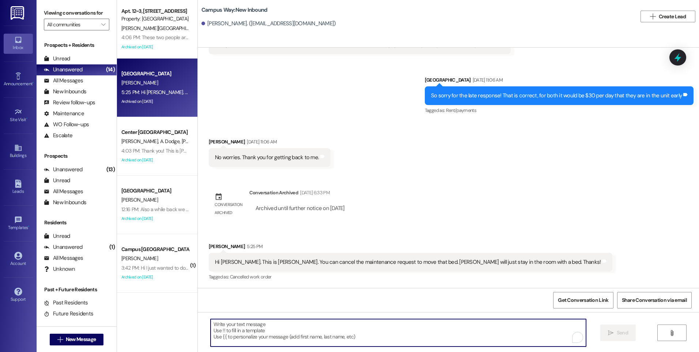
scroll to position [872, 0]
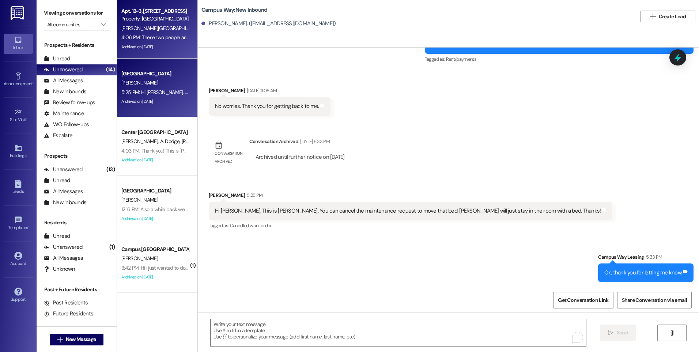
click at [136, 37] on div "4:06 PM: These two people are locked in and want to buy the contracts of Tyler …" at bounding box center [312, 37] width 383 height 7
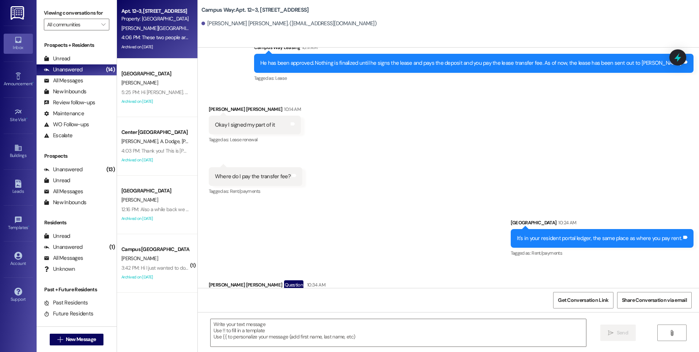
scroll to position [4589, 0]
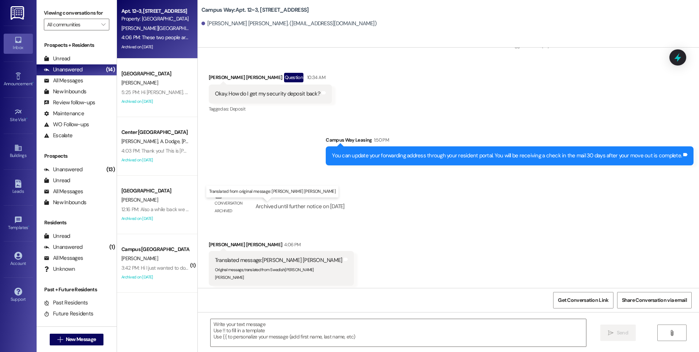
drag, startPoint x: 258, startPoint y: 205, endPoint x: 324, endPoint y: 209, distance: 65.5
click at [324, 256] on div "Translated message: Gabriel Robbins Viken Roberts" at bounding box center [279, 260] width 128 height 8
click at [396, 148] on div "Sent via SMS Campus Way Management Apr 04, 2024 at 6:17 PM Hi Connor. I saw tha…" at bounding box center [448, 168] width 501 height 240
click at [332, 339] on textarea at bounding box center [398, 332] width 375 height 27
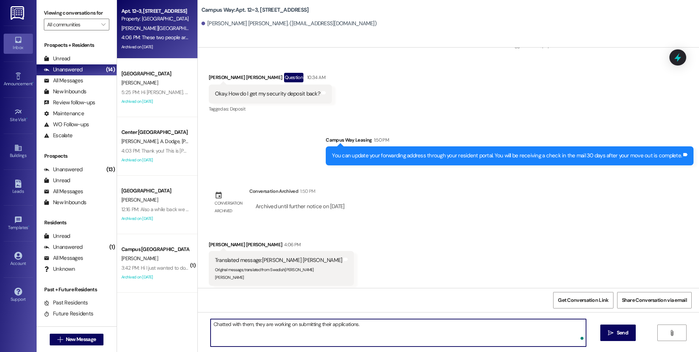
type textarea "Chatted with them, they are working on submitting their applications."
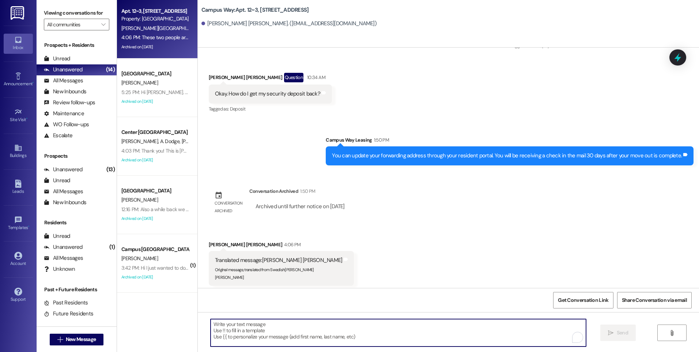
scroll to position [4588, 0]
click at [396, 56] on icon at bounding box center [677, 57] width 9 height 11
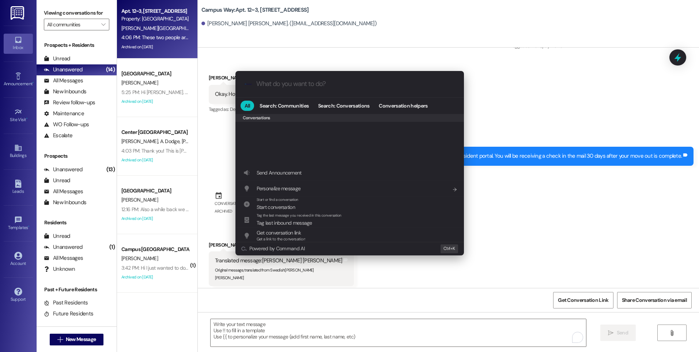
scroll to position [319, 0]
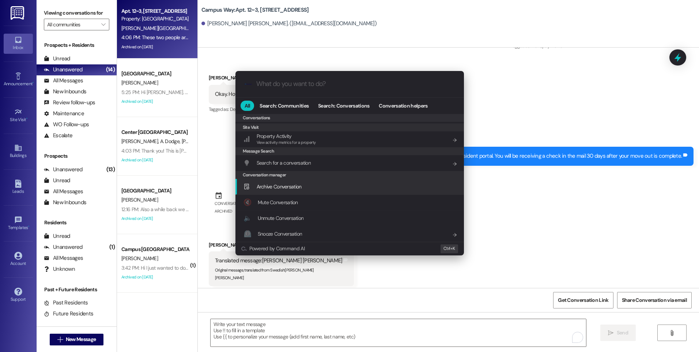
click at [293, 187] on span "Archive Conversation" at bounding box center [279, 186] width 45 height 7
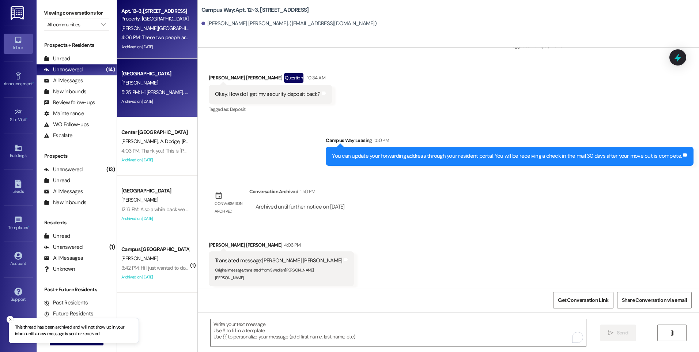
click at [151, 86] on div "A. McConkie" at bounding box center [155, 82] width 69 height 9
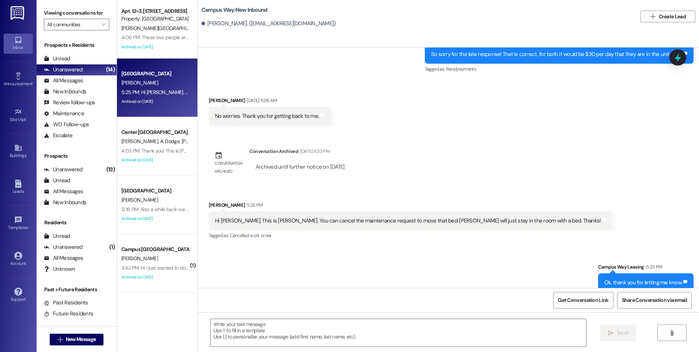
scroll to position [872, 0]
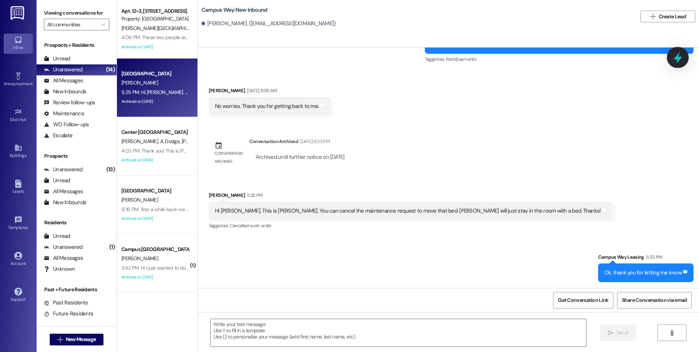
click at [396, 56] on div at bounding box center [678, 57] width 22 height 21
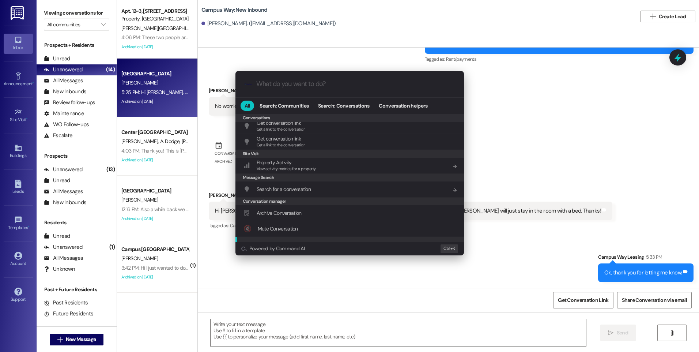
scroll to position [319, 0]
click at [285, 189] on span "Archive Conversation" at bounding box center [279, 186] width 45 height 7
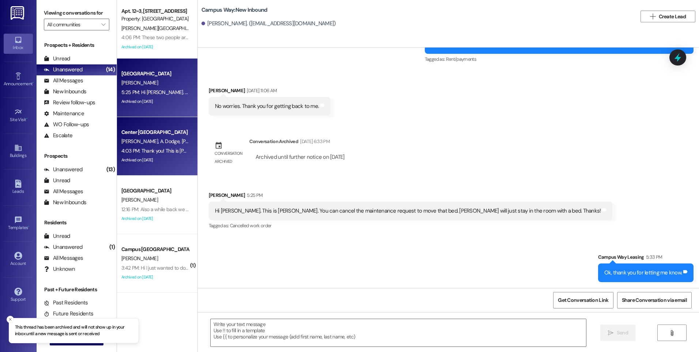
click at [158, 150] on div "4:03 PM: Thank you! This is Laura's phone number. If you could send her the inf…" at bounding box center [271, 150] width 300 height 7
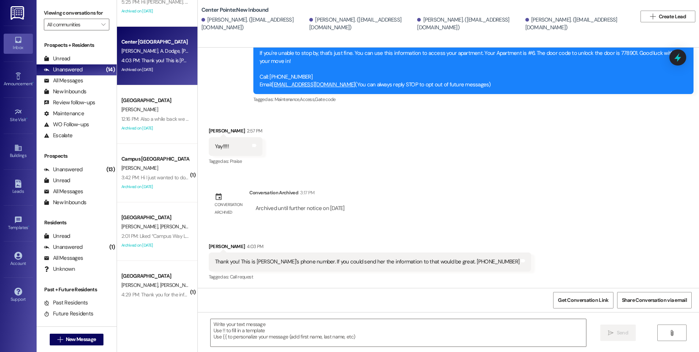
scroll to position [110, 0]
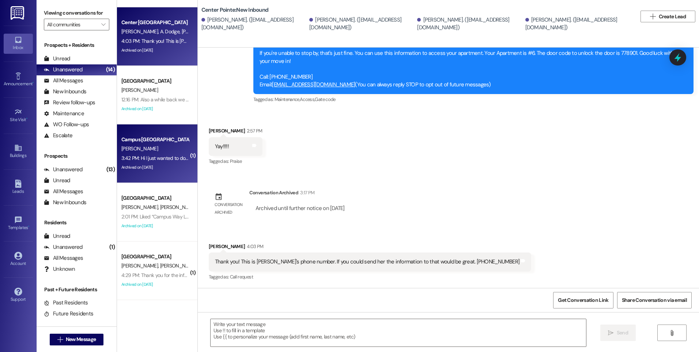
click at [148, 151] on div "A. Tagoai" at bounding box center [155, 148] width 69 height 9
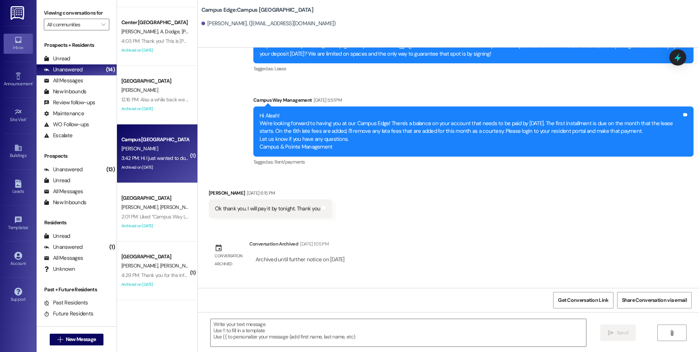
scroll to position [185, 0]
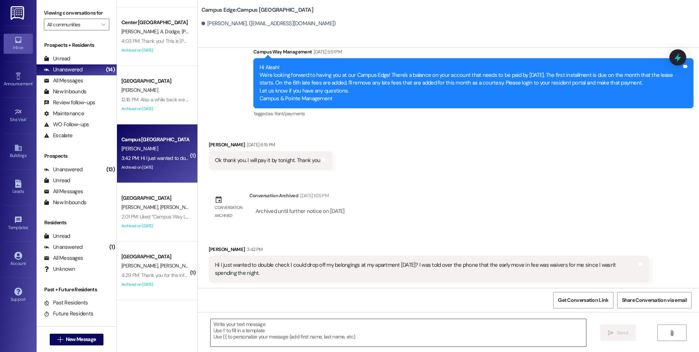
click at [303, 320] on textarea at bounding box center [398, 332] width 375 height 27
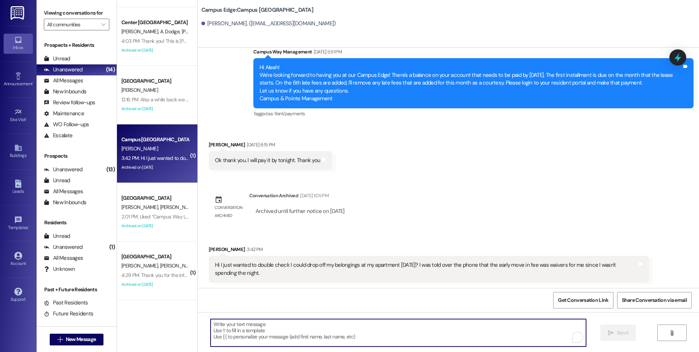
scroll to position [185, 0]
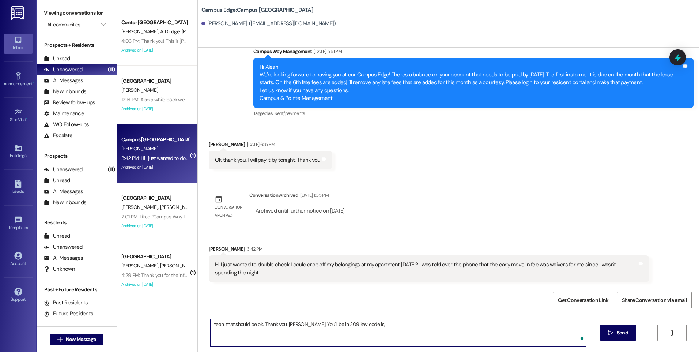
paste textarea "434692"
type textarea "Yeah, that should be ok. Thank you, Aleah. You'll be in 209 key code is; 434692"
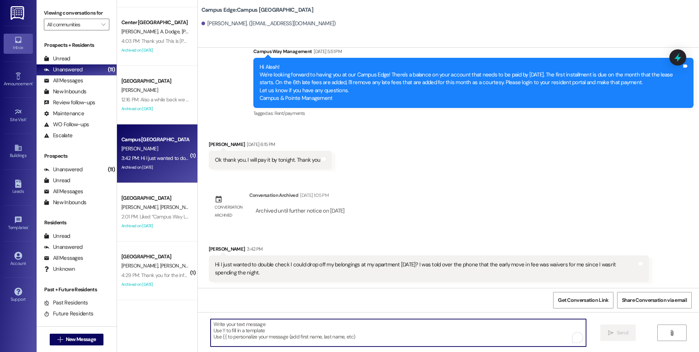
scroll to position [185, 0]
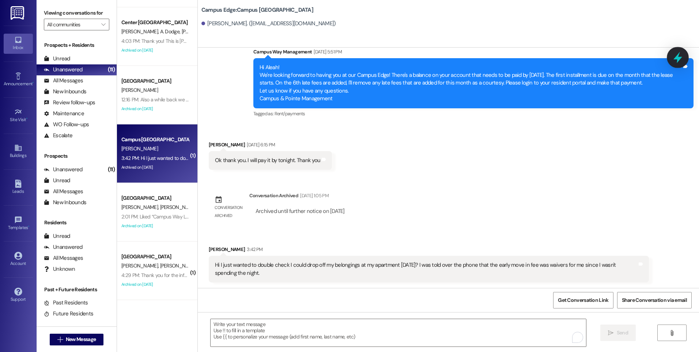
click at [396, 59] on div at bounding box center [678, 57] width 22 height 21
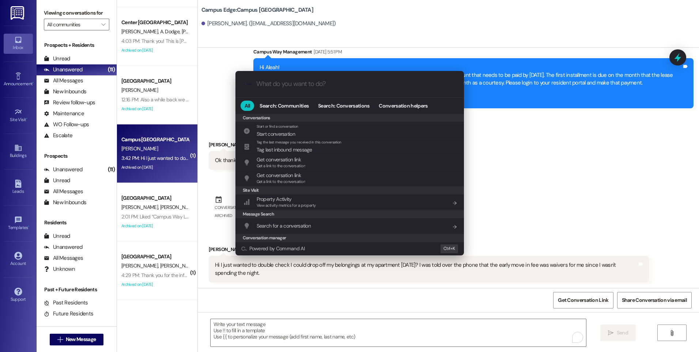
scroll to position [319, 0]
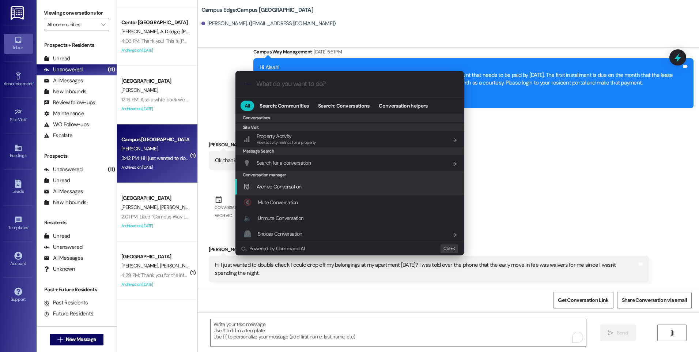
click at [311, 190] on div "Archive Conversation Add shortcut" at bounding box center [351, 186] width 214 height 8
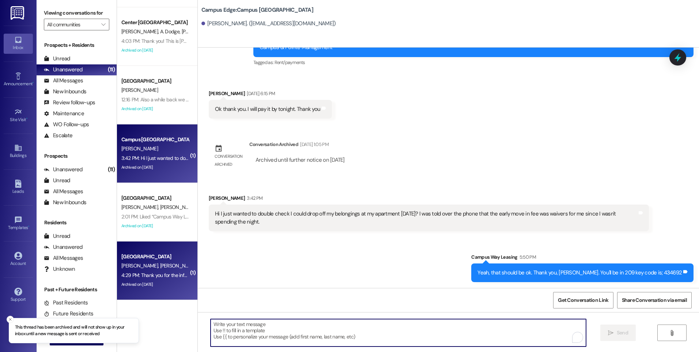
scroll to position [146, 0]
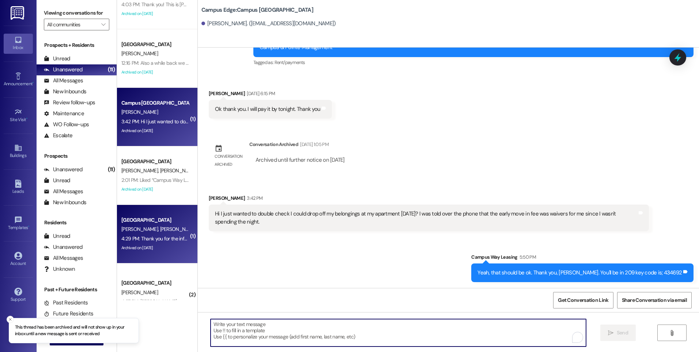
click at [162, 239] on div "4:29 PM: Thank you for the information! Looking forward to it. 4:29 PM: Thank y…" at bounding box center [185, 238] width 128 height 7
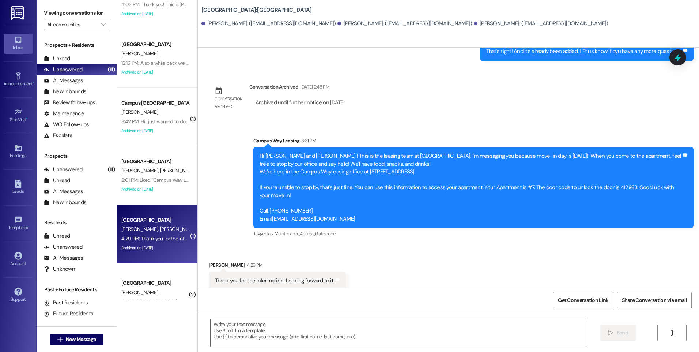
scroll to position [815, 0]
click at [396, 55] on icon at bounding box center [678, 57] width 12 height 12
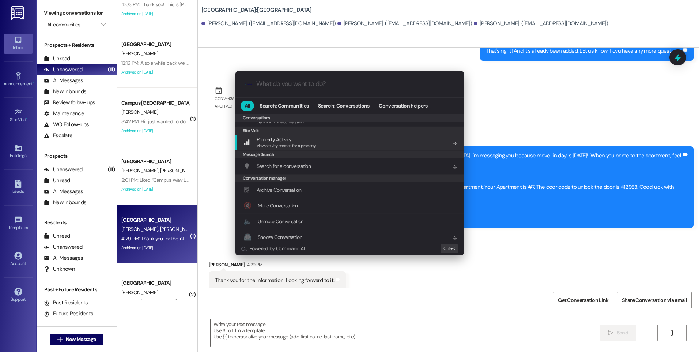
scroll to position [319, 0]
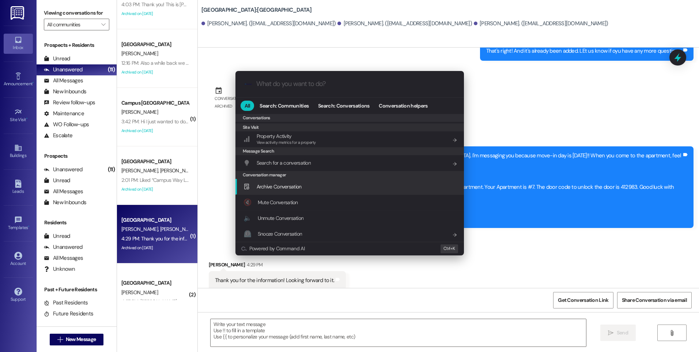
click at [309, 185] on div "Archive Conversation Add shortcut" at bounding box center [351, 186] width 214 height 8
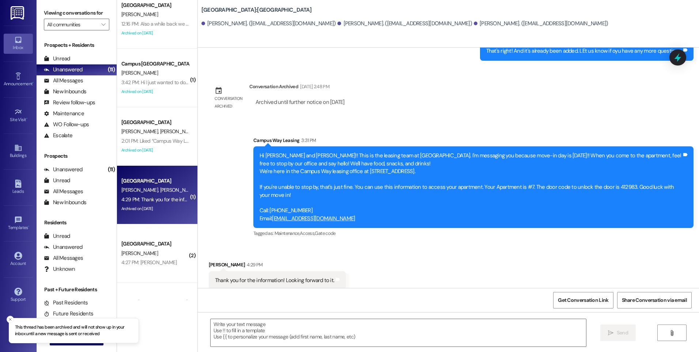
scroll to position [256, 0]
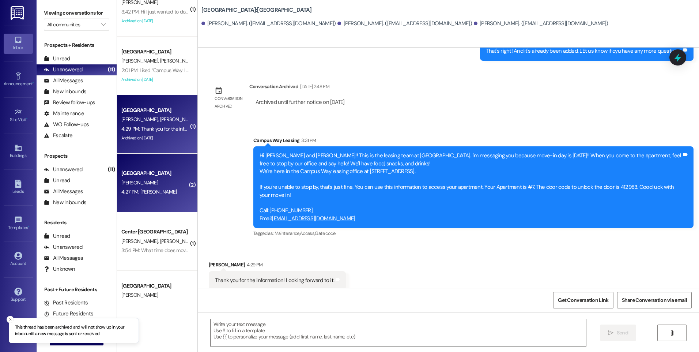
click at [153, 184] on div "[PERSON_NAME]" at bounding box center [155, 182] width 69 height 9
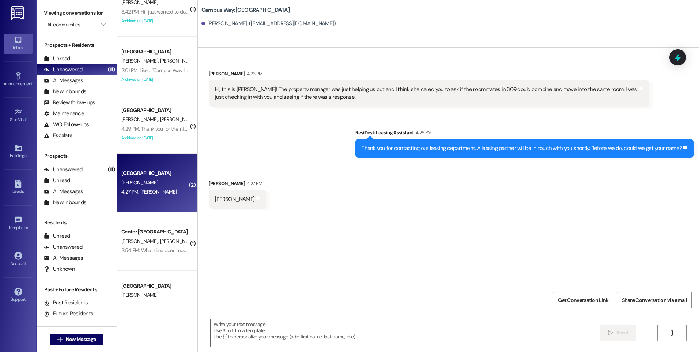
scroll to position [0, 0]
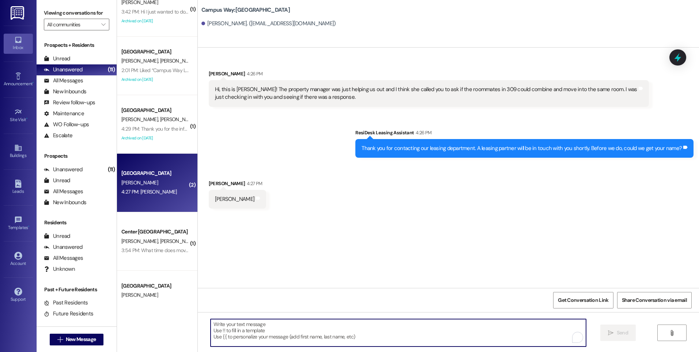
click at [300, 327] on textarea "To enrich screen reader interactions, please activate Accessibility in Grammarl…" at bounding box center [398, 332] width 375 height 27
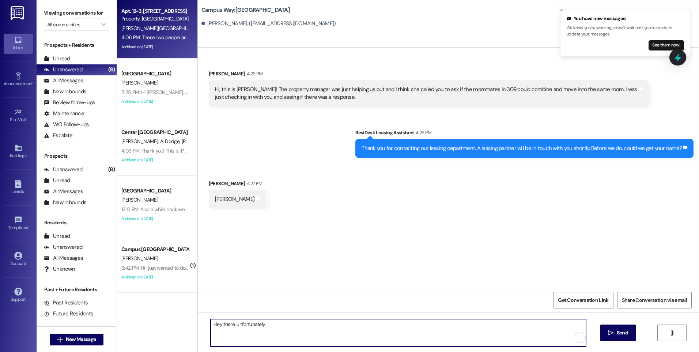
type textarea "Hey there, unfortunately"
click at [158, 26] on div "C. Lyon" at bounding box center [155, 28] width 69 height 9
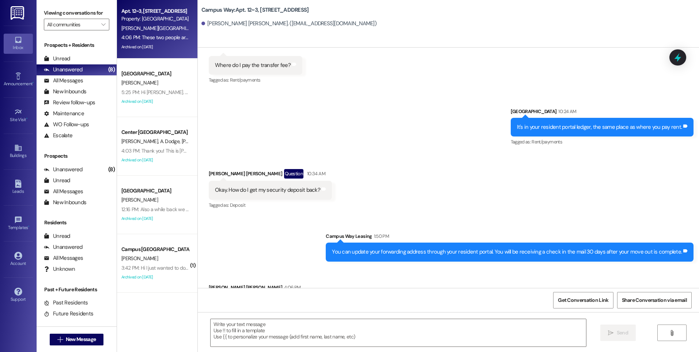
scroll to position [4640, 0]
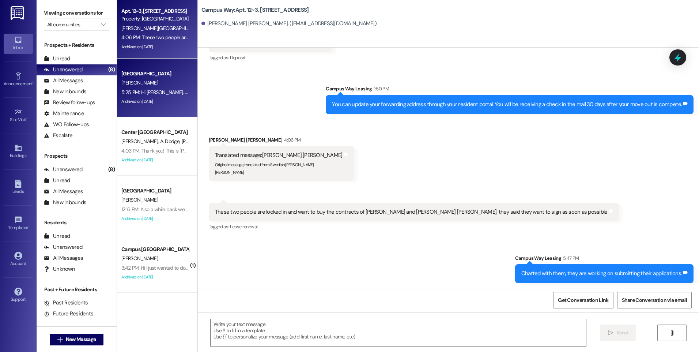
click at [162, 87] on div "A. McConkie" at bounding box center [155, 82] width 69 height 9
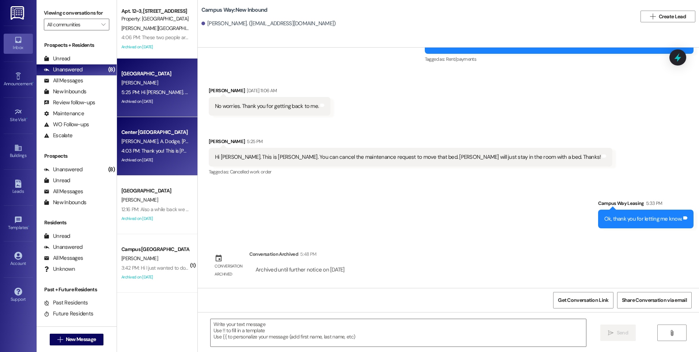
scroll to position [872, 0]
click at [160, 142] on span "A. Dodge" at bounding box center [171, 141] width 22 height 7
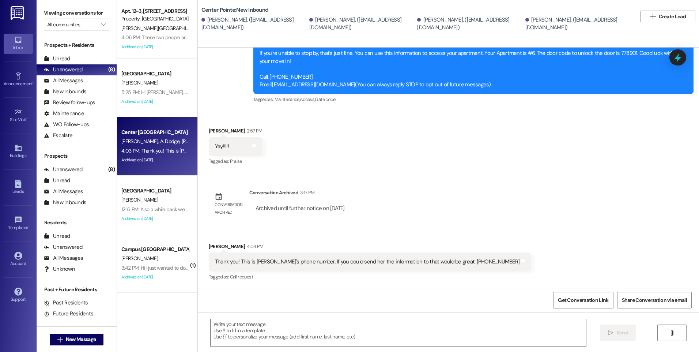
scroll to position [136, 0]
click at [396, 54] on icon at bounding box center [678, 57] width 12 height 12
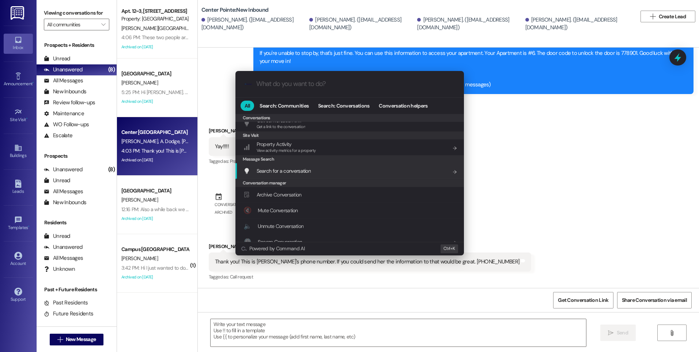
scroll to position [319, 0]
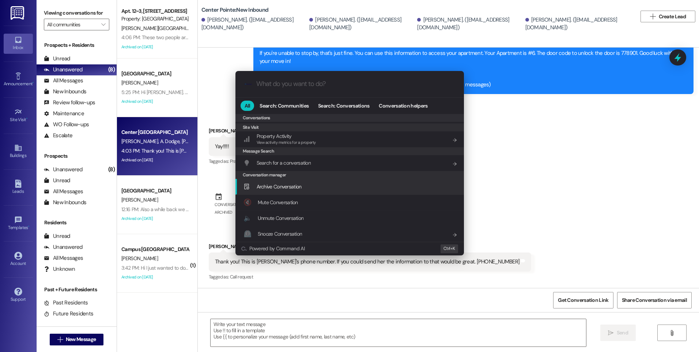
click at [298, 186] on span "Archive Conversation" at bounding box center [279, 186] width 45 height 7
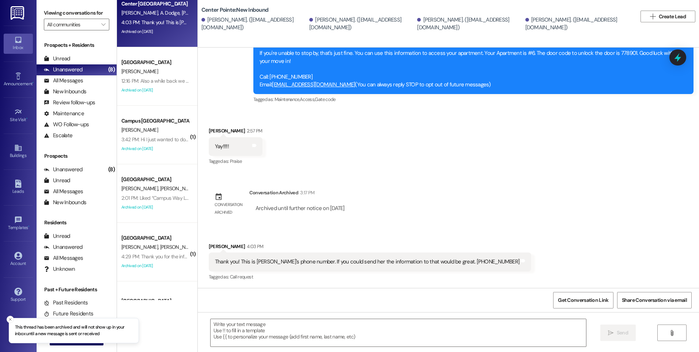
scroll to position [146, 0]
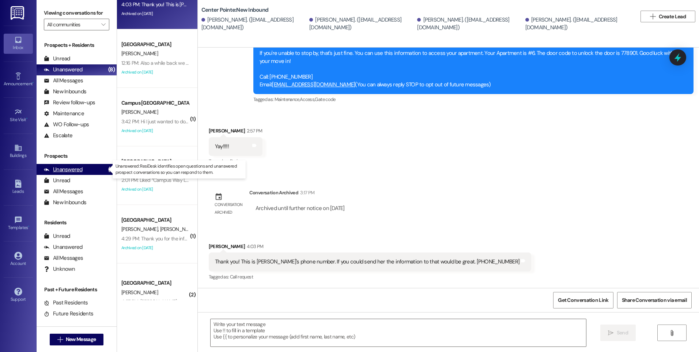
click at [69, 170] on div "Unanswered" at bounding box center [63, 170] width 39 height 8
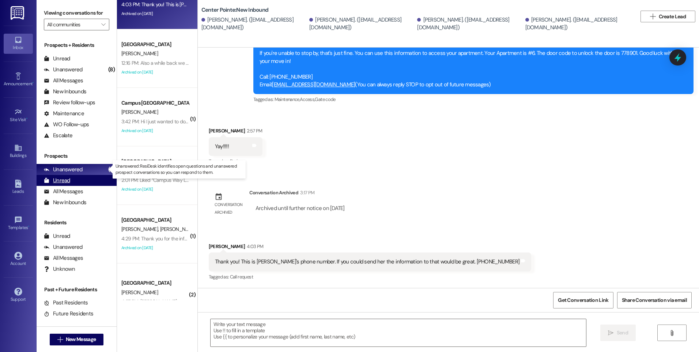
scroll to position [110, 0]
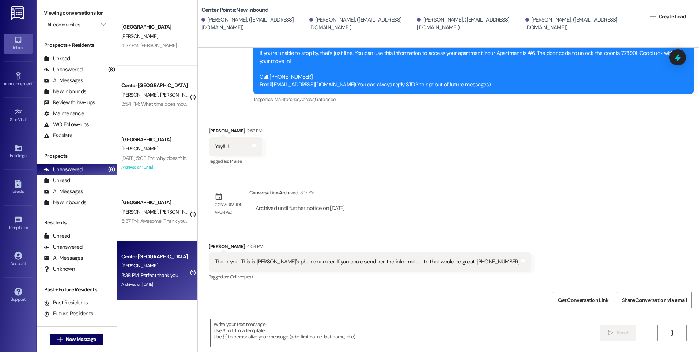
click at [167, 254] on div "Center Pointe Prospect" at bounding box center [155, 257] width 68 height 8
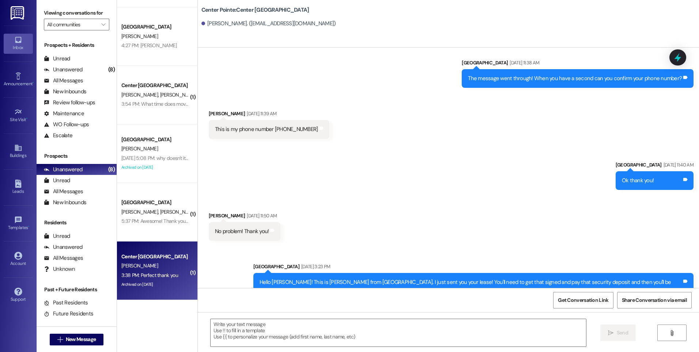
scroll to position [1630, 0]
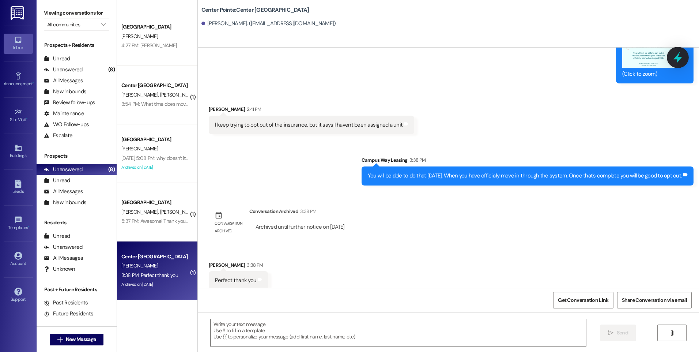
click at [396, 57] on div at bounding box center [678, 57] width 22 height 21
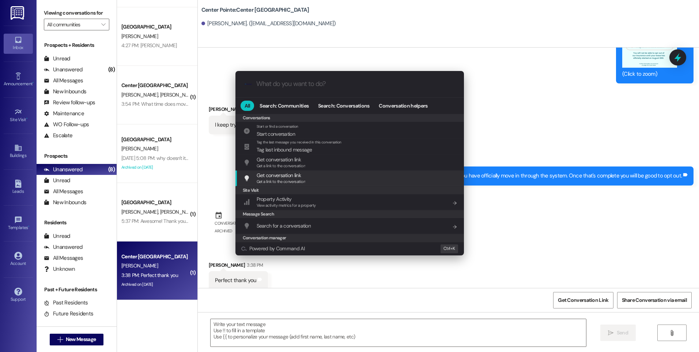
scroll to position [319, 0]
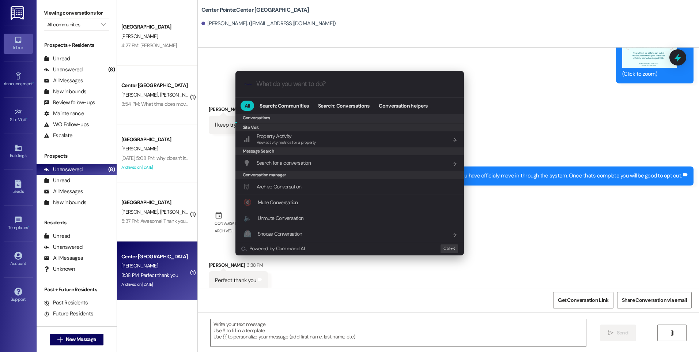
click at [320, 186] on div "Archive Conversation Add shortcut" at bounding box center [351, 186] width 214 height 8
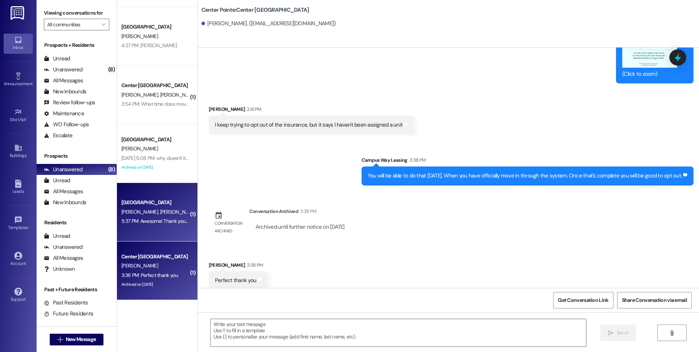
click at [158, 216] on div "L. Vetter C. Burgener D. McKamey" at bounding box center [155, 211] width 69 height 9
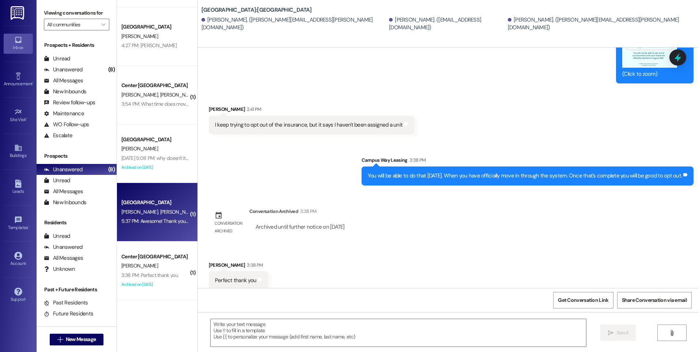
scroll to position [0, 0]
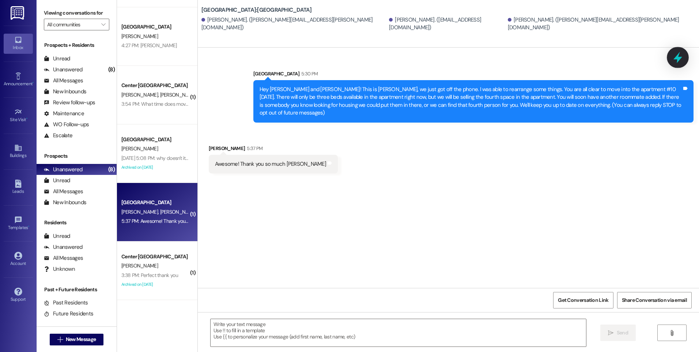
click at [396, 60] on icon at bounding box center [678, 57] width 12 height 12
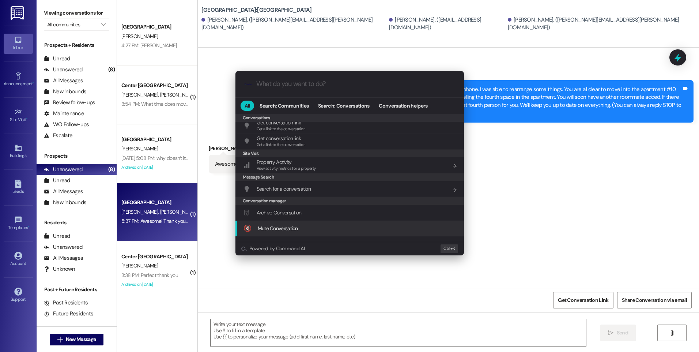
scroll to position [319, 0]
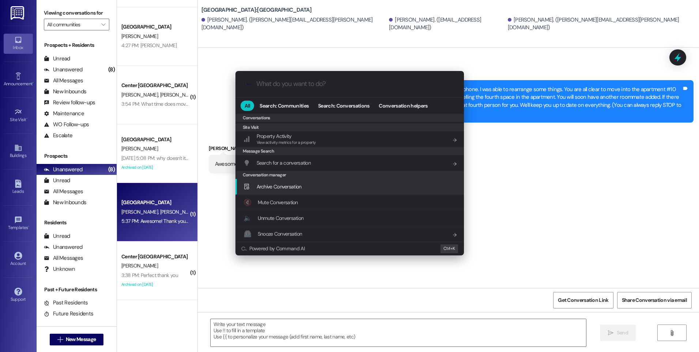
click at [304, 190] on div "Archive Conversation Add shortcut" at bounding box center [349, 187] width 229 height 16
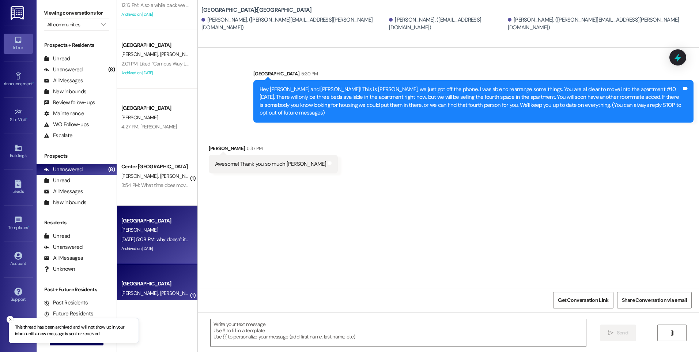
scroll to position [0, 0]
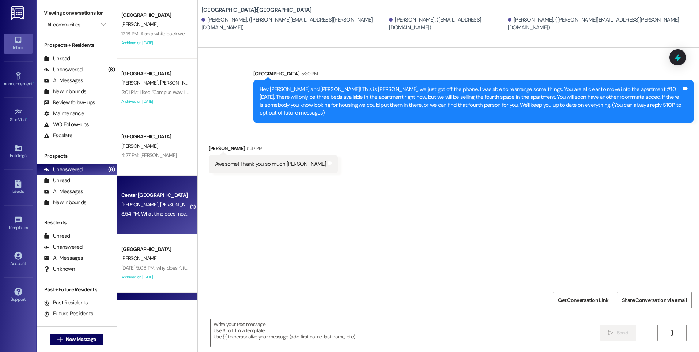
click at [199, 204] on span "Q. Hogan" at bounding box center [217, 204] width 37 height 7
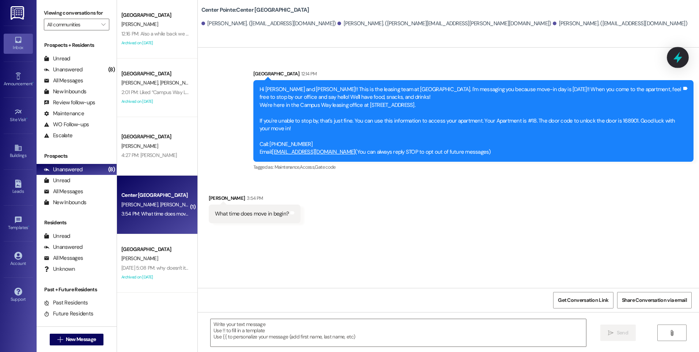
click at [396, 62] on icon at bounding box center [678, 57] width 12 height 12
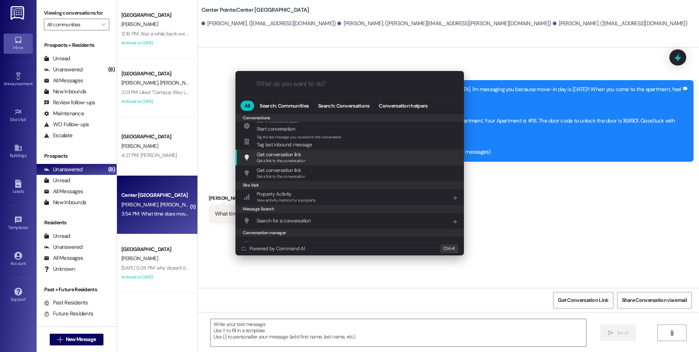
scroll to position [319, 0]
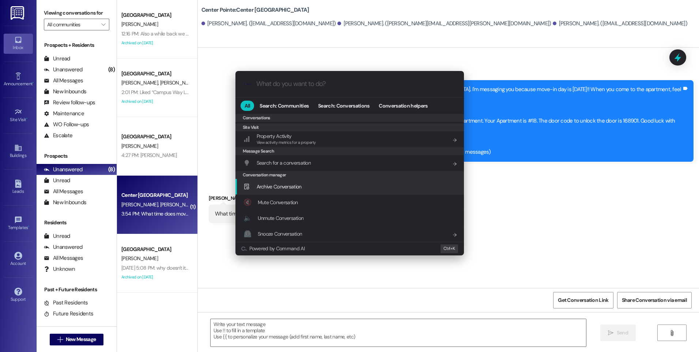
click at [310, 189] on div "Archive Conversation Add shortcut" at bounding box center [351, 186] width 214 height 8
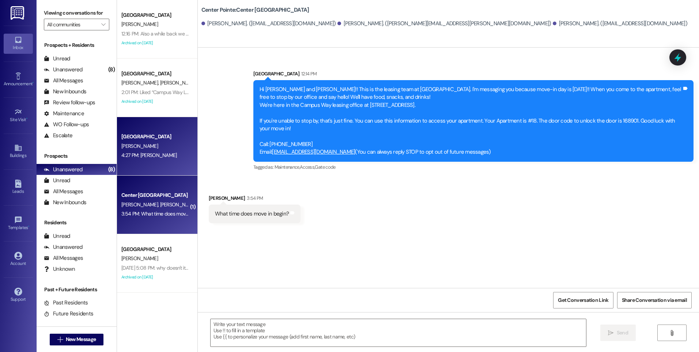
click at [146, 152] on div "4:27 PM: Briley Severts 4:27 PM: Briley Severts" at bounding box center [149, 155] width 56 height 7
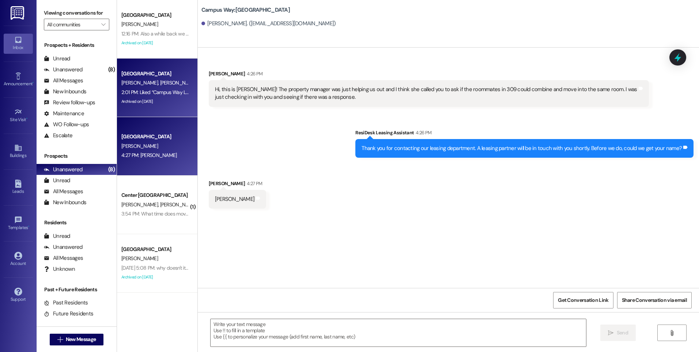
click at [148, 93] on div "2:01 PM: Liked “Campus Way Leasing (Campus Way): Hey Stefan. There is a total o…" at bounding box center [327, 92] width 413 height 7
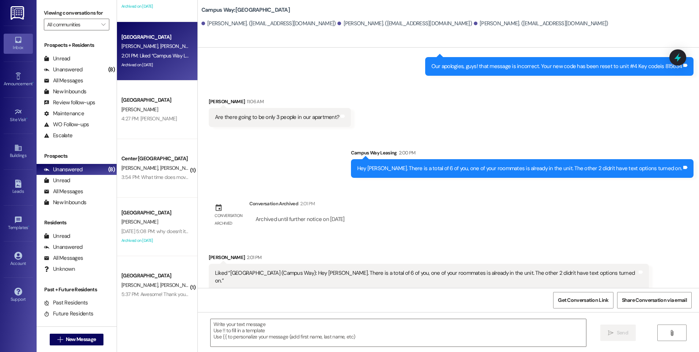
scroll to position [207, 0]
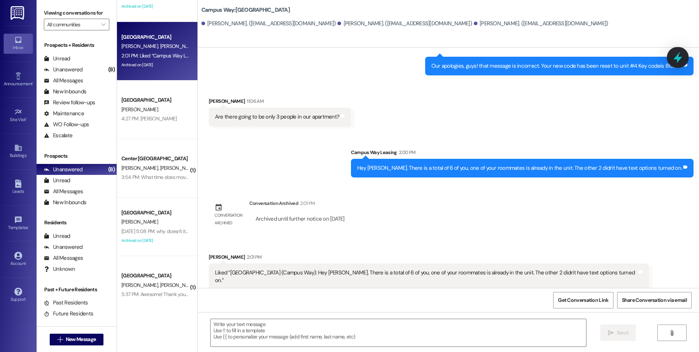
click at [396, 65] on div at bounding box center [678, 57] width 22 height 21
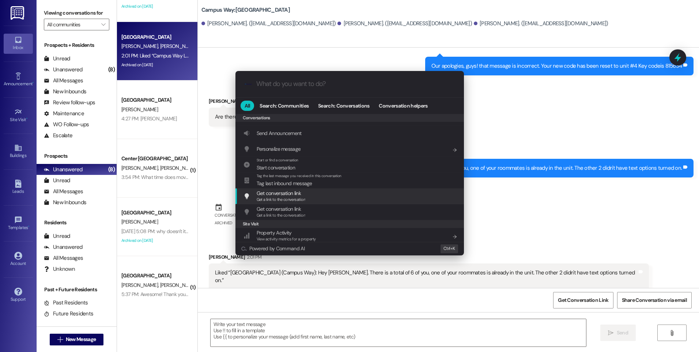
scroll to position [319, 0]
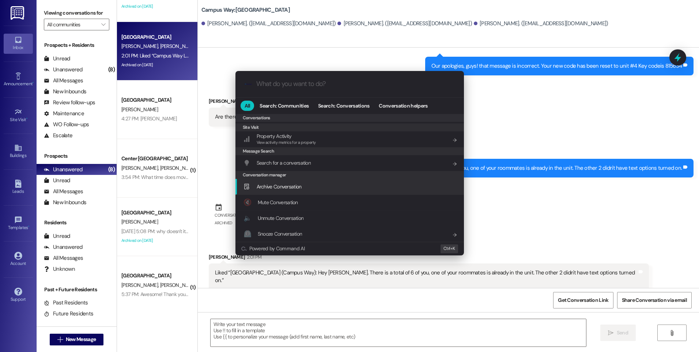
click at [294, 184] on span "Archive Conversation" at bounding box center [279, 186] width 45 height 7
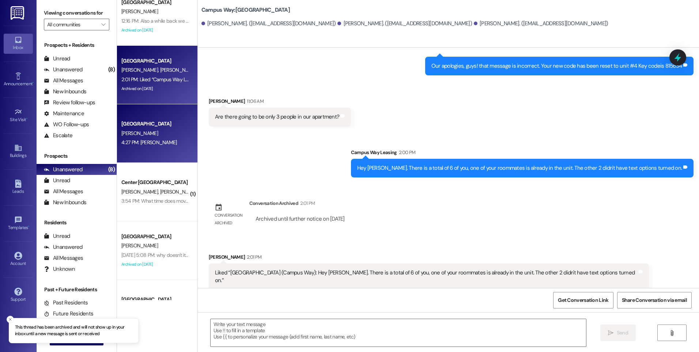
scroll to position [0, 0]
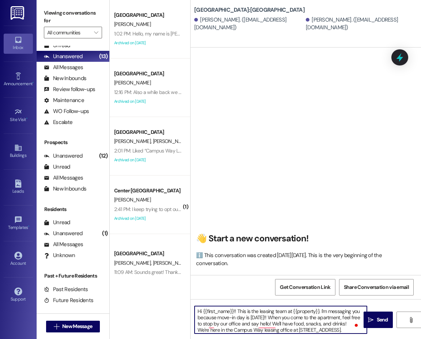
scroll to position [37, 0]
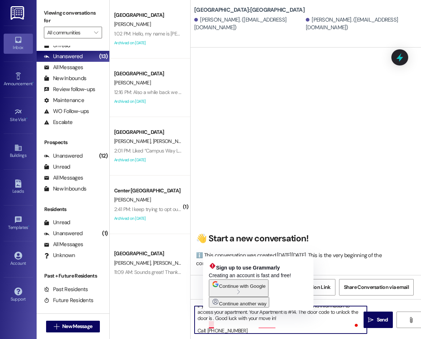
click at [211, 324] on textarea "Hi {{first_name}}!! This is the leasing team at {{property}}. I'm messaging you…" at bounding box center [281, 319] width 172 height 27
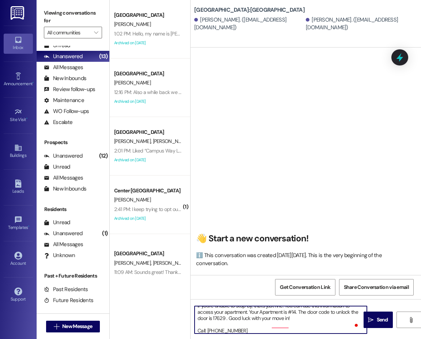
type textarea "Hi {{first_name}}!! This is the leasing team at {{property}}. I'm messaging you…"
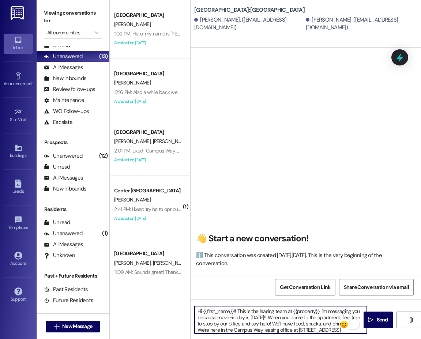
scroll to position [0, 0]
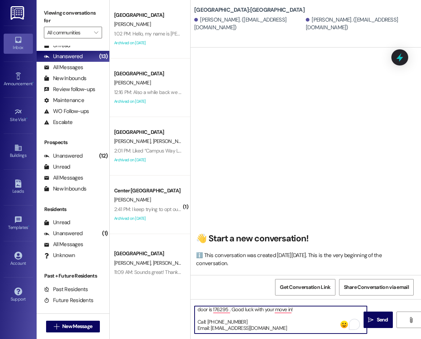
drag, startPoint x: 241, startPoint y: 321, endPoint x: 241, endPoint y: 334, distance: 12.4
click at [241, 334] on div "Hi {{first_name}}!! This is the leasing team at {{property}}. I'm messaging you…" at bounding box center [280, 320] width 173 height 28
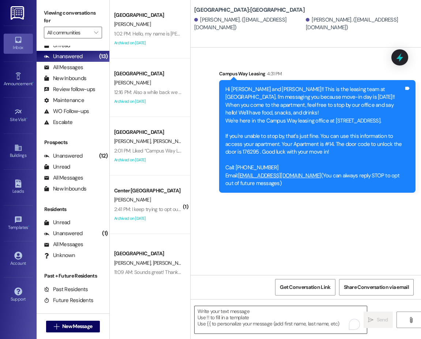
click at [257, 317] on textarea "To enrich screen reader interactions, please activate Accessibility in Grammarl…" at bounding box center [281, 319] width 172 height 27
click at [83, 325] on span "New Message" at bounding box center [77, 326] width 30 height 8
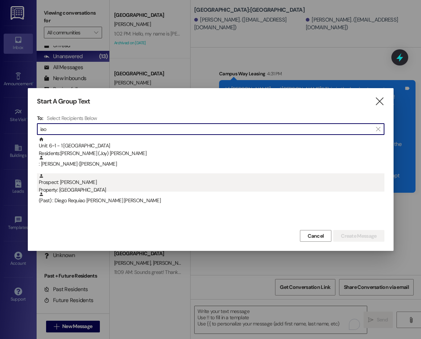
click at [72, 184] on div "Prospect: Wesley Iao Property: East Pointe" at bounding box center [212, 183] width 346 height 21
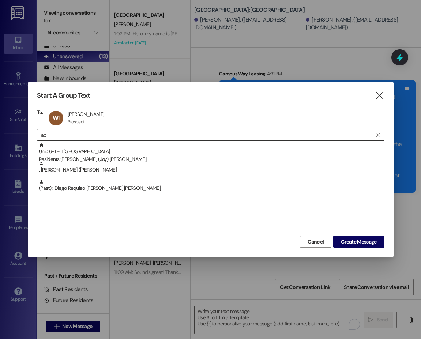
click at [58, 135] on input "iao" at bounding box center [206, 135] width 332 height 10
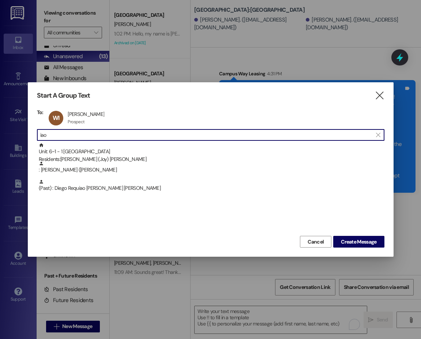
click at [58, 135] on input "iao" at bounding box center [206, 135] width 332 height 10
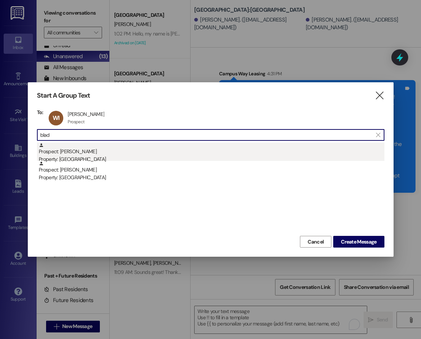
type input "blad"
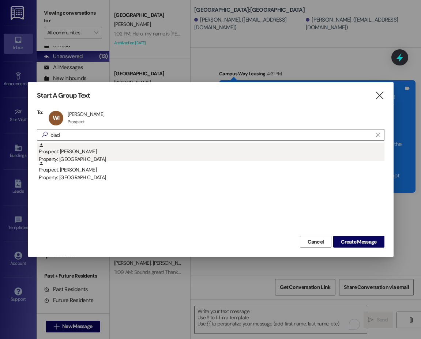
click at [93, 156] on div "Property: East Pointe" at bounding box center [212, 159] width 346 height 8
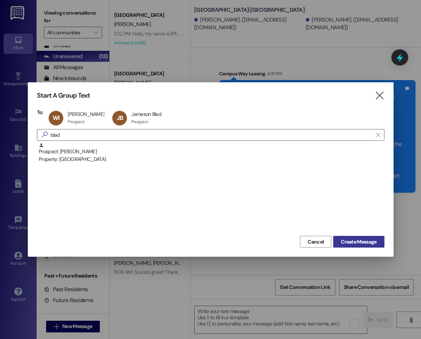
click at [359, 243] on span "Create Message" at bounding box center [358, 242] width 35 height 8
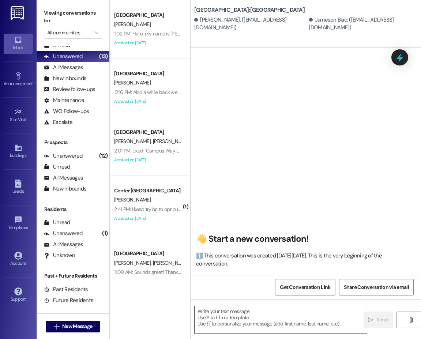
click at [248, 320] on textarea at bounding box center [281, 319] width 172 height 27
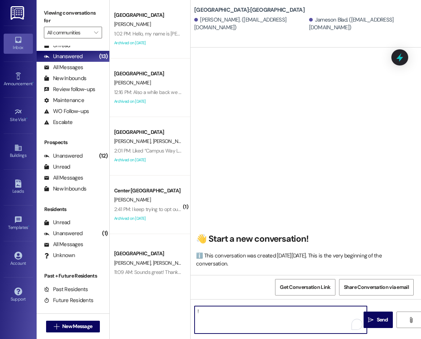
type textarea "!!"
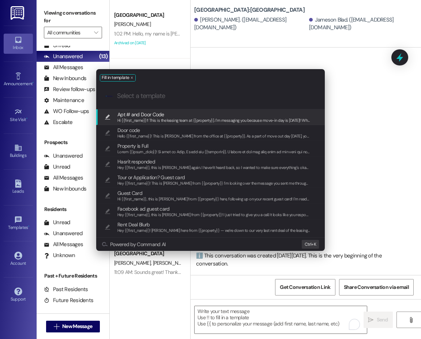
click at [170, 112] on span "Apt # and Door Code" at bounding box center [213, 114] width 193 height 8
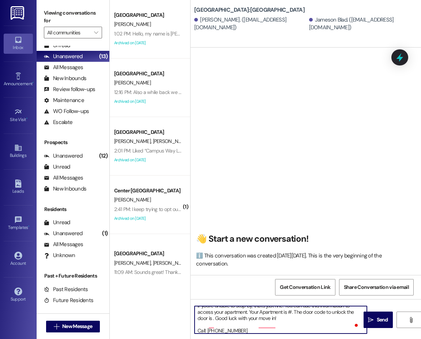
click at [291, 316] on textarea "Hi {{first_name}}!! This is the leasing team at {{property}}. I'm messaging you…" at bounding box center [281, 319] width 172 height 27
click at [213, 325] on textarea "Hi {{first_name}}!! This is the leasing team at {{property}}. I'm messaging you…" at bounding box center [281, 319] width 172 height 27
type textarea "Hi {{first_name}}!! This is the leasing team at {{property}}. I'm messaging you…"
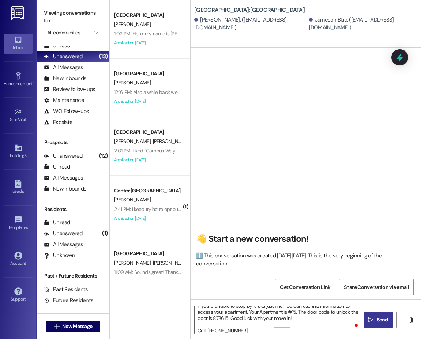
click at [381, 325] on button " Send" at bounding box center [377, 320] width 29 height 16
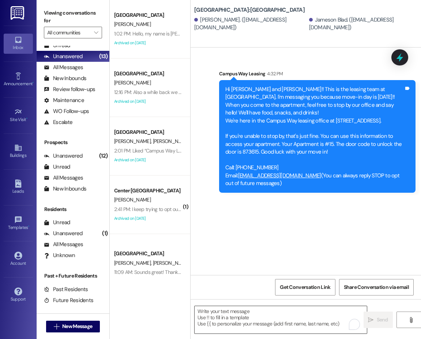
click at [260, 323] on textarea "To enrich screen reader interactions, please activate Accessibility in Grammarl…" at bounding box center [281, 319] width 172 height 27
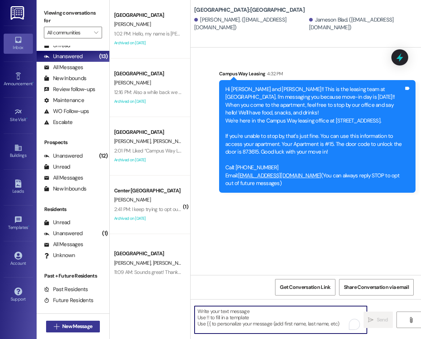
click at [83, 327] on span "New Message" at bounding box center [77, 326] width 30 height 8
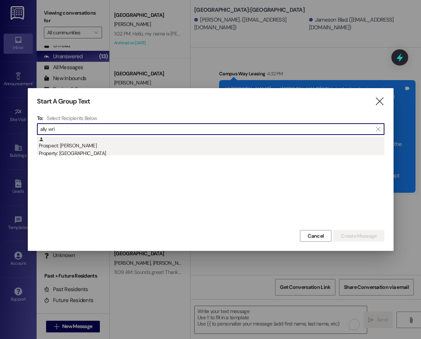
type input "ally wri"
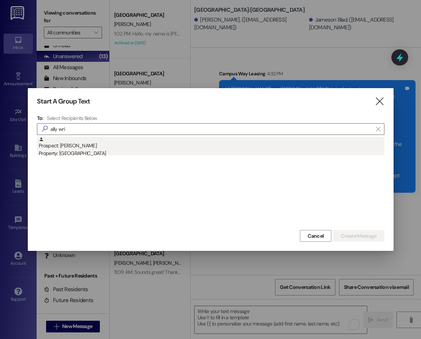
click at [67, 152] on div "Property: East Pointe" at bounding box center [212, 154] width 346 height 8
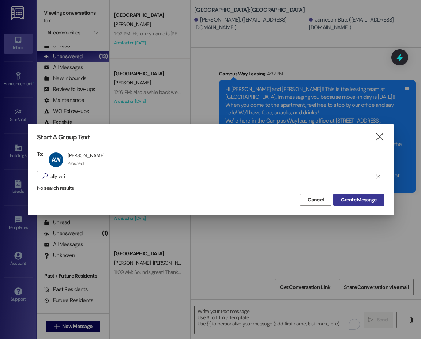
click at [347, 196] on span "Create Message" at bounding box center [358, 200] width 35 height 8
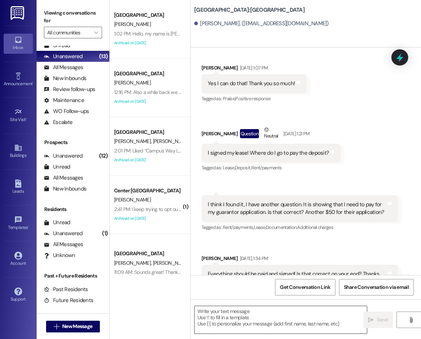
scroll to position [1245, 0]
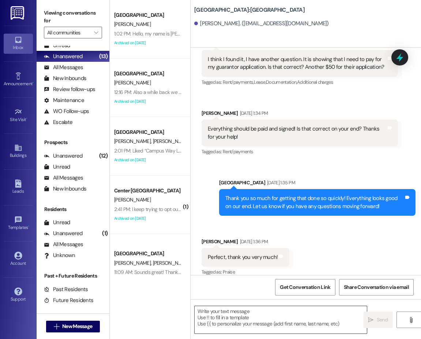
click at [226, 317] on textarea at bounding box center [281, 319] width 172 height 27
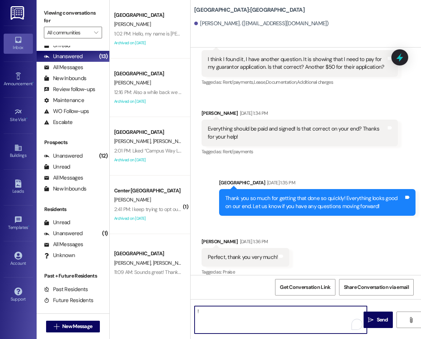
type textarea "!!"
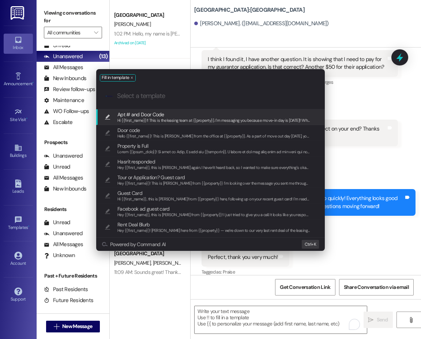
click at [151, 115] on span "Apt # and Door Code" at bounding box center [140, 114] width 47 height 8
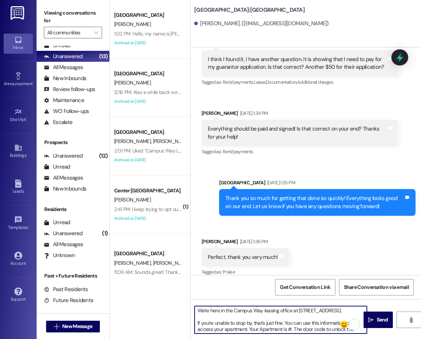
scroll to position [37, 0]
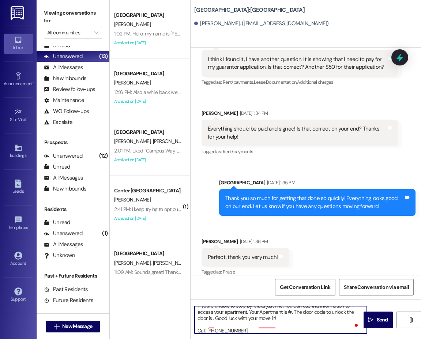
click at [290, 318] on textarea "Hi {{first_name}}!! This is the leasing team at {{property}}. I'm messaging you…" at bounding box center [281, 319] width 172 height 27
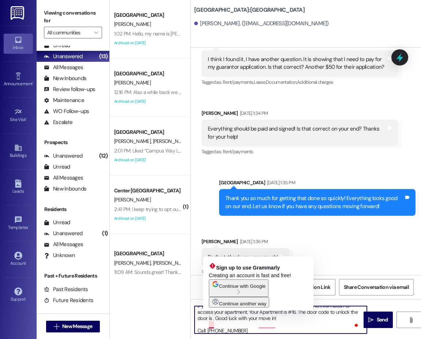
click at [212, 324] on textarea "Hi {{first_name}}!! This is the leasing team at {{property}}. I'm messaging you…" at bounding box center [281, 319] width 172 height 27
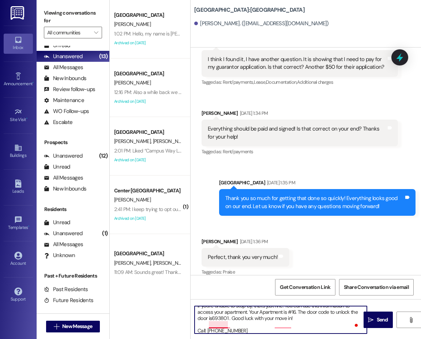
click at [212, 324] on textarea "Hi {{first_name}}!! This is the leasing team at {{property}}. I'm messaging you…" at bounding box center [281, 319] width 172 height 27
type textarea "Hi {{first_name}}!! This is the leasing team at {{property}}. I'm messaging you…"
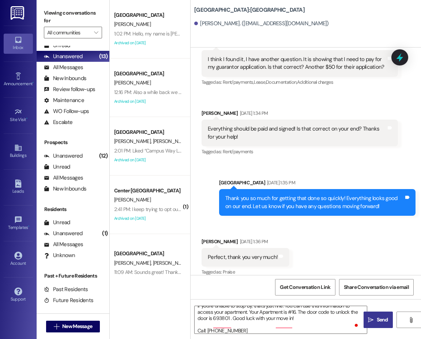
click at [384, 320] on span "Send" at bounding box center [382, 320] width 11 height 8
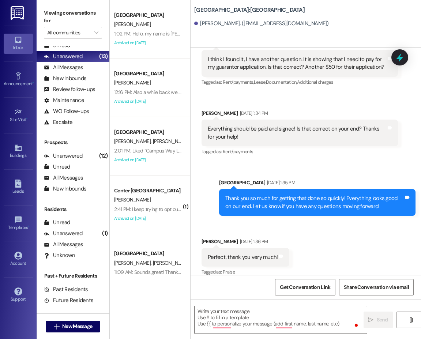
scroll to position [3, 0]
click at [211, 322] on textarea "To enrich screen reader interactions, please activate Accessibility in Grammarl…" at bounding box center [281, 319] width 172 height 27
click at [92, 324] on span "New Message" at bounding box center [77, 326] width 30 height 8
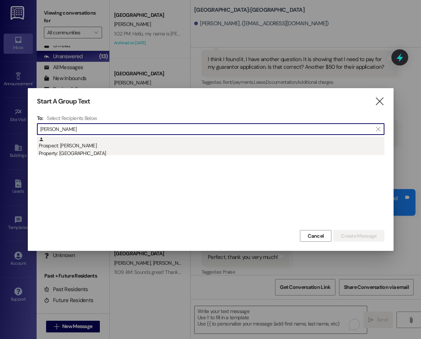
type input "quiroz"
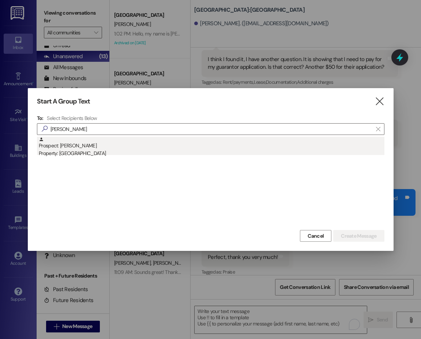
click at [84, 143] on div "Prospect: Matthew Quiroz Property: East Pointe" at bounding box center [212, 147] width 346 height 21
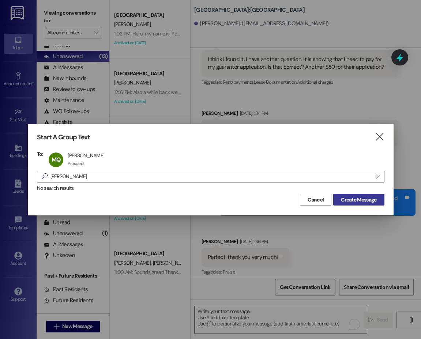
click at [352, 199] on span "Create Message" at bounding box center [358, 200] width 35 height 8
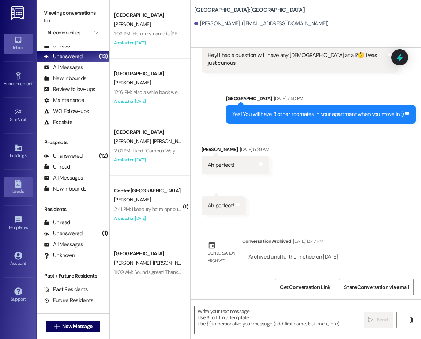
scroll to position [1124, 0]
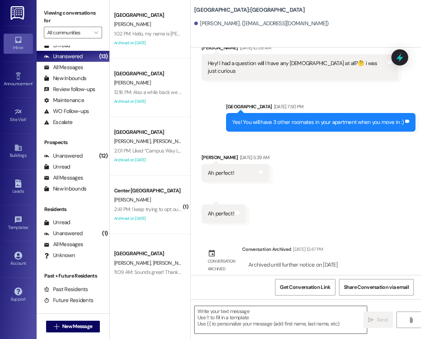
click at [224, 319] on textarea at bounding box center [281, 319] width 172 height 27
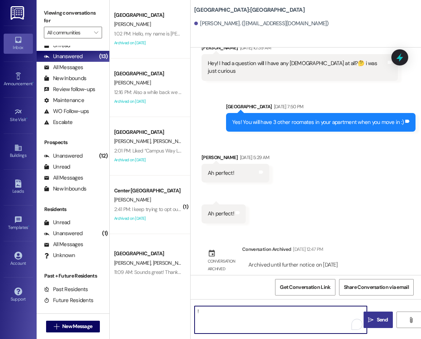
type textarea "!!"
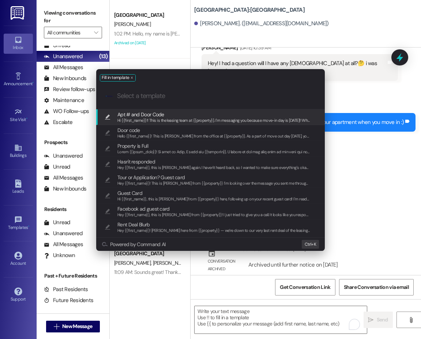
click at [159, 124] on div "Hi {{first_name}}!! This is the leasing team at {{property}}. I'm messaging you…" at bounding box center [213, 120] width 193 height 7
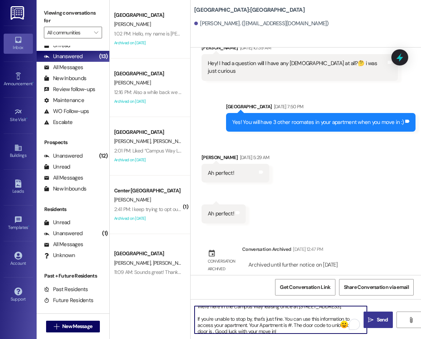
scroll to position [37, 0]
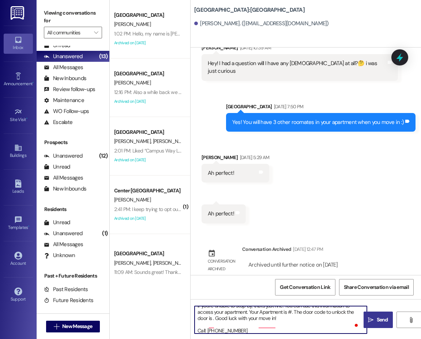
click at [288, 317] on textarea "Hi {{first_name}}!! This is the leasing team at {{property}}. I'm messaging you…" at bounding box center [281, 319] width 172 height 27
click at [213, 324] on textarea "Hi {{first_name}}!! This is the leasing team at {{property}}. I'm messaging you…" at bounding box center [281, 319] width 172 height 27
type textarea "Hi {{first_name}}!! This is the leasing team at {{property}}. I'm messaging you…"
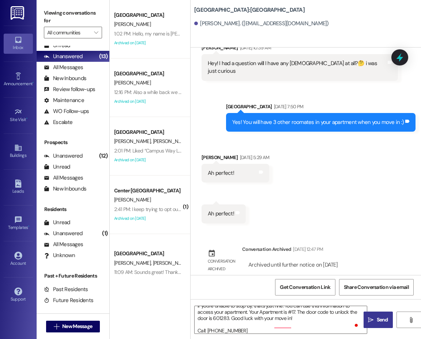
click at [386, 324] on button " Send" at bounding box center [377, 320] width 29 height 16
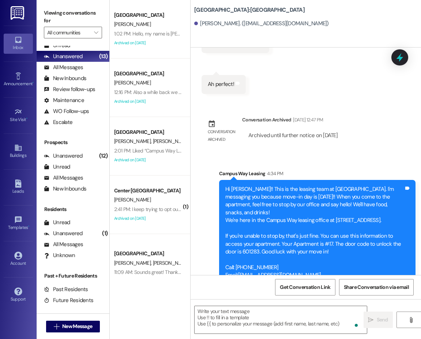
scroll to position [0, 0]
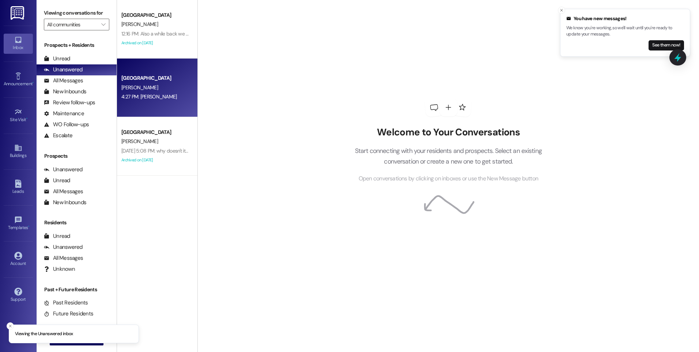
click at [145, 86] on div "[PERSON_NAME]" at bounding box center [155, 87] width 69 height 9
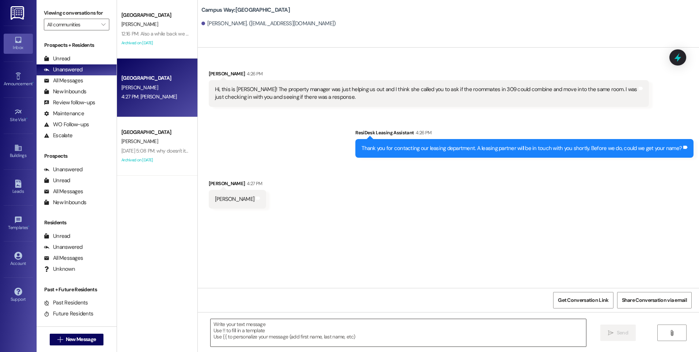
click at [314, 328] on textarea at bounding box center [398, 332] width 375 height 27
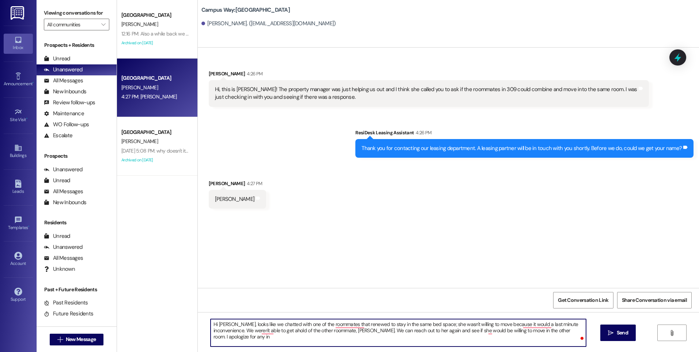
type textarea "Hi [PERSON_NAME], looks like we chatted with one of the roommates that renewed …"
